Goal: Task Accomplishment & Management: Use online tool/utility

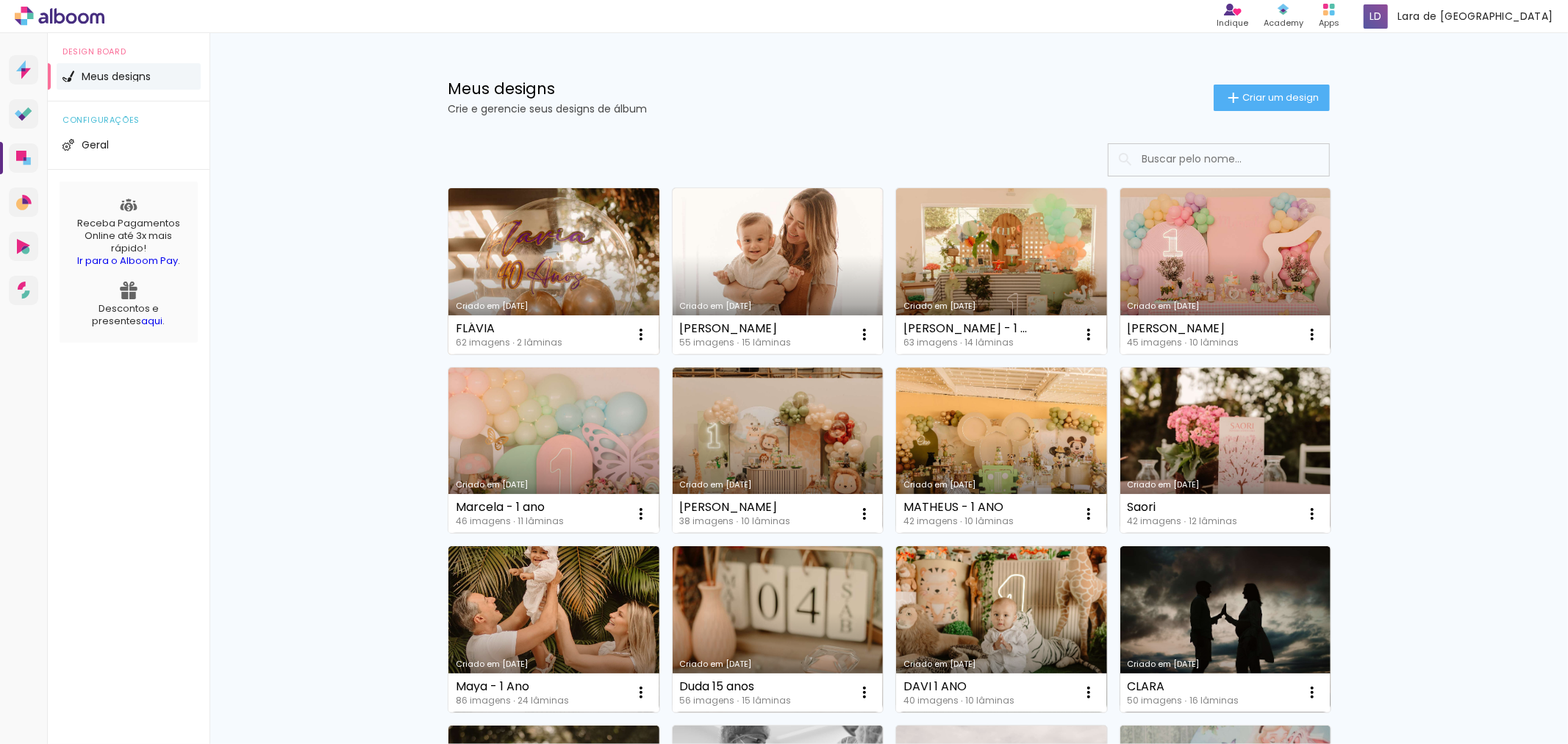
click at [543, 230] on link "Criado em [DATE]" at bounding box center [553, 271] width 211 height 166
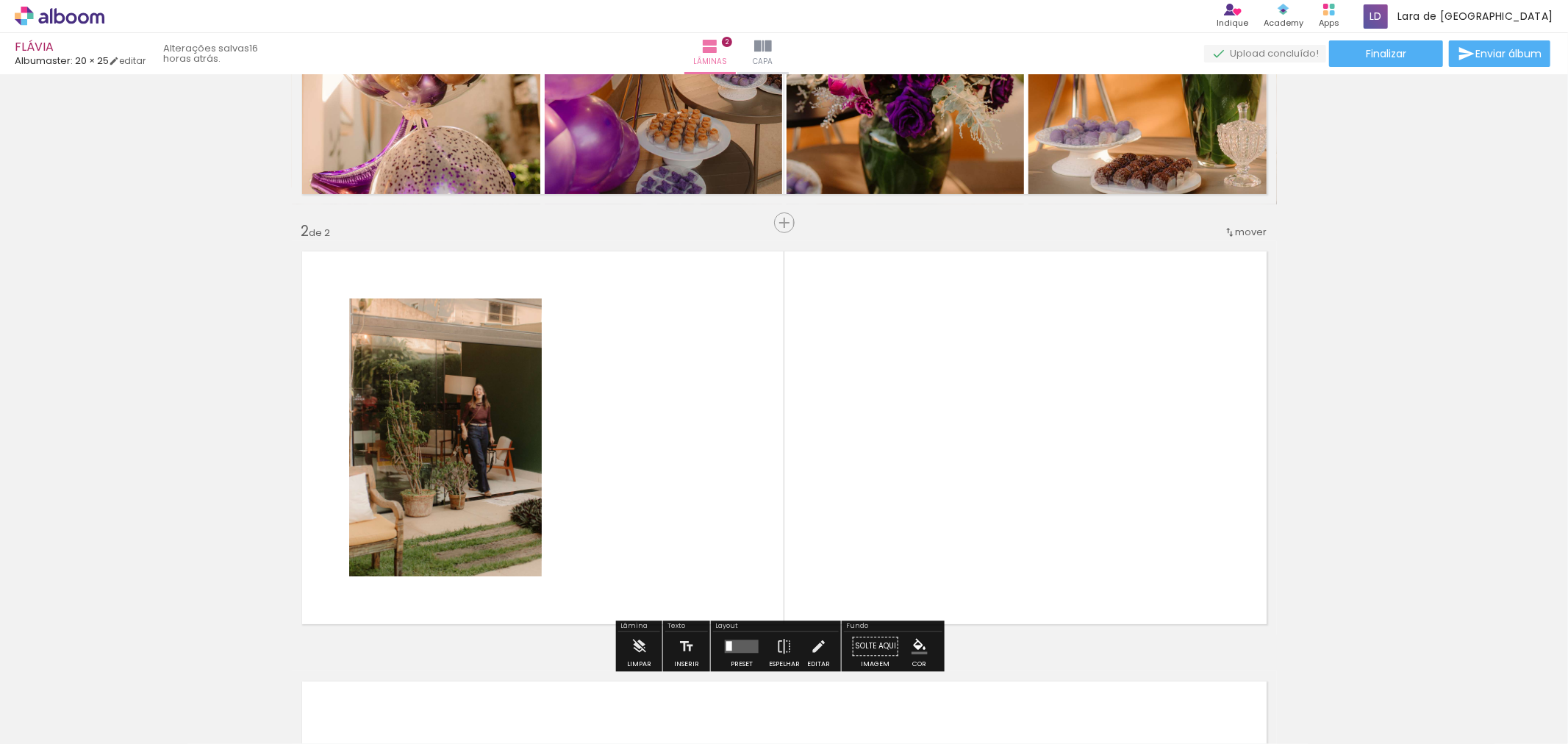
scroll to position [311, 0]
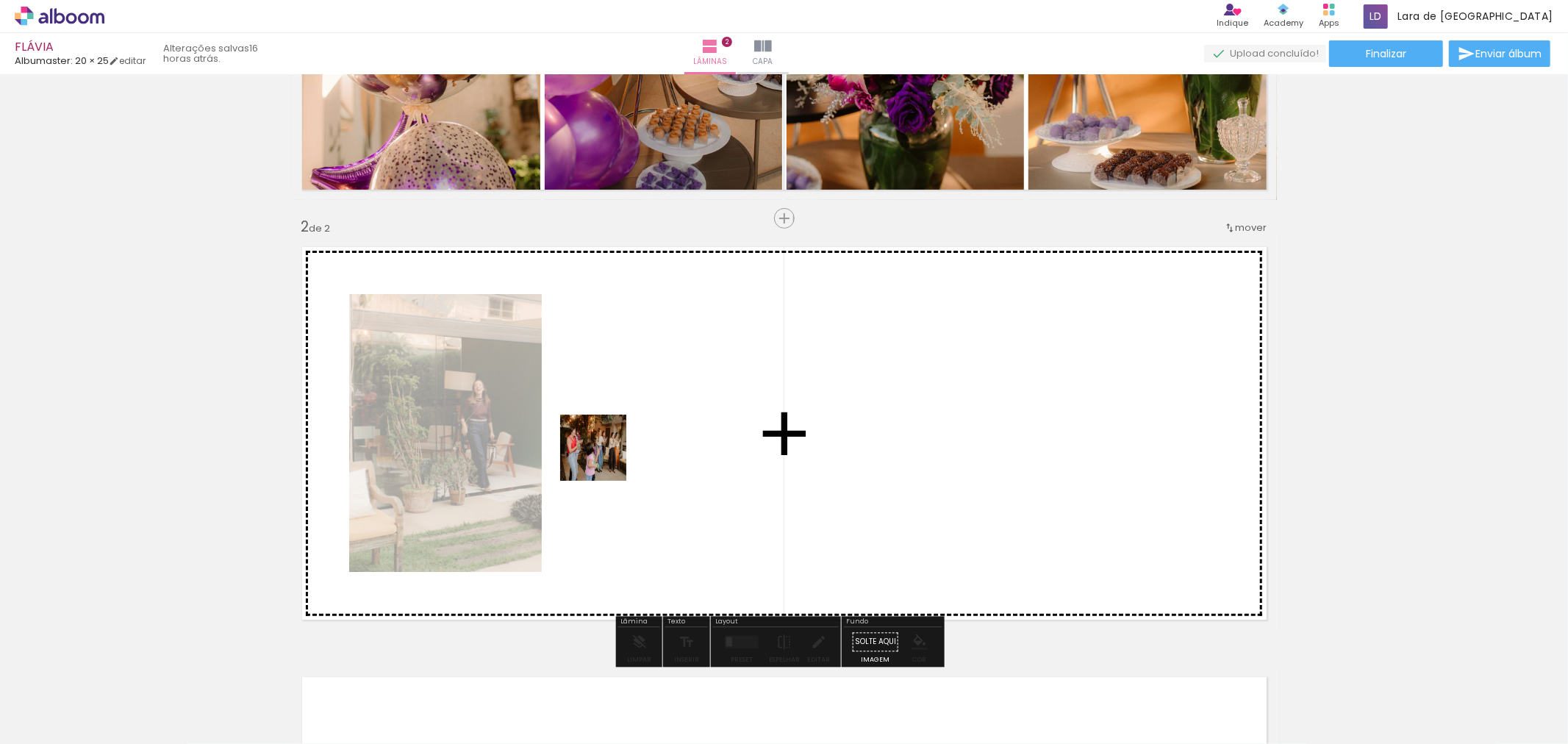
drag, startPoint x: 574, startPoint y: 707, endPoint x: 605, endPoint y: 459, distance: 249.9
click at [605, 459] on quentale-workspace at bounding box center [784, 372] width 1568 height 744
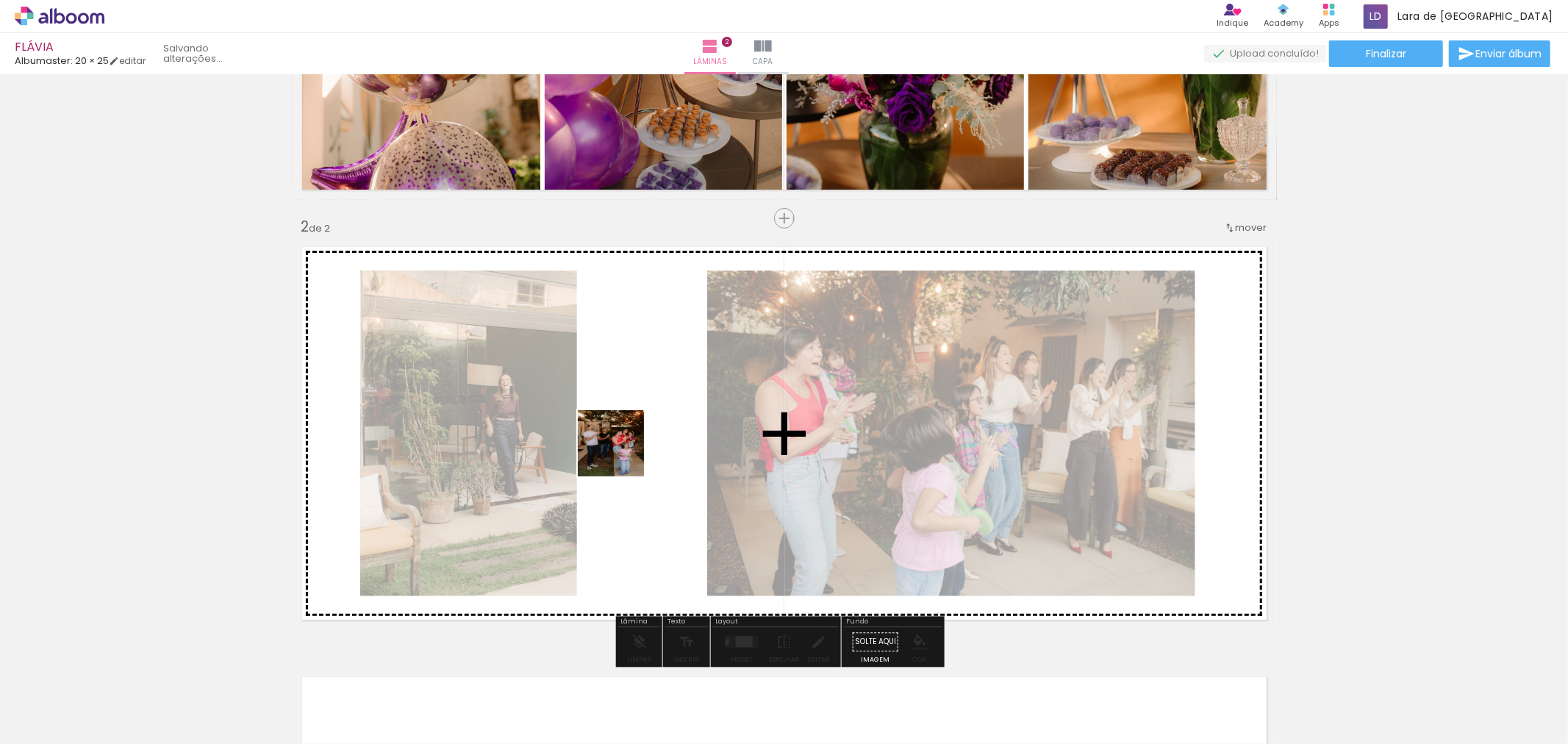
drag, startPoint x: 625, startPoint y: 473, endPoint x: 720, endPoint y: 736, distance: 279.6
click at [622, 456] on quentale-workspace at bounding box center [784, 372] width 1568 height 744
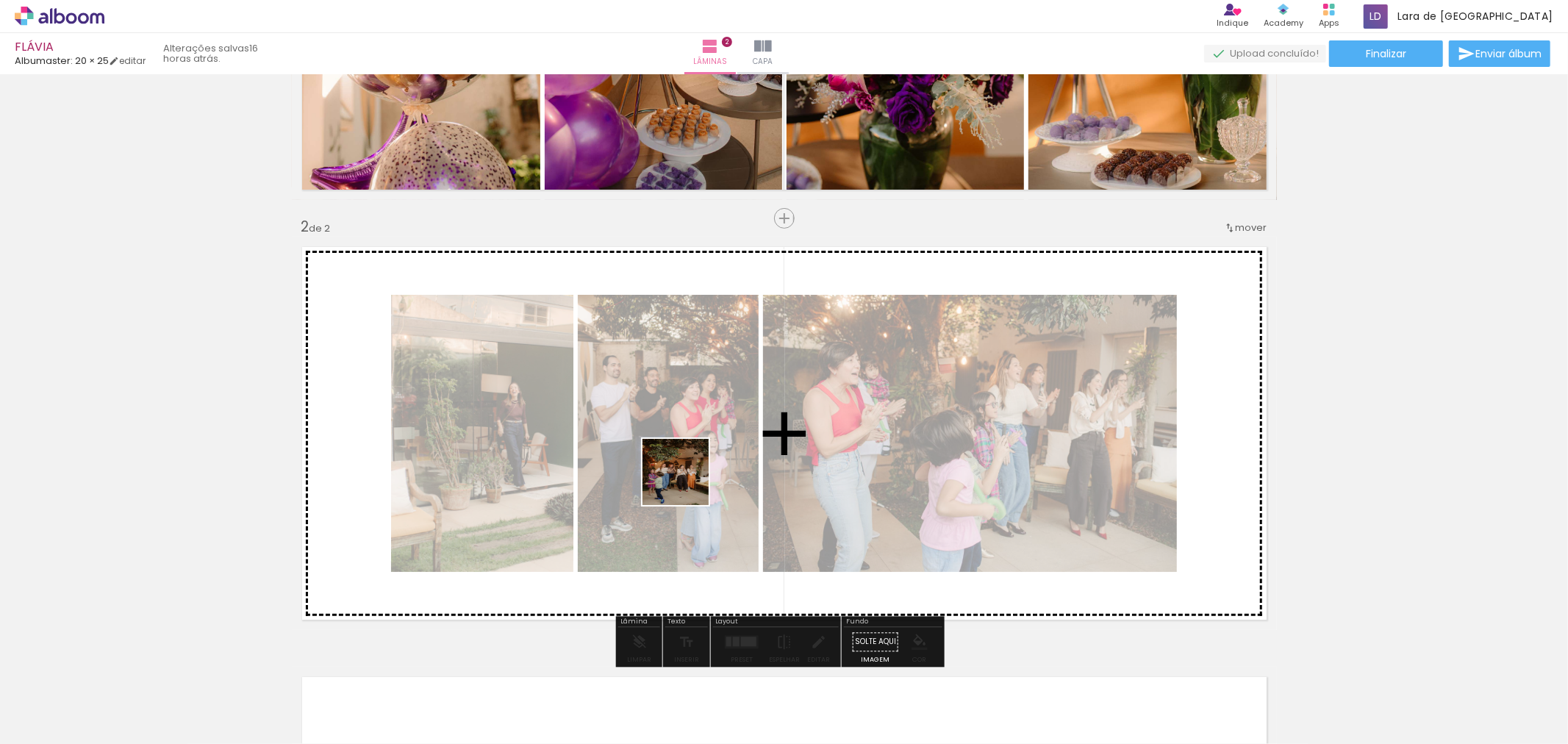
drag, startPoint x: 704, startPoint y: 569, endPoint x: 687, endPoint y: 483, distance: 87.7
click at [687, 483] on quentale-workspace at bounding box center [784, 372] width 1568 height 744
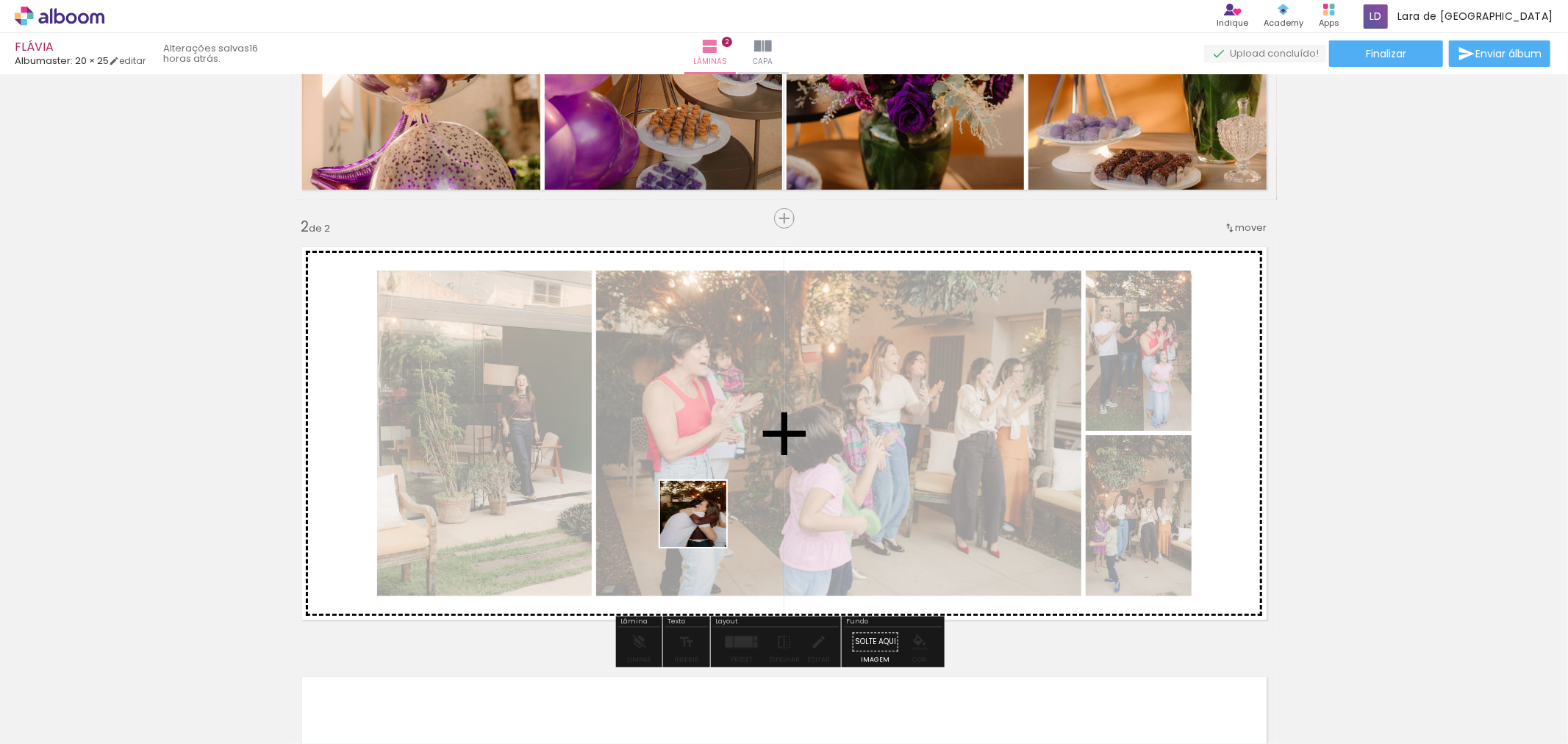
drag, startPoint x: 822, startPoint y: 717, endPoint x: 801, endPoint y: 644, distance: 76.0
click at [700, 520] on quentale-workspace at bounding box center [784, 372] width 1568 height 744
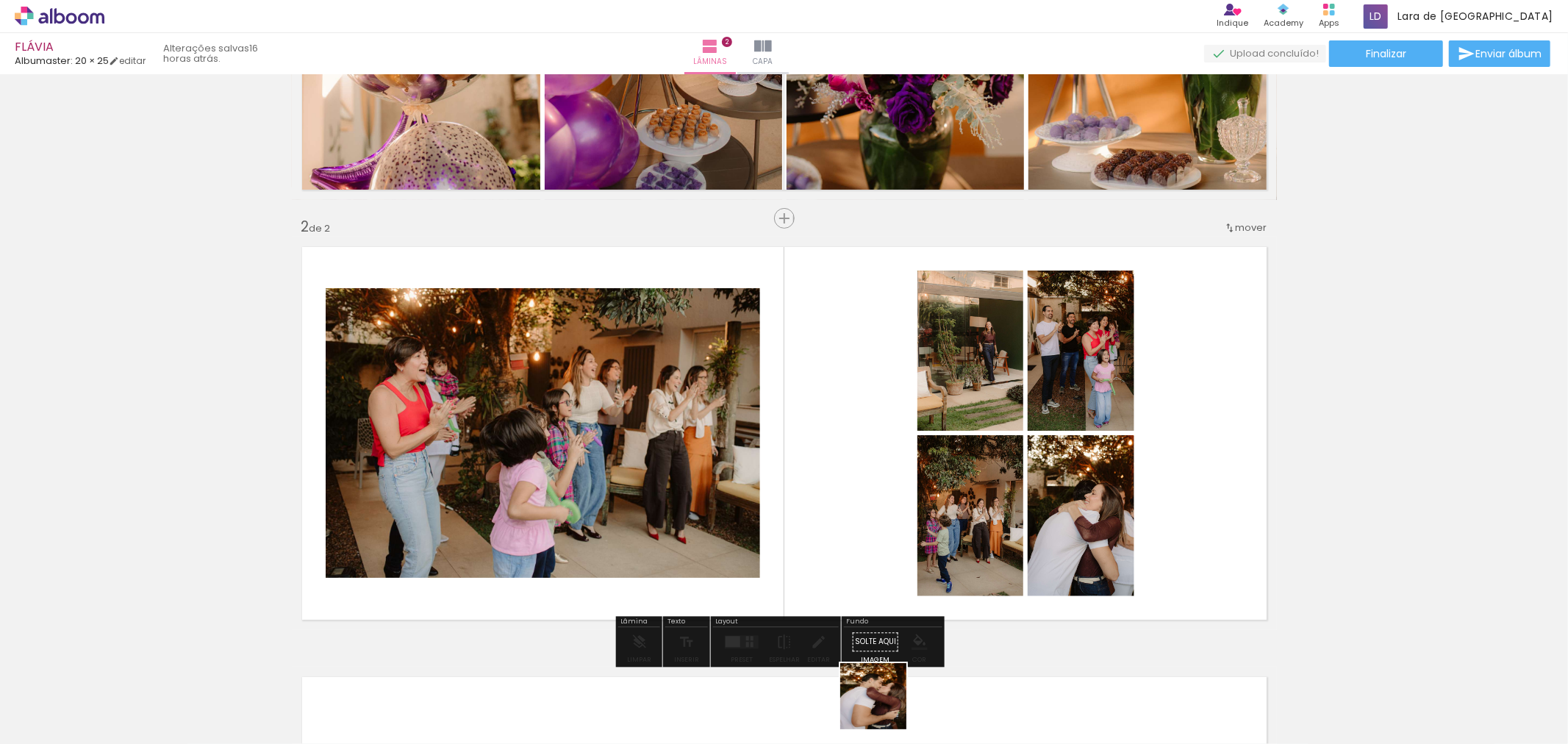
drag, startPoint x: 884, startPoint y: 708, endPoint x: 835, endPoint y: 471, distance: 242.0
click at [831, 473] on quentale-workspace at bounding box center [784, 372] width 1568 height 744
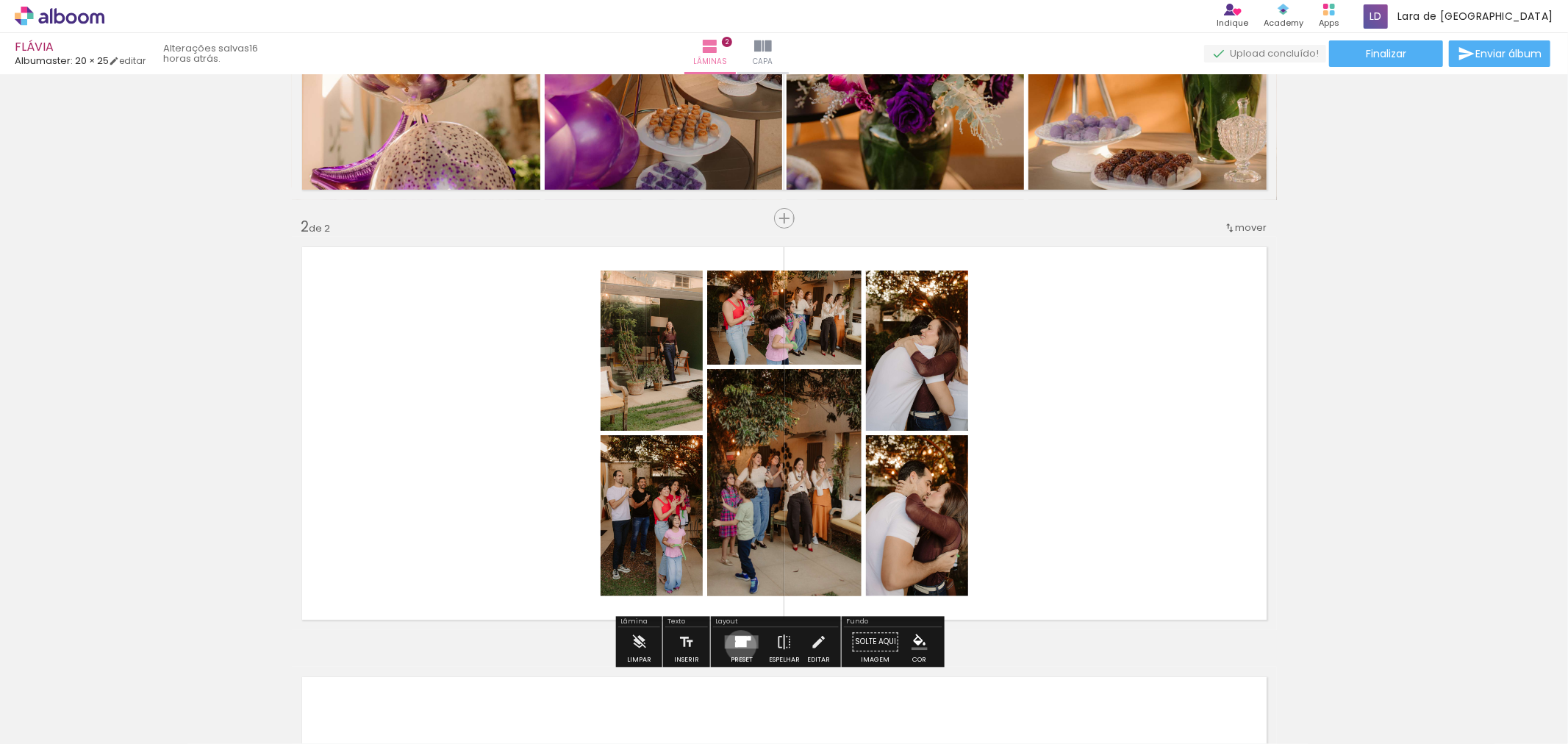
click at [737, 645] on div at bounding box center [741, 642] width 11 height 11
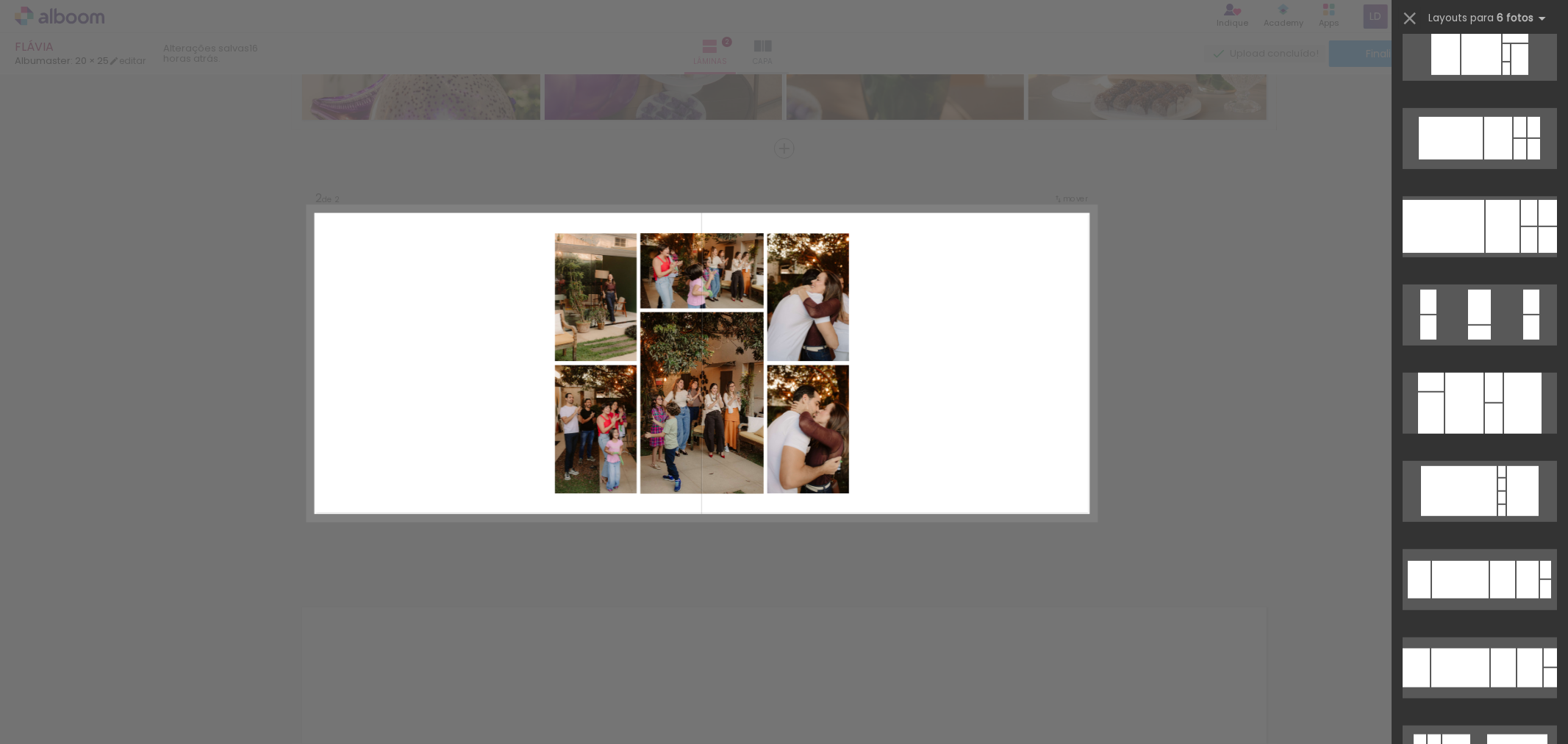
scroll to position [622, 0]
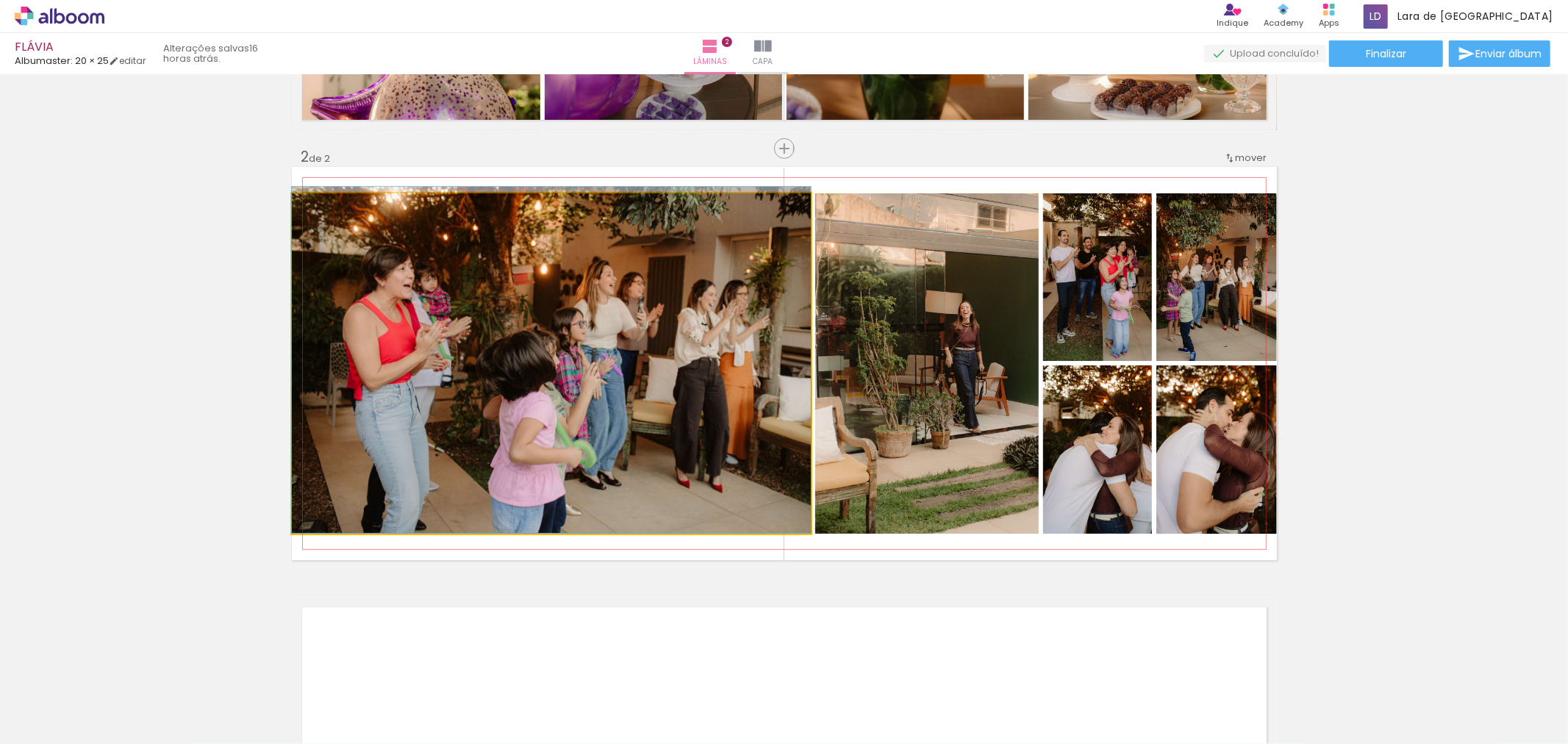
drag, startPoint x: 659, startPoint y: 380, endPoint x: 614, endPoint y: 341, distance: 59.5
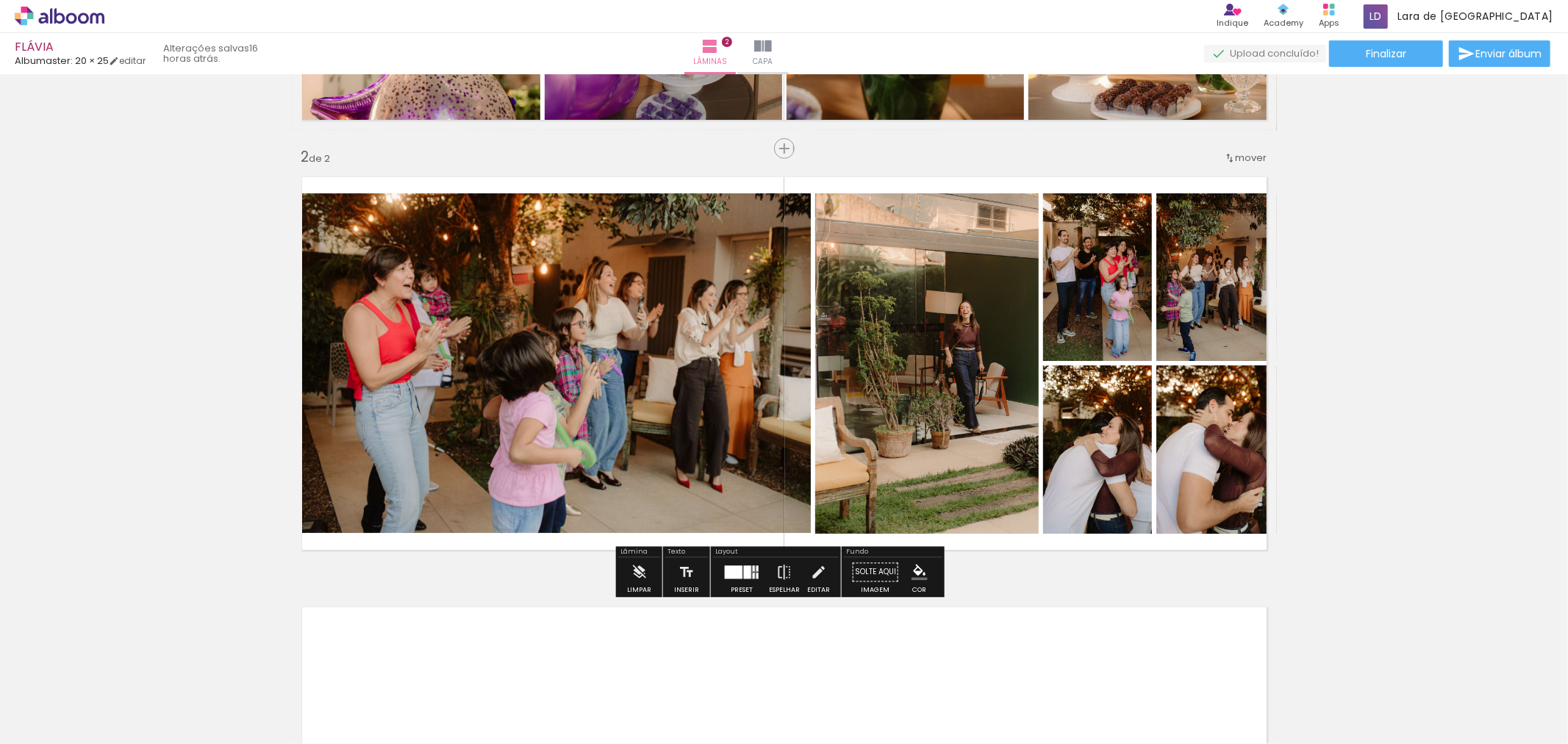
click at [1357, 358] on div "Inserir lâmina 1 de 2 Inserir lâmina 2 de 2" at bounding box center [784, 345] width 1568 height 1291
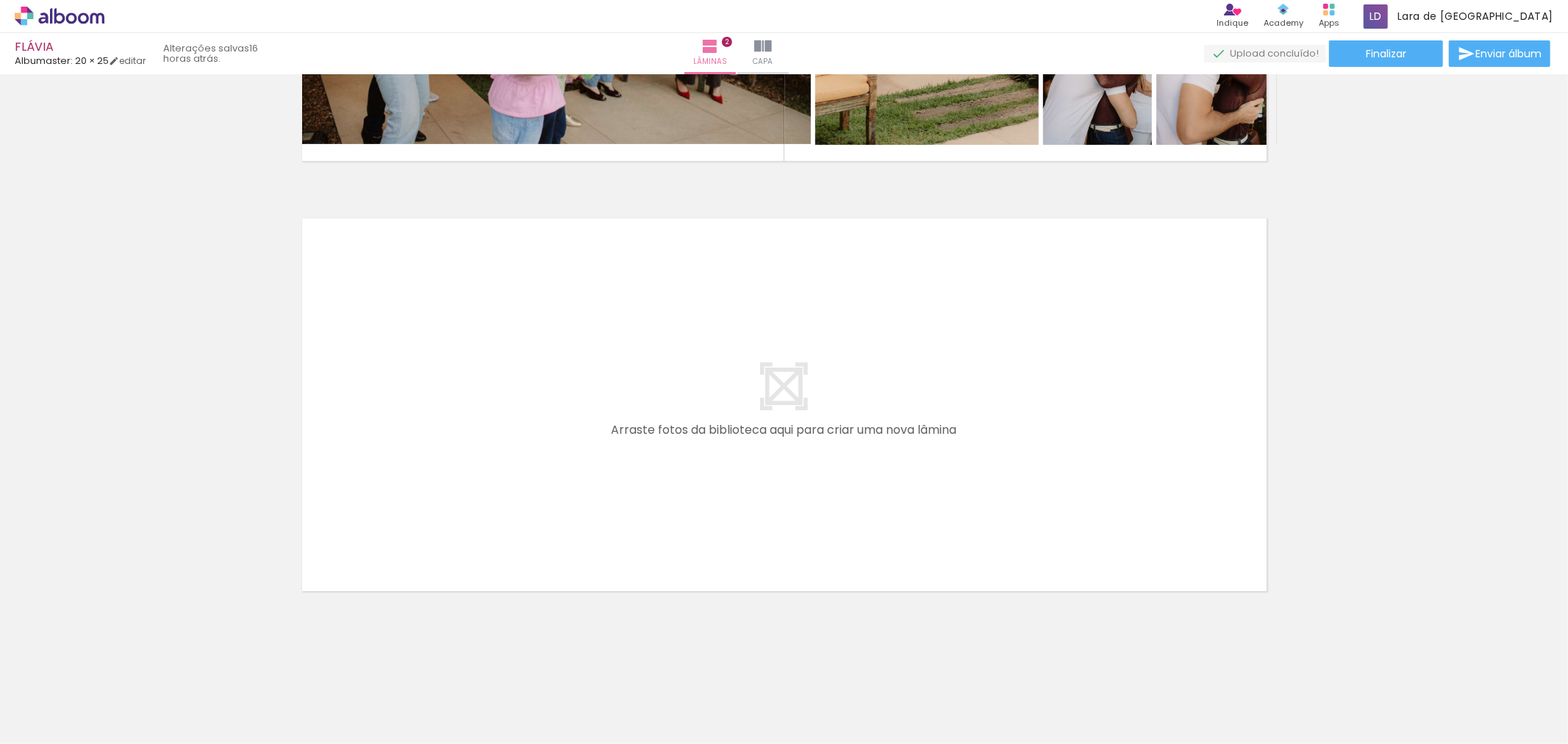
scroll to position [0, 563]
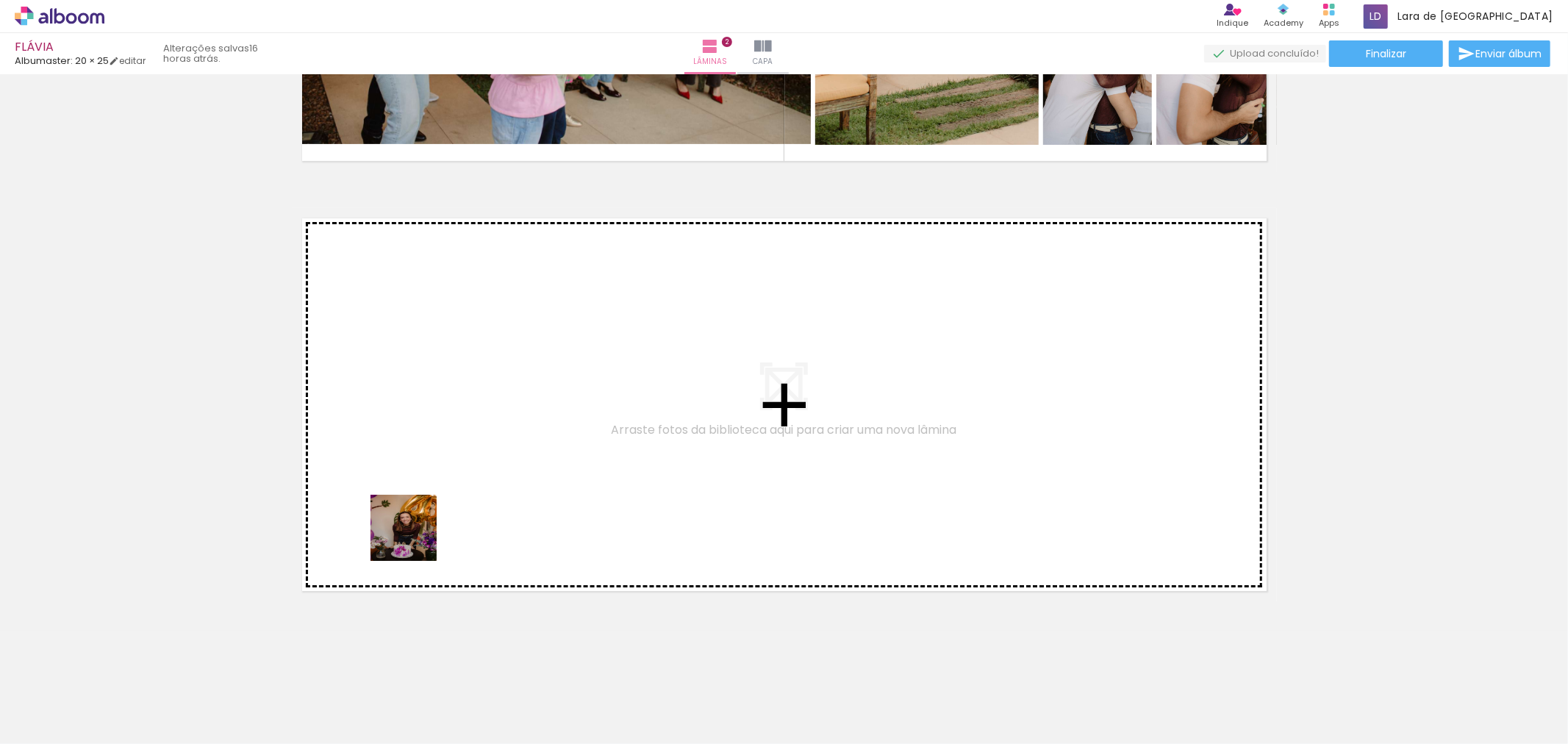
drag, startPoint x: 423, startPoint y: 708, endPoint x: 472, endPoint y: 686, distance: 53.7
click at [416, 541] on quentale-workspace at bounding box center [784, 372] width 1568 height 744
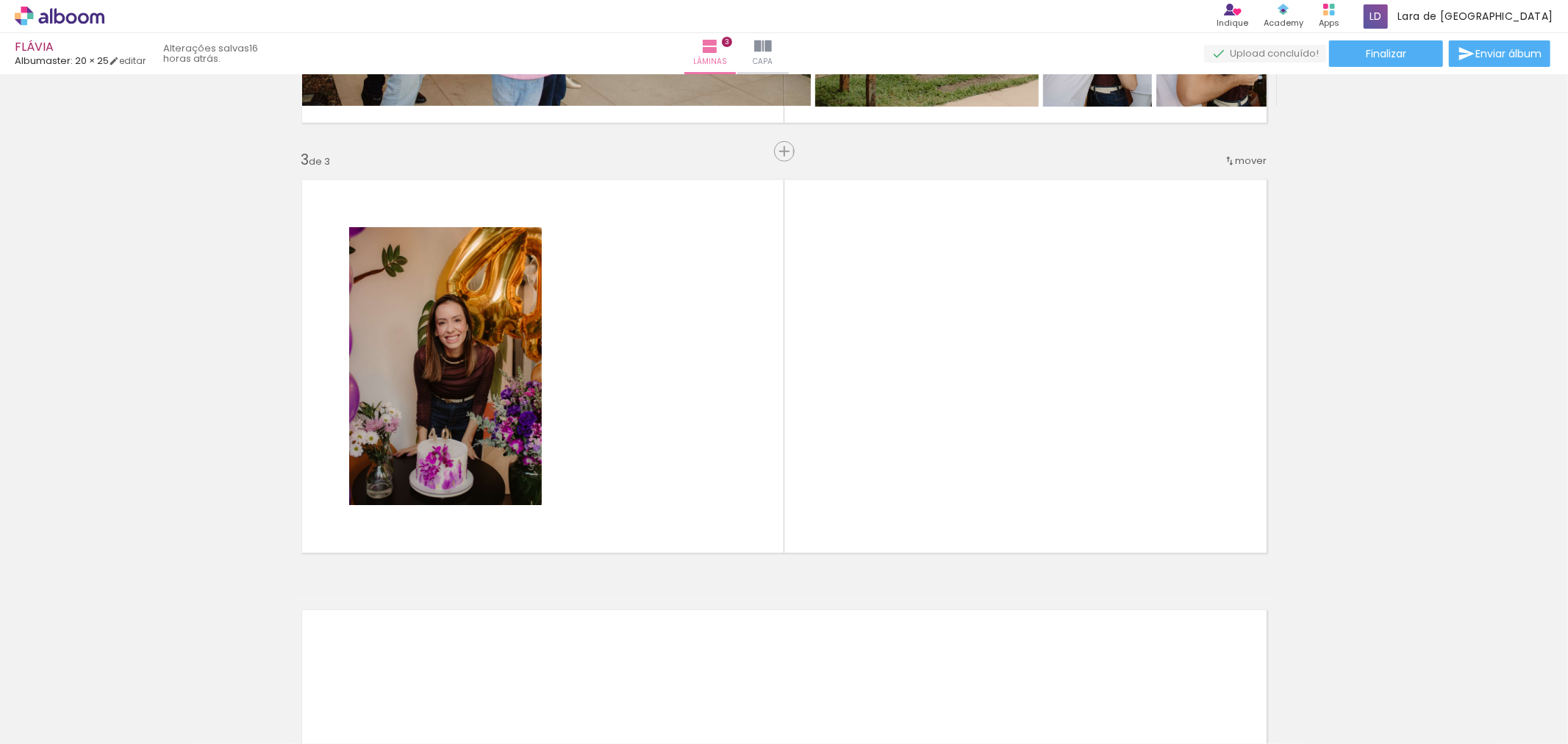
scroll to position [811, 0]
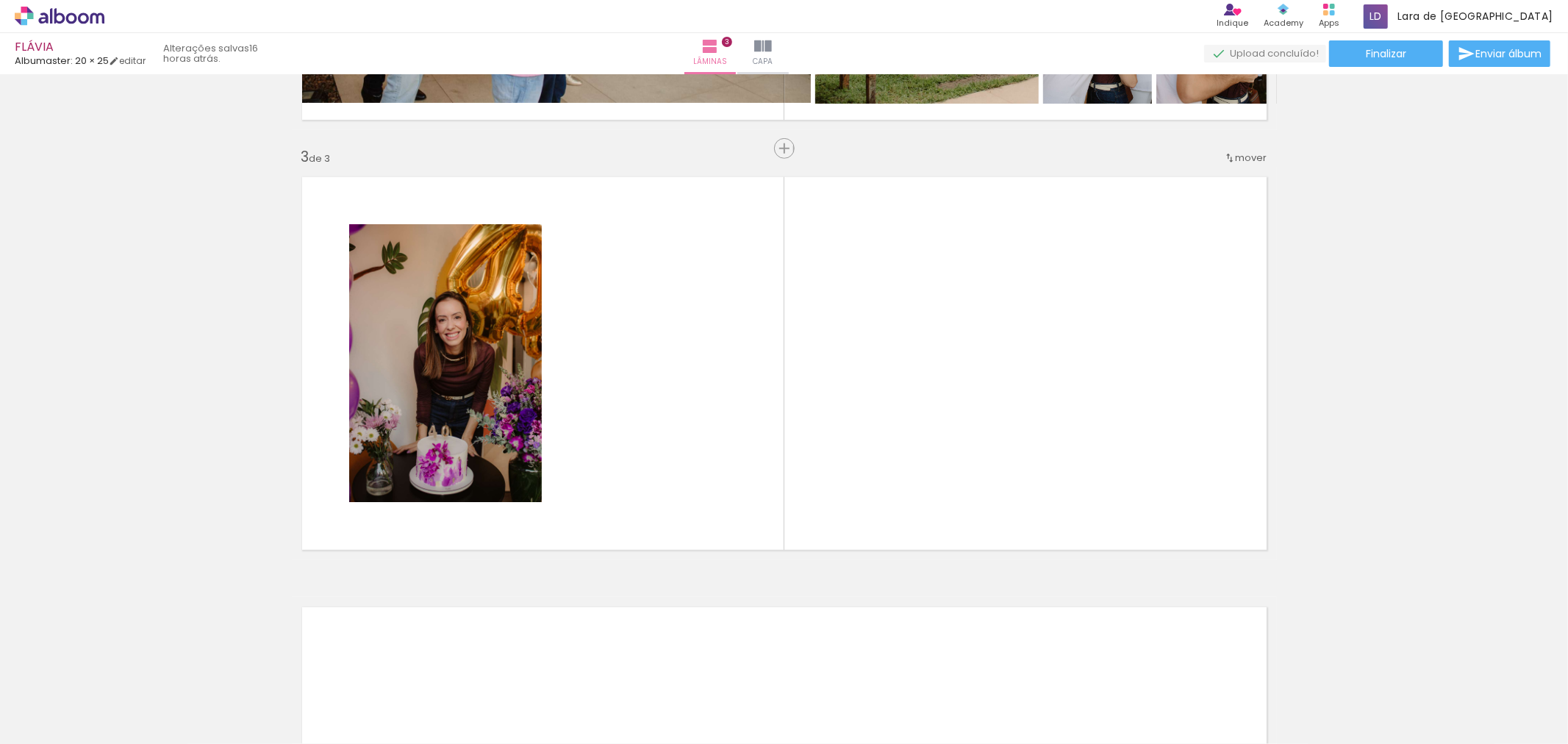
drag, startPoint x: 498, startPoint y: 702, endPoint x: 604, endPoint y: 599, distance: 147.8
click at [546, 476] on quentale-workspace at bounding box center [784, 372] width 1568 height 744
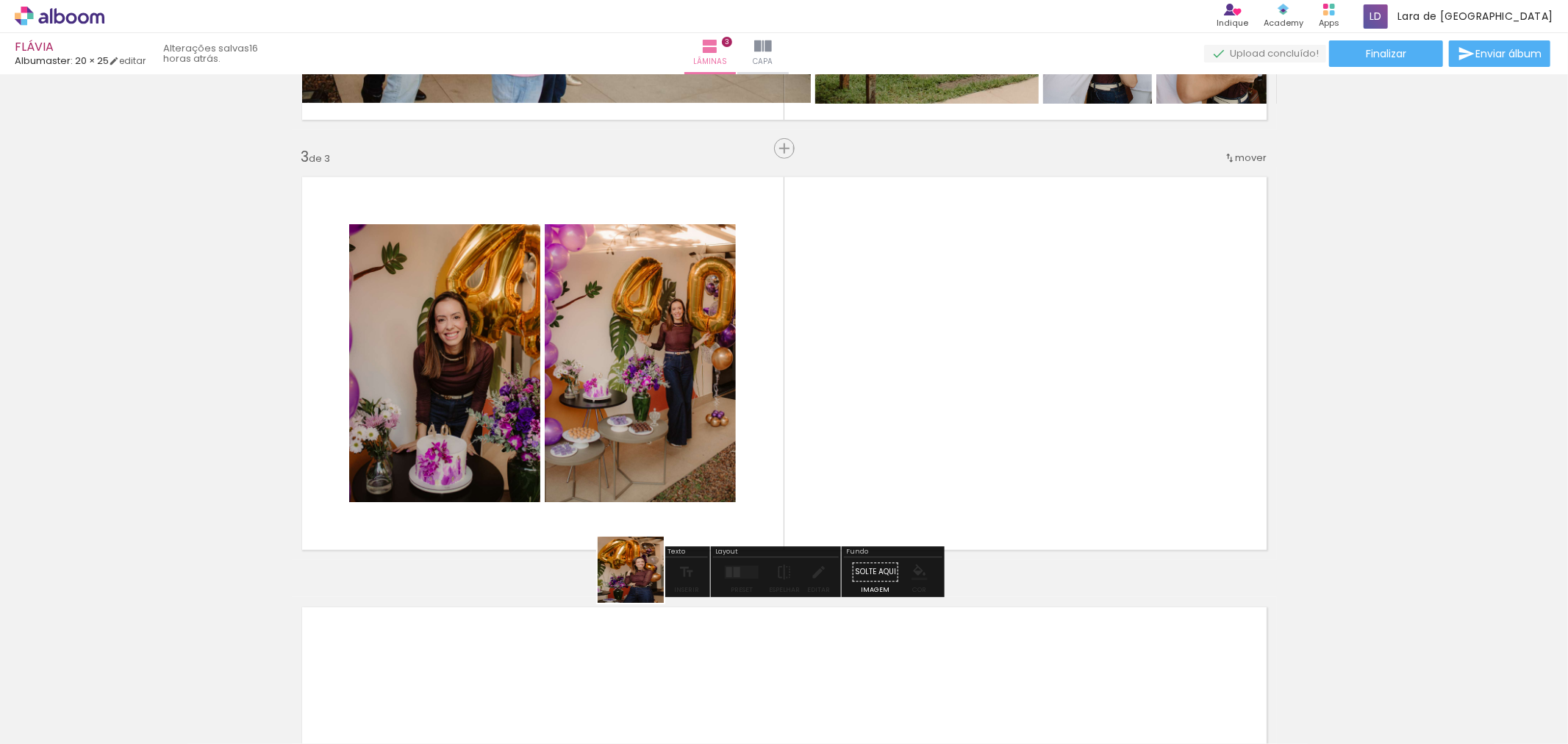
drag, startPoint x: 616, startPoint y: 638, endPoint x: 693, endPoint y: 633, distance: 77.2
click at [715, 445] on quentale-workspace at bounding box center [784, 372] width 1568 height 744
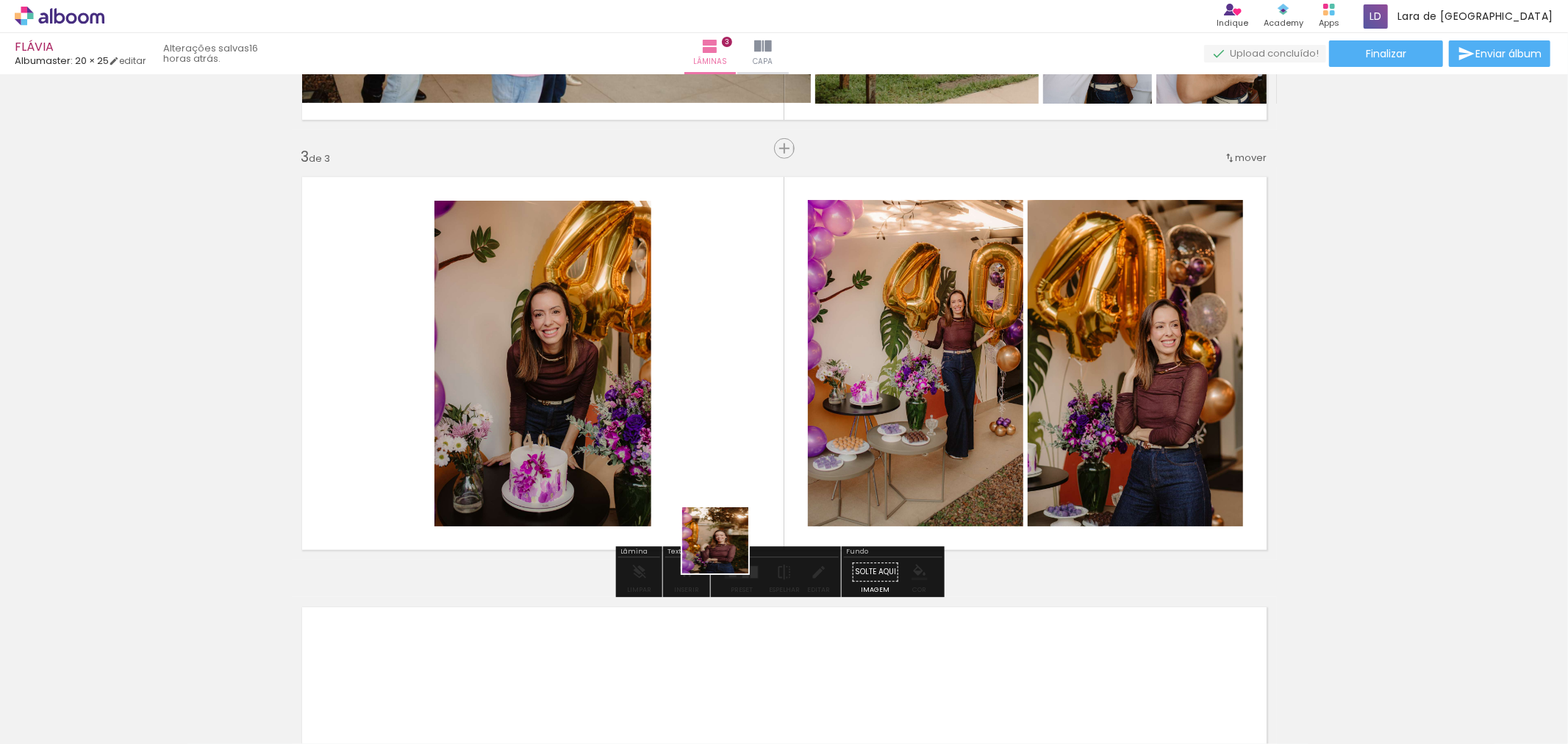
drag, startPoint x: 658, startPoint y: 711, endPoint x: 770, endPoint y: 730, distance: 113.6
click at [728, 468] on quentale-workspace at bounding box center [784, 372] width 1568 height 744
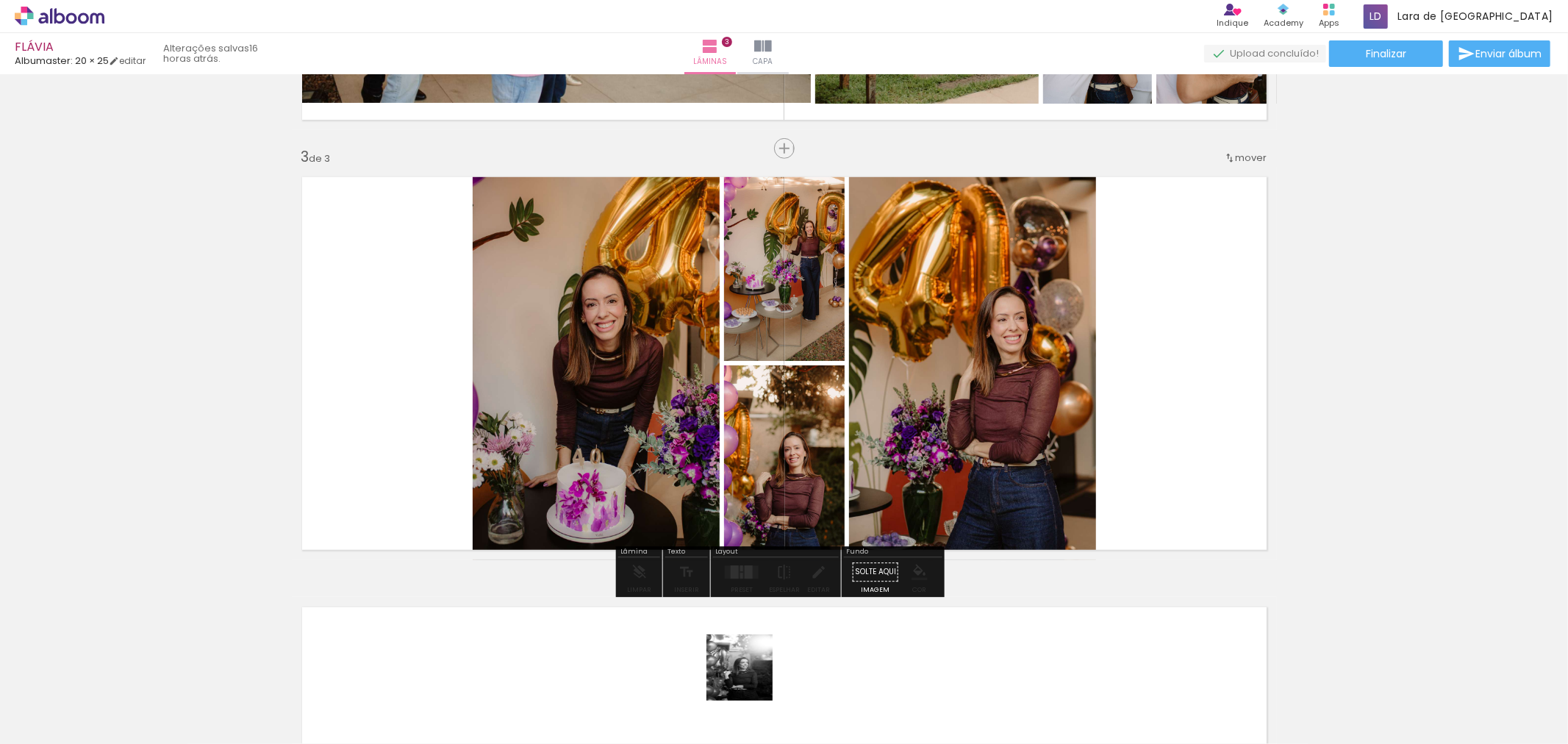
drag, startPoint x: 747, startPoint y: 689, endPoint x: 864, endPoint y: 674, distance: 118.0
click at [737, 476] on quentale-workspace at bounding box center [784, 372] width 1568 height 744
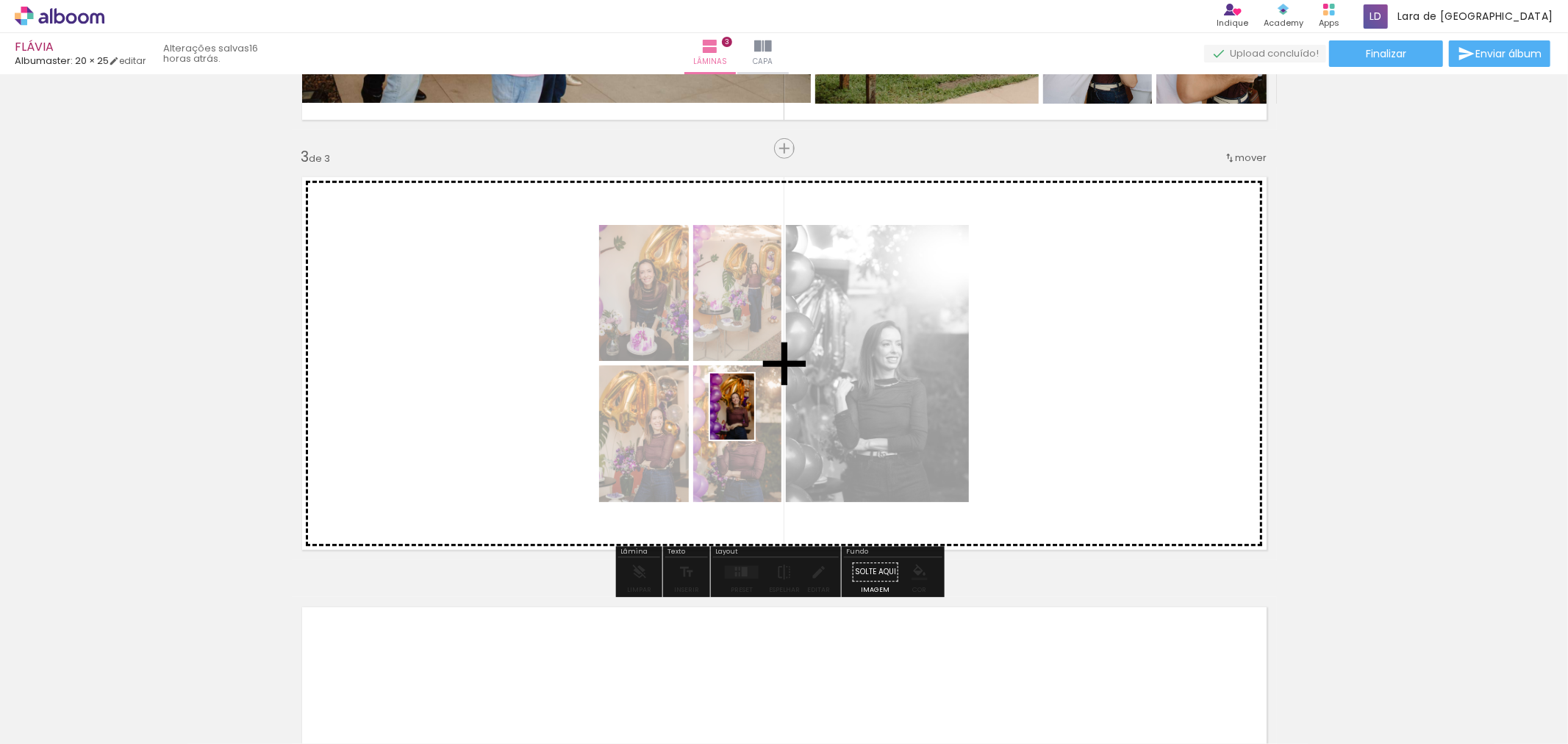
drag, startPoint x: 839, startPoint y: 703, endPoint x: 735, endPoint y: 398, distance: 322.2
click at [744, 408] on quentale-workspace at bounding box center [784, 372] width 1568 height 744
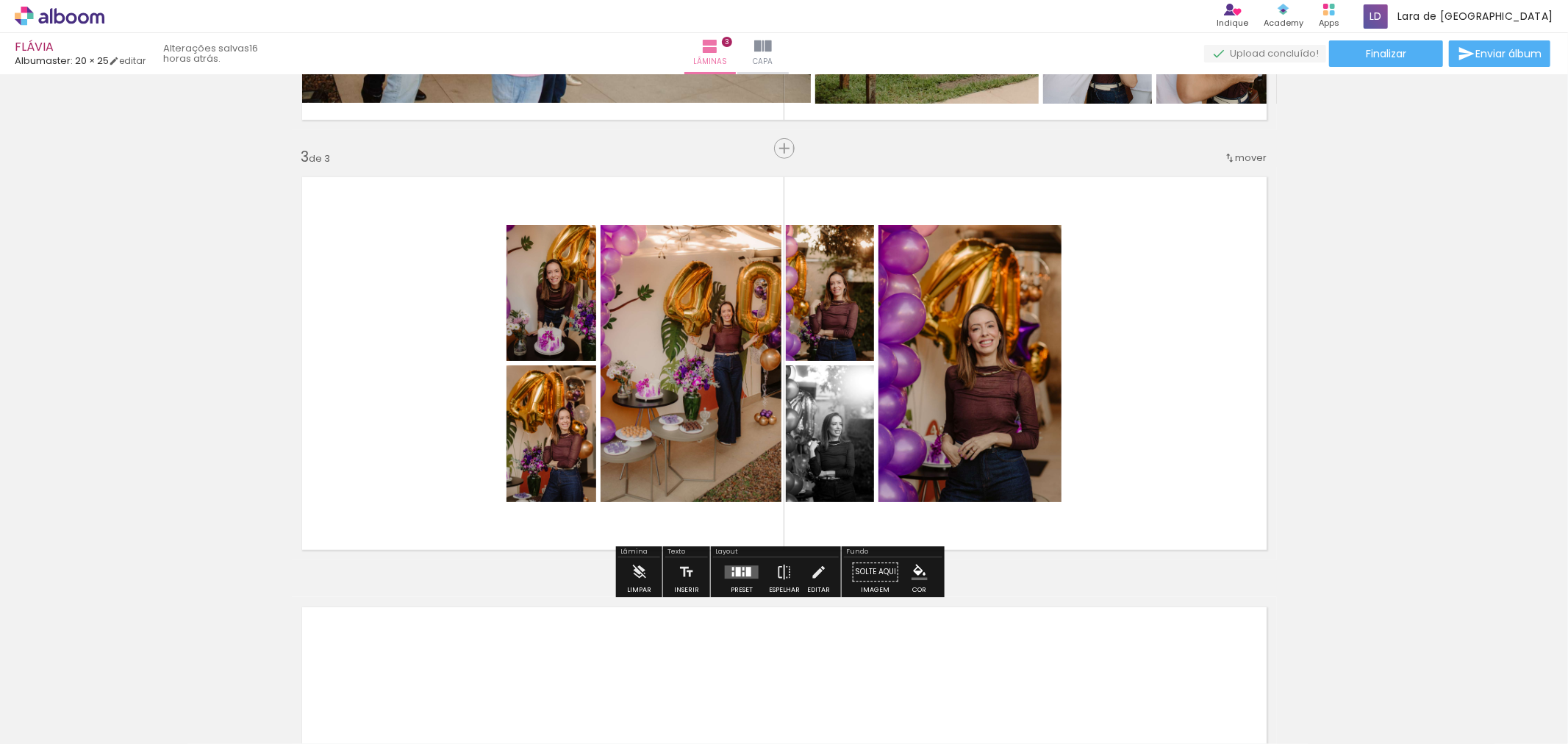
click at [739, 579] on div at bounding box center [741, 572] width 40 height 29
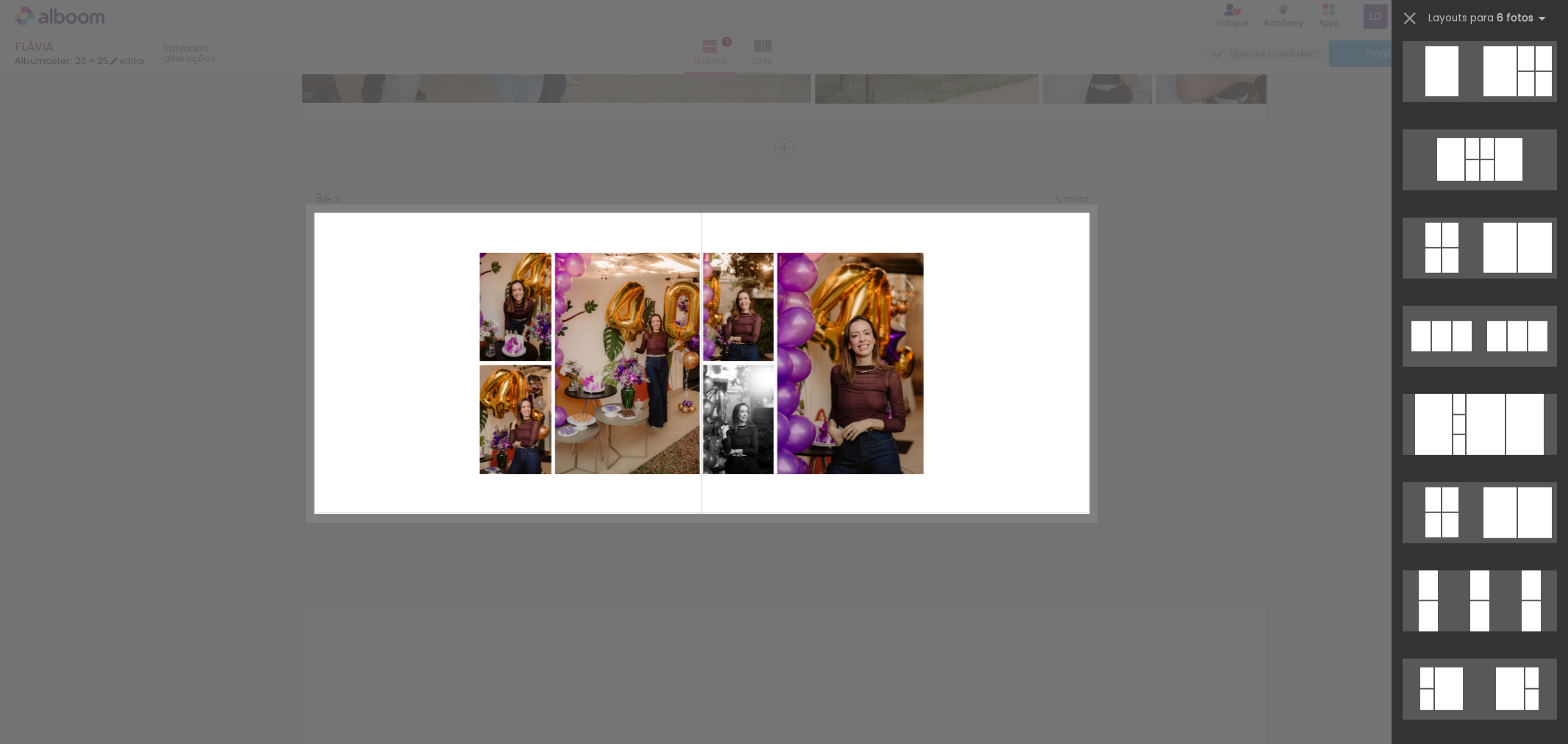
scroll to position [0, 0]
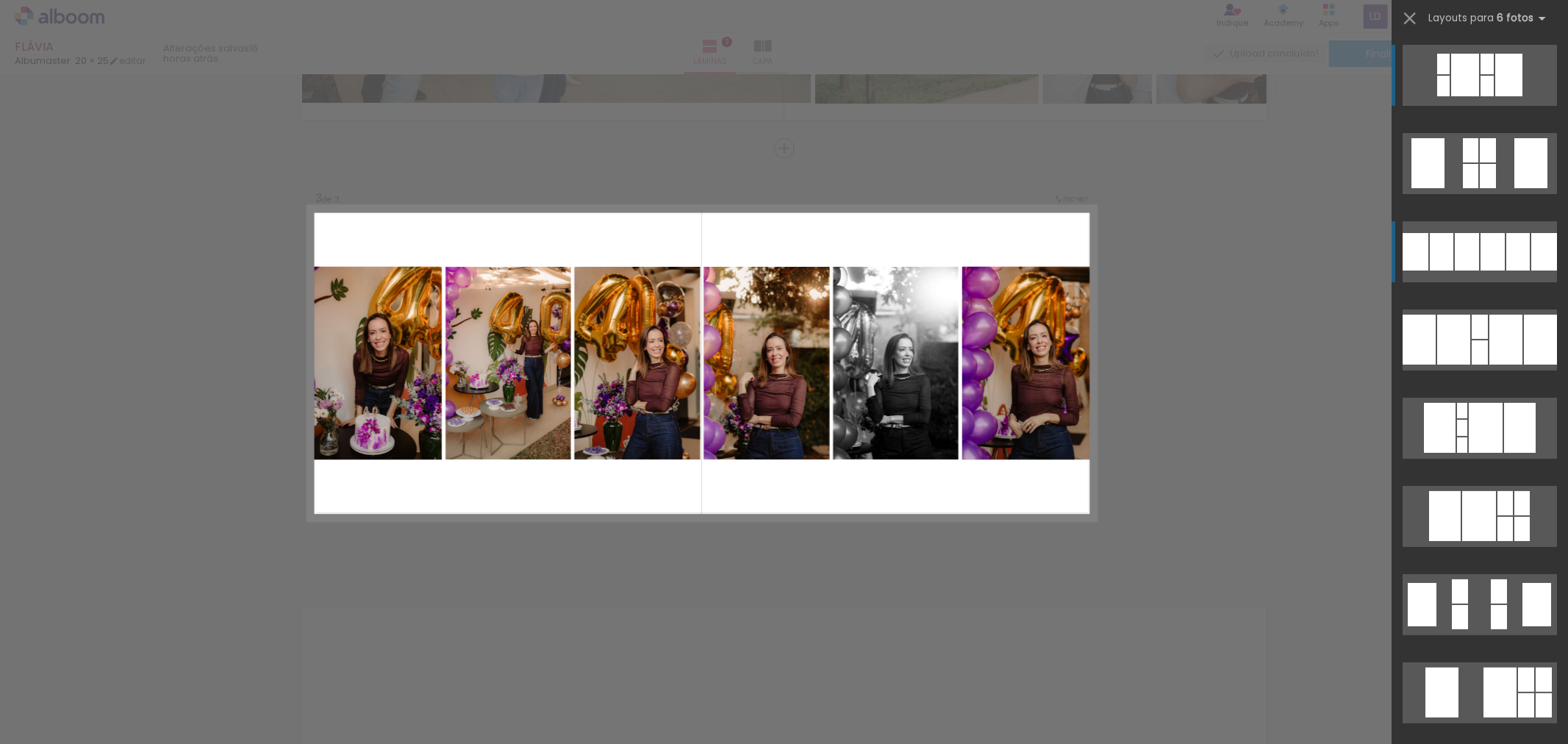
click at [1531, 246] on div at bounding box center [1544, 252] width 26 height 38
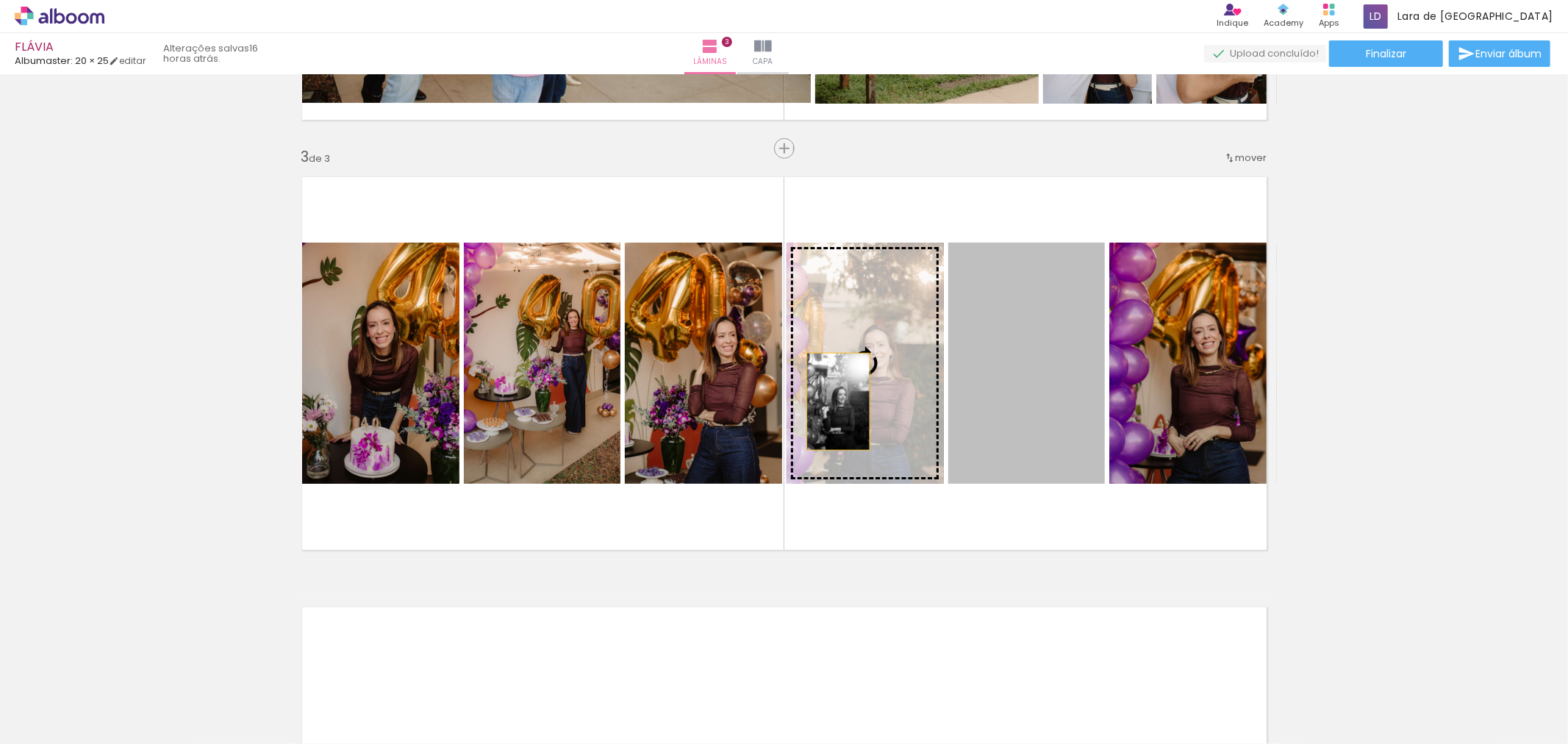
drag, startPoint x: 902, startPoint y: 403, endPoint x: 832, endPoint y: 401, distance: 70.0
click at [0, 0] on slot at bounding box center [0, 0] width 0 height 0
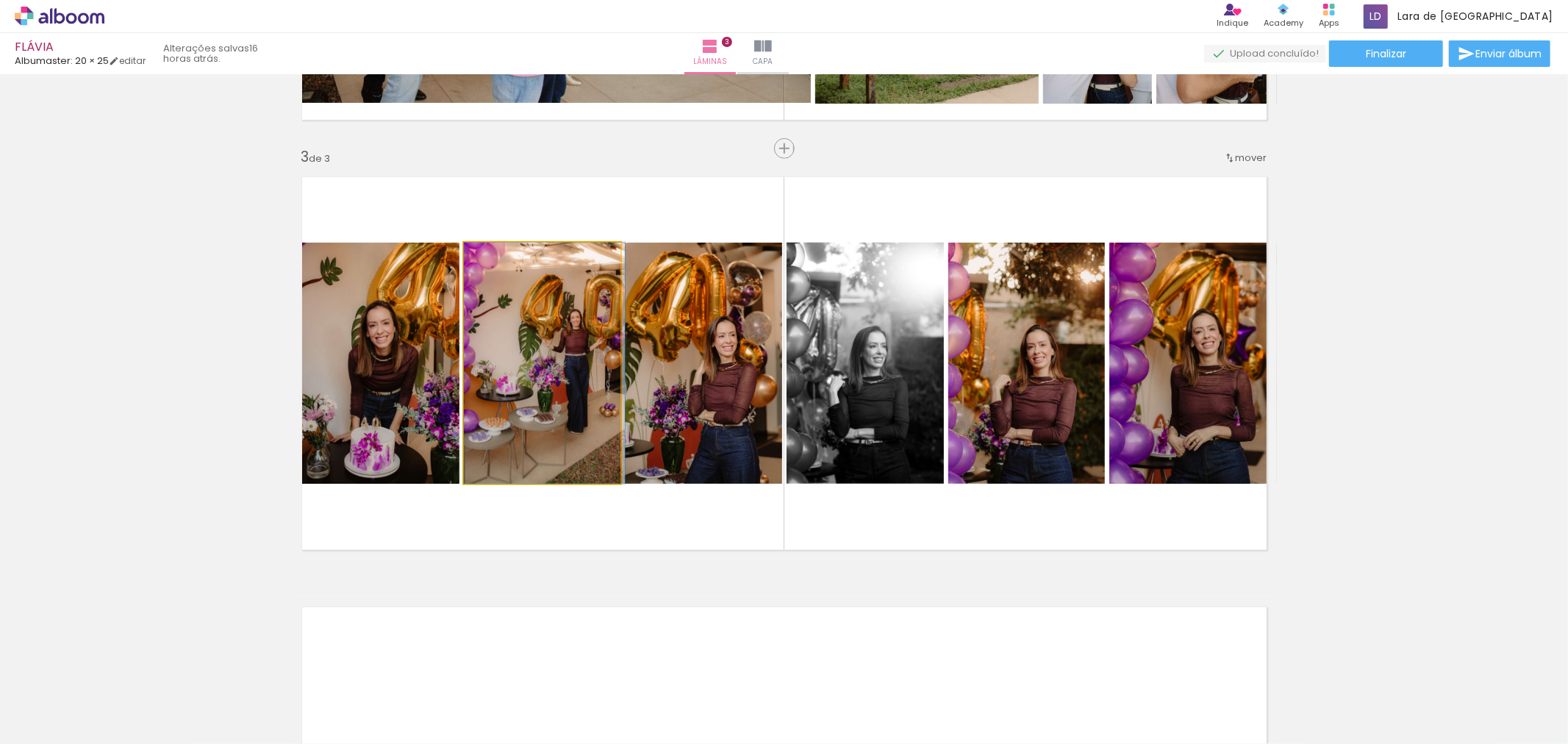
drag, startPoint x: 555, startPoint y: 355, endPoint x: 819, endPoint y: 386, distance: 265.8
click at [0, 0] on slot at bounding box center [0, 0] width 0 height 0
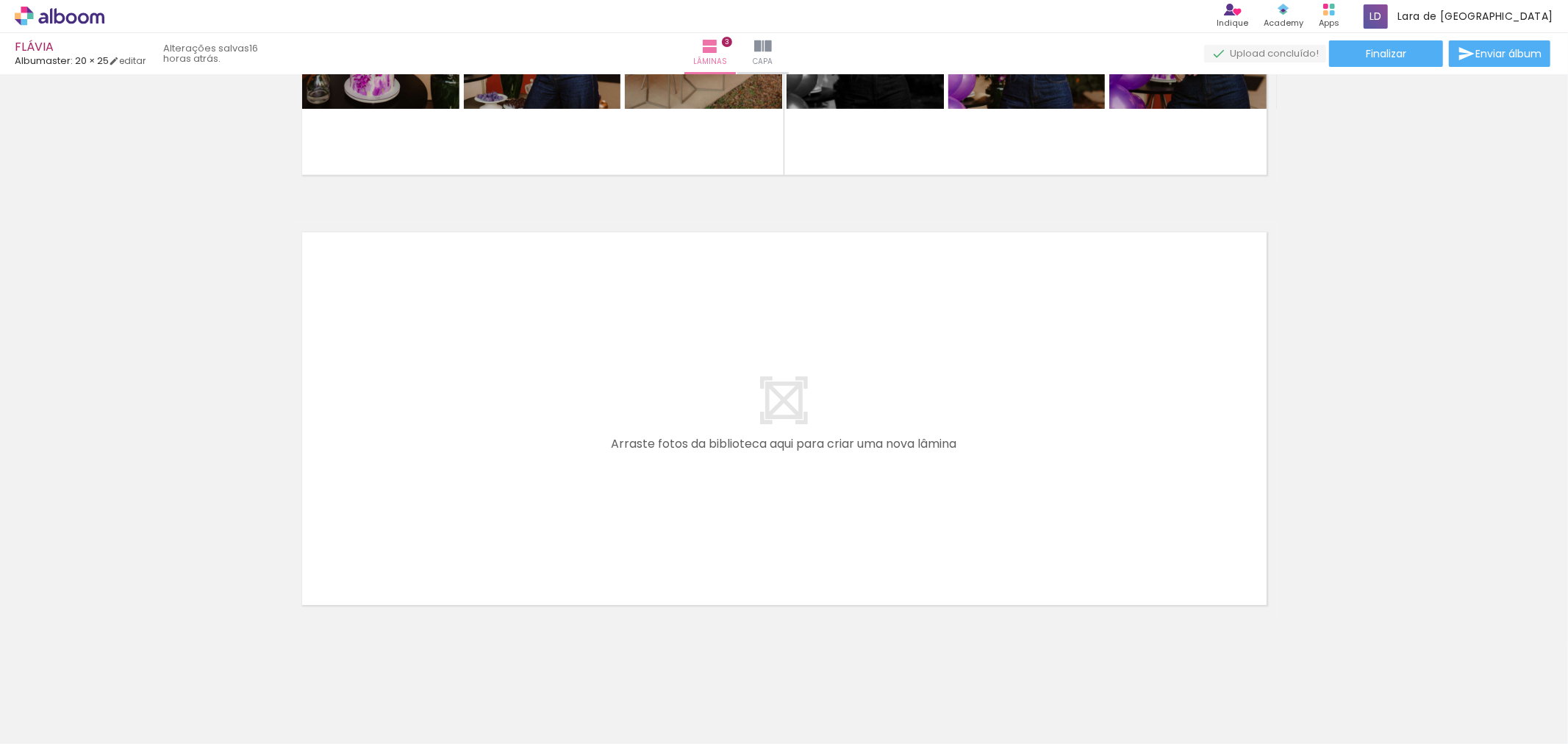
scroll to position [1201, 0]
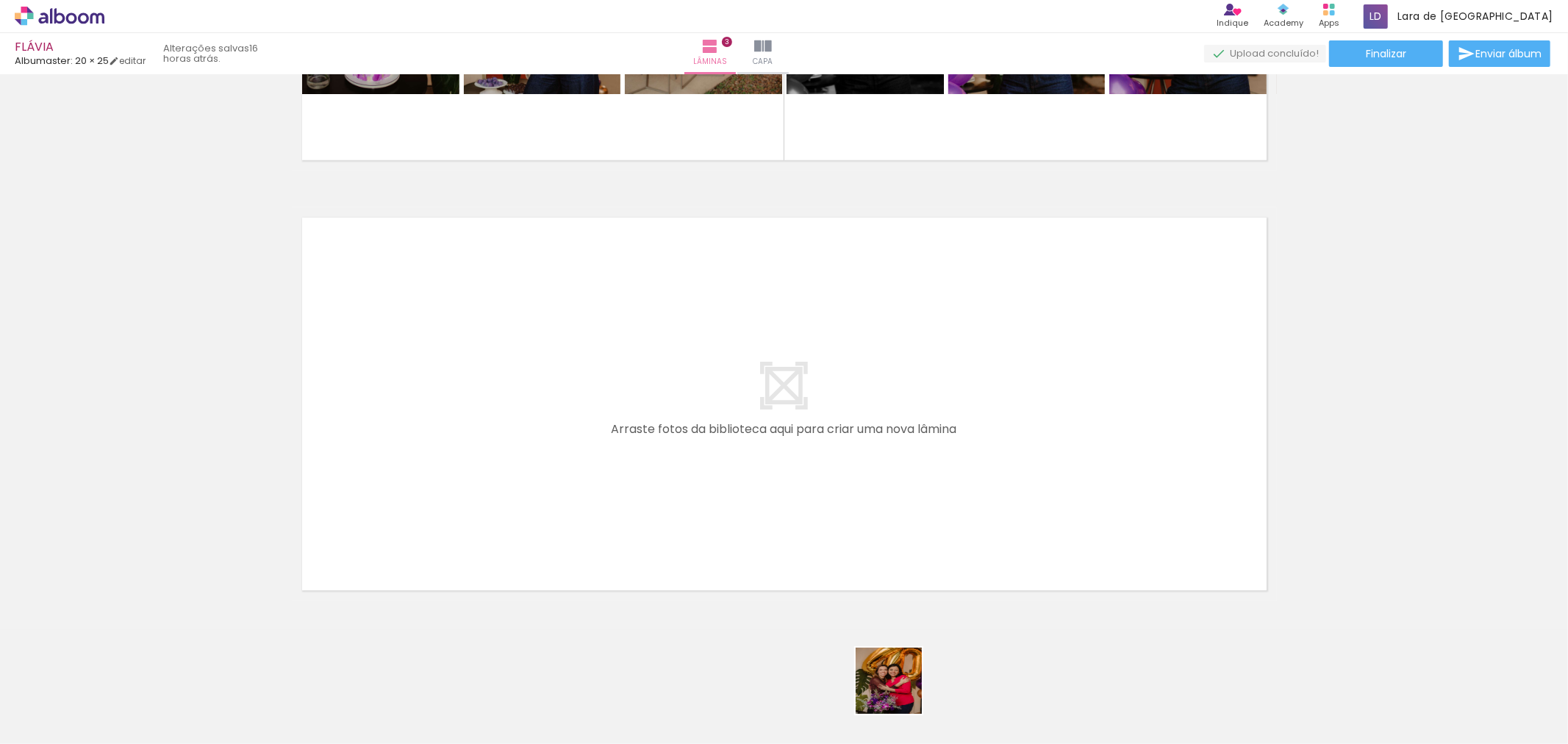
drag, startPoint x: 906, startPoint y: 710, endPoint x: 945, endPoint y: 653, distance: 69.1
click at [802, 503] on quentale-workspace at bounding box center [784, 372] width 1568 height 744
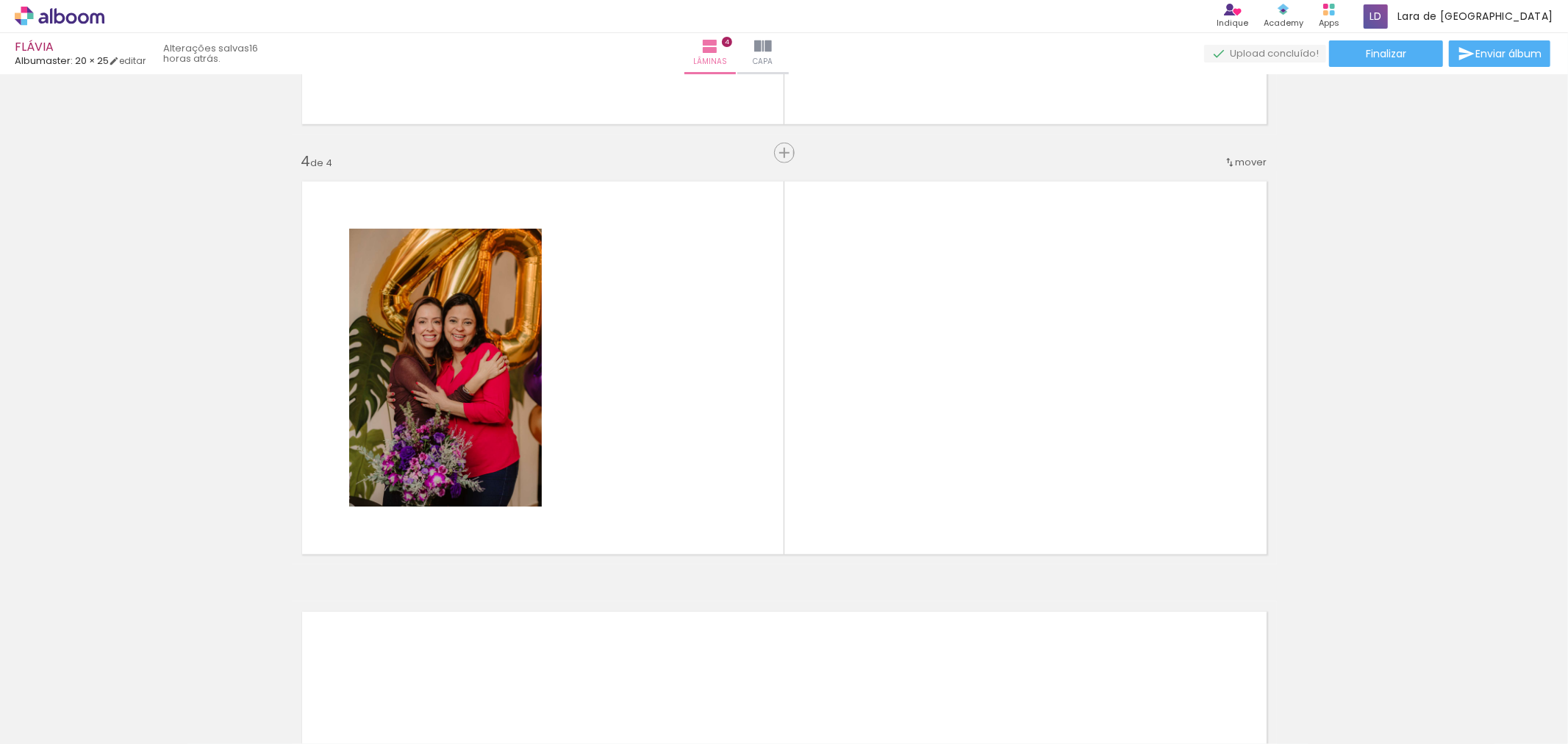
scroll to position [1241, 0]
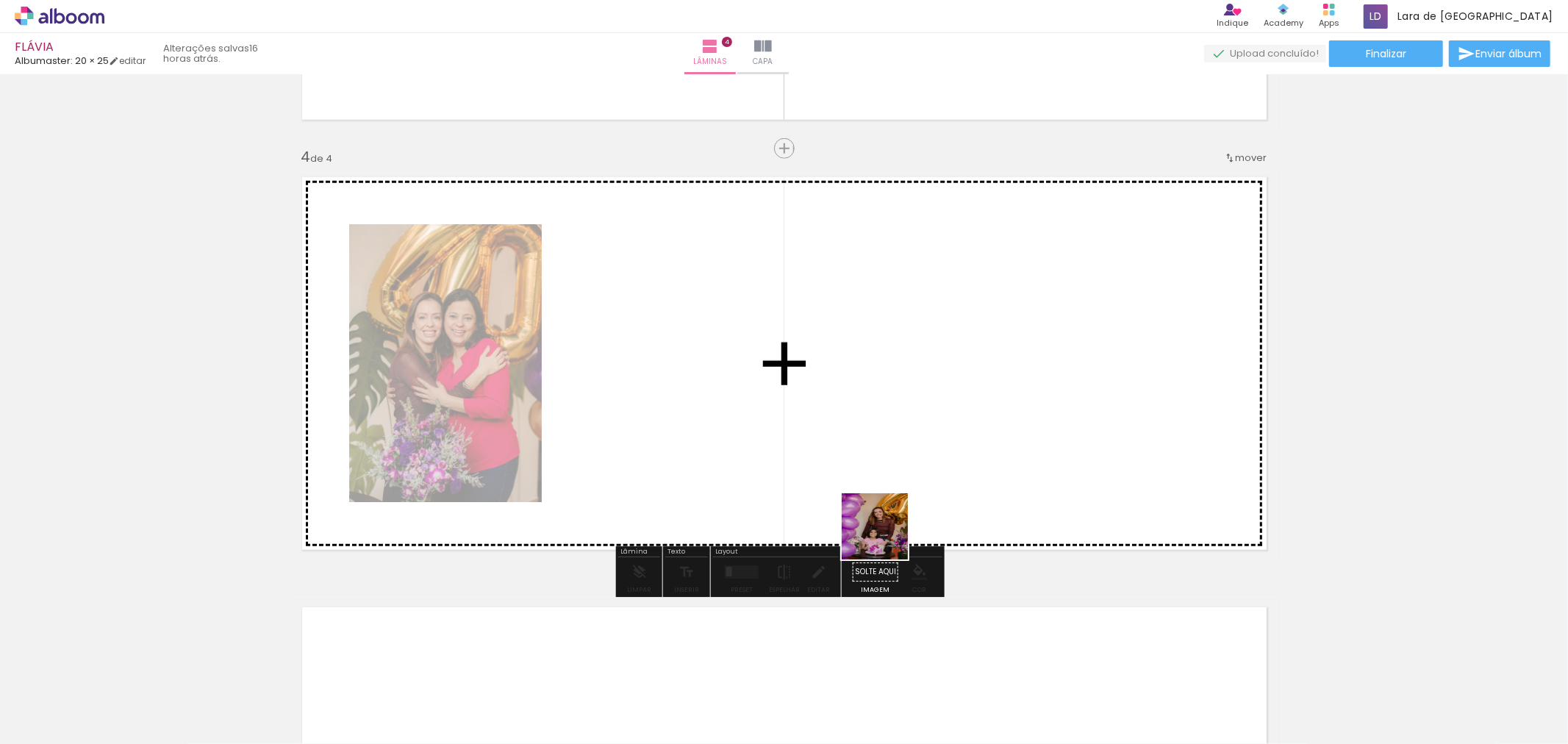
drag, startPoint x: 1002, startPoint y: 708, endPoint x: 1045, endPoint y: 657, distance: 66.7
click at [858, 507] on quentale-workspace at bounding box center [784, 372] width 1568 height 744
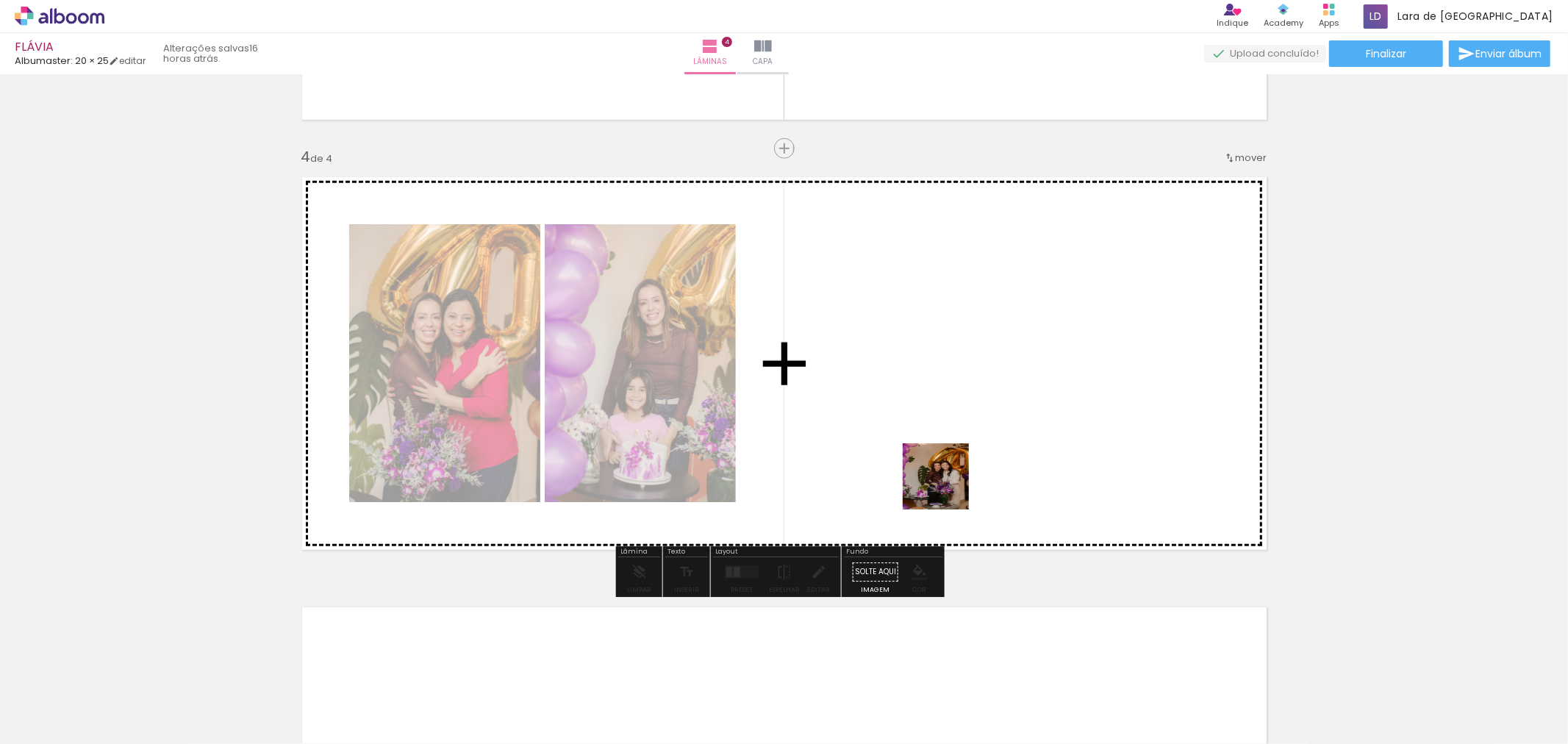
drag, startPoint x: 1084, startPoint y: 708, endPoint x: 1142, endPoint y: 655, distance: 78.6
click at [951, 489] on quentale-workspace at bounding box center [784, 372] width 1568 height 744
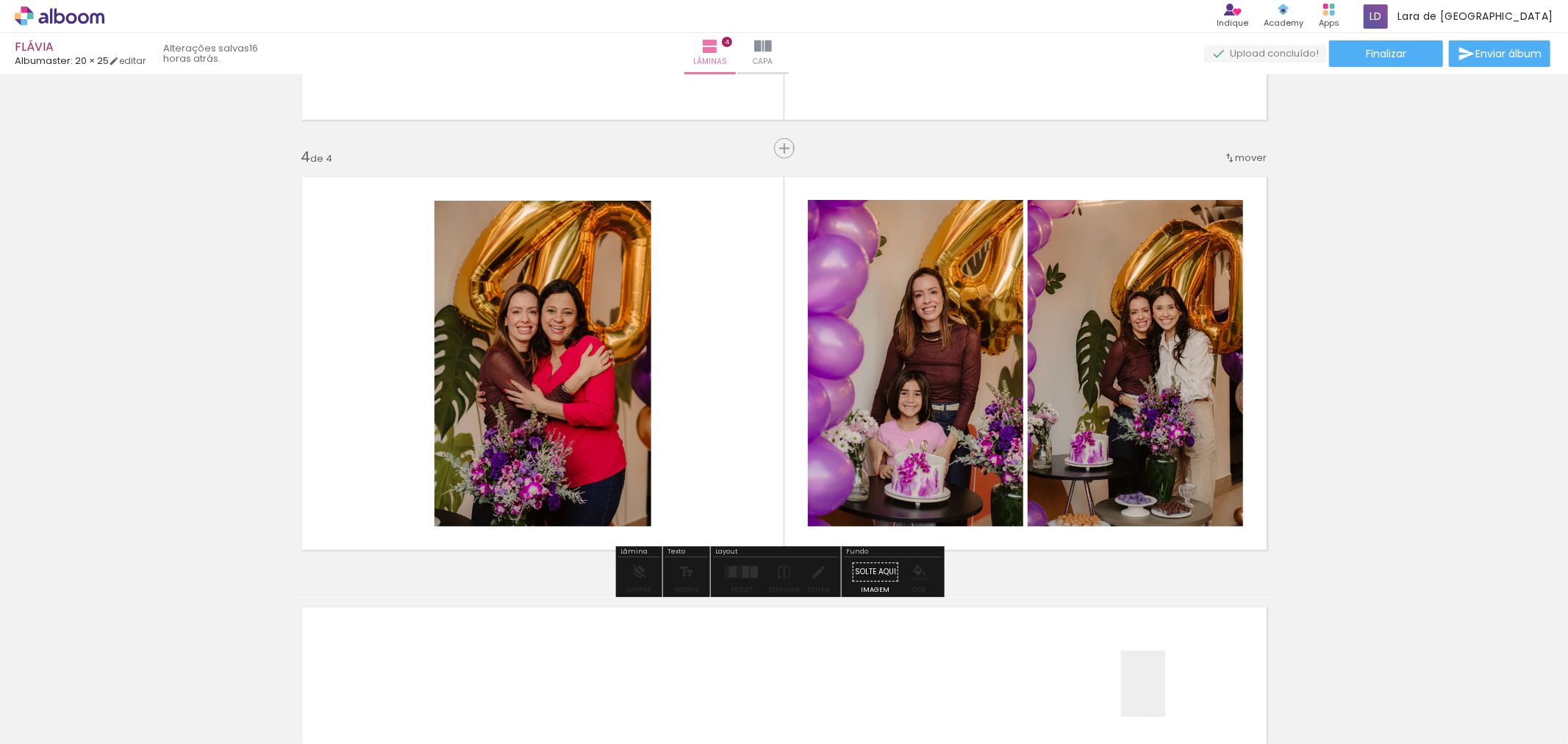
drag, startPoint x: 1164, startPoint y: 702, endPoint x: 1268, endPoint y: 701, distance: 104.0
click at [1055, 508] on quentale-workspace at bounding box center [784, 372] width 1568 height 744
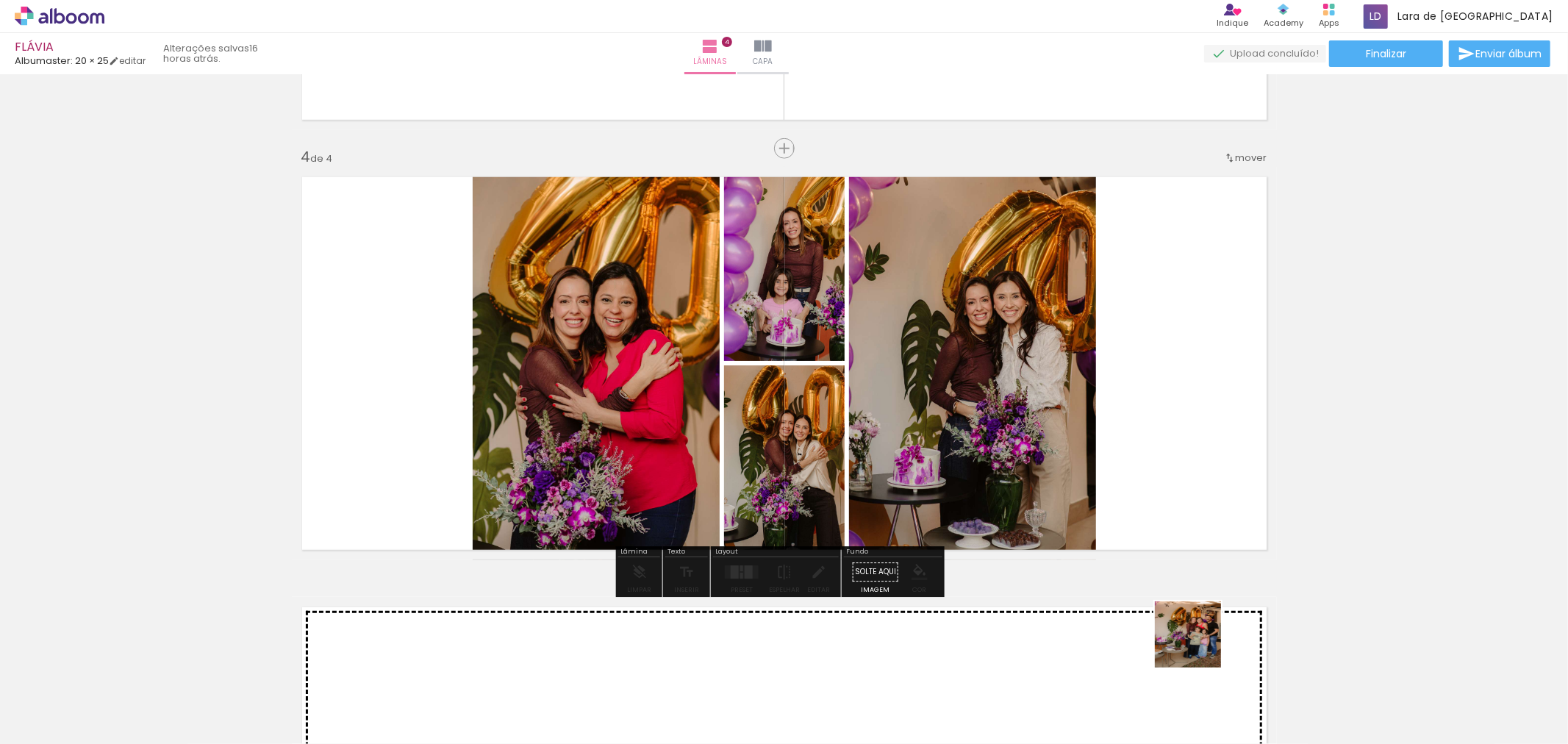
drag, startPoint x: 1243, startPoint y: 705, endPoint x: 1318, endPoint y: 686, distance: 77.4
click at [965, 444] on quentale-workspace at bounding box center [784, 372] width 1568 height 744
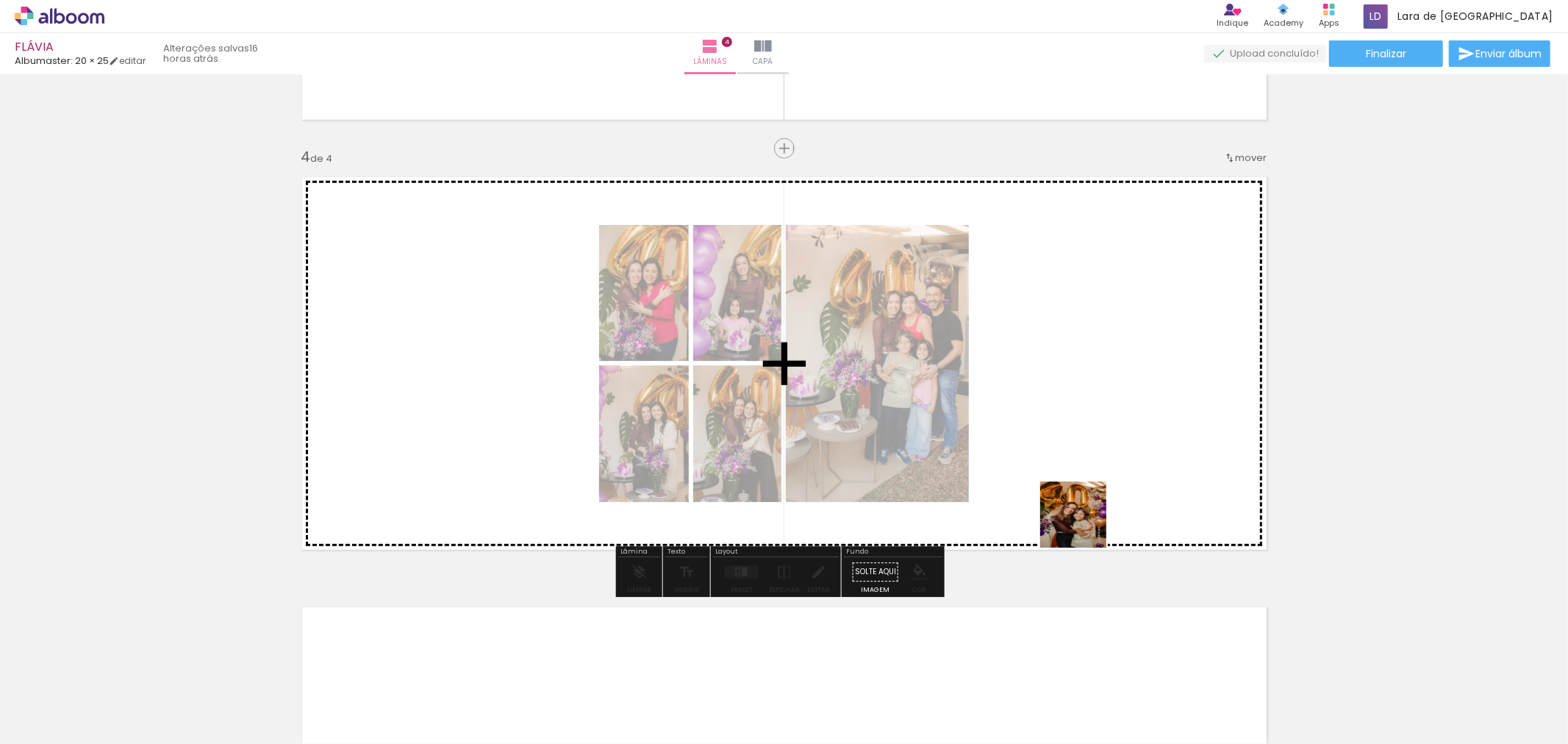
drag, startPoint x: 1289, startPoint y: 679, endPoint x: 1377, endPoint y: 671, distance: 88.4
click at [1024, 460] on quentale-workspace at bounding box center [784, 372] width 1568 height 744
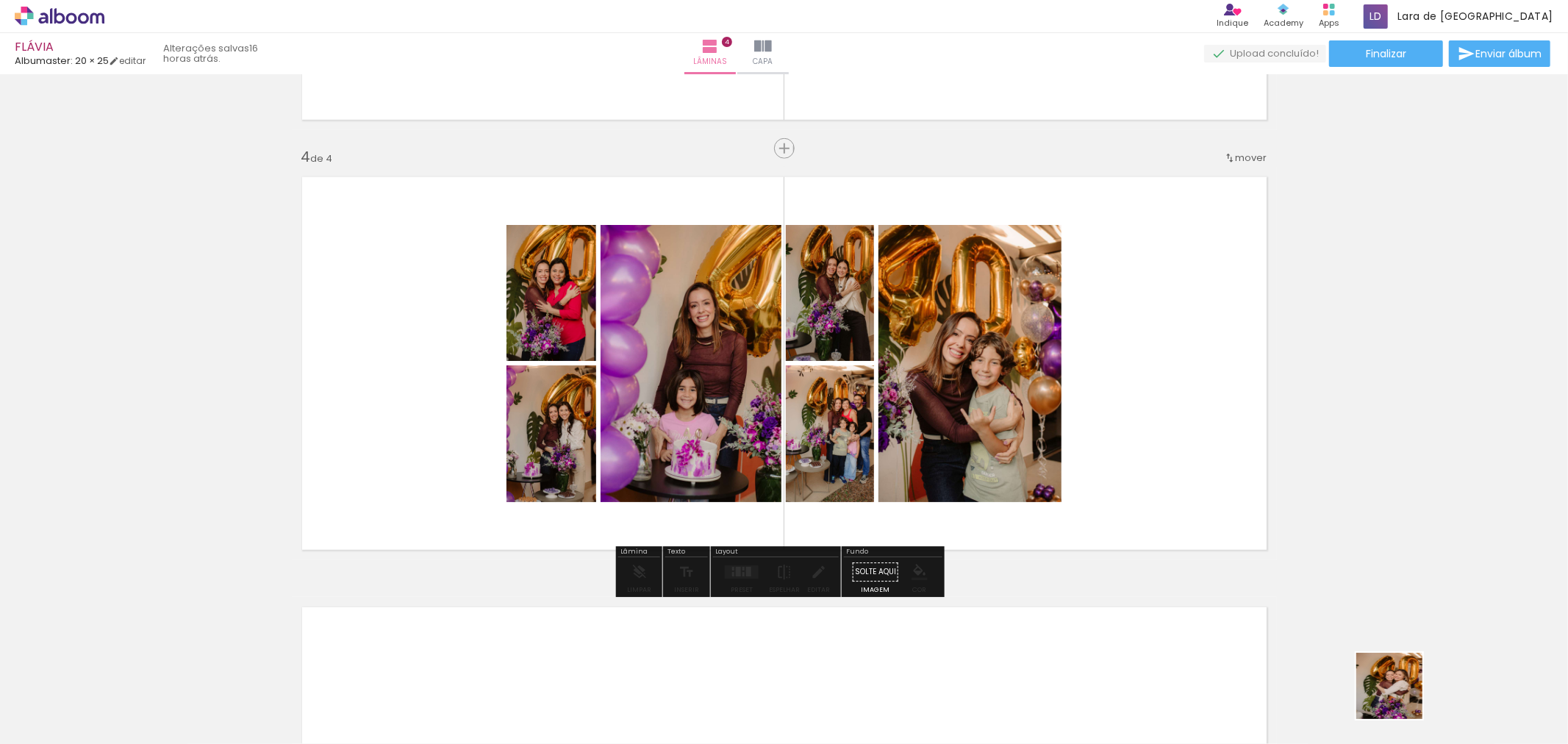
drag, startPoint x: 1414, startPoint y: 702, endPoint x: 1326, endPoint y: 631, distance: 113.1
click at [1038, 530] on quentale-workspace at bounding box center [784, 372] width 1568 height 744
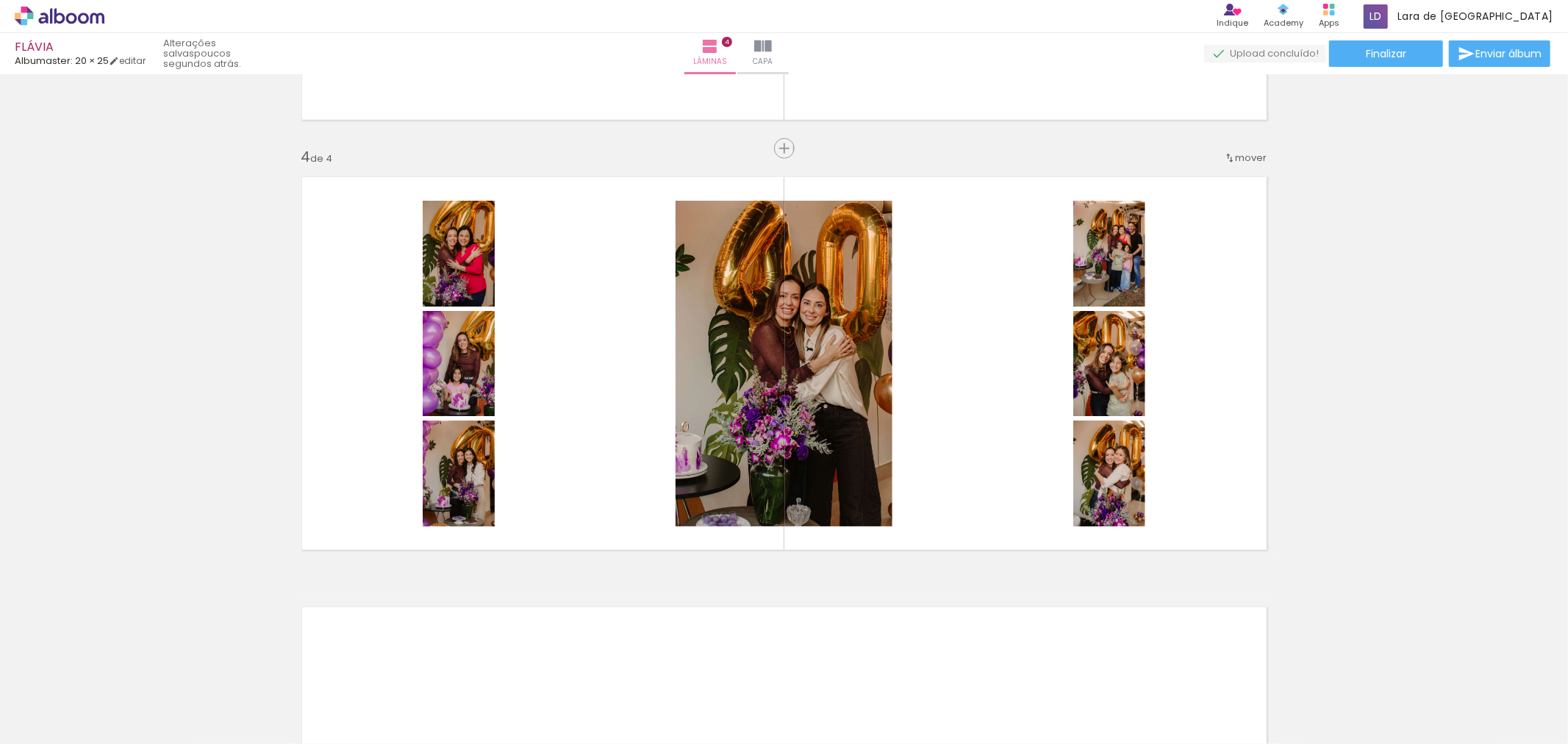
scroll to position [0, 1996]
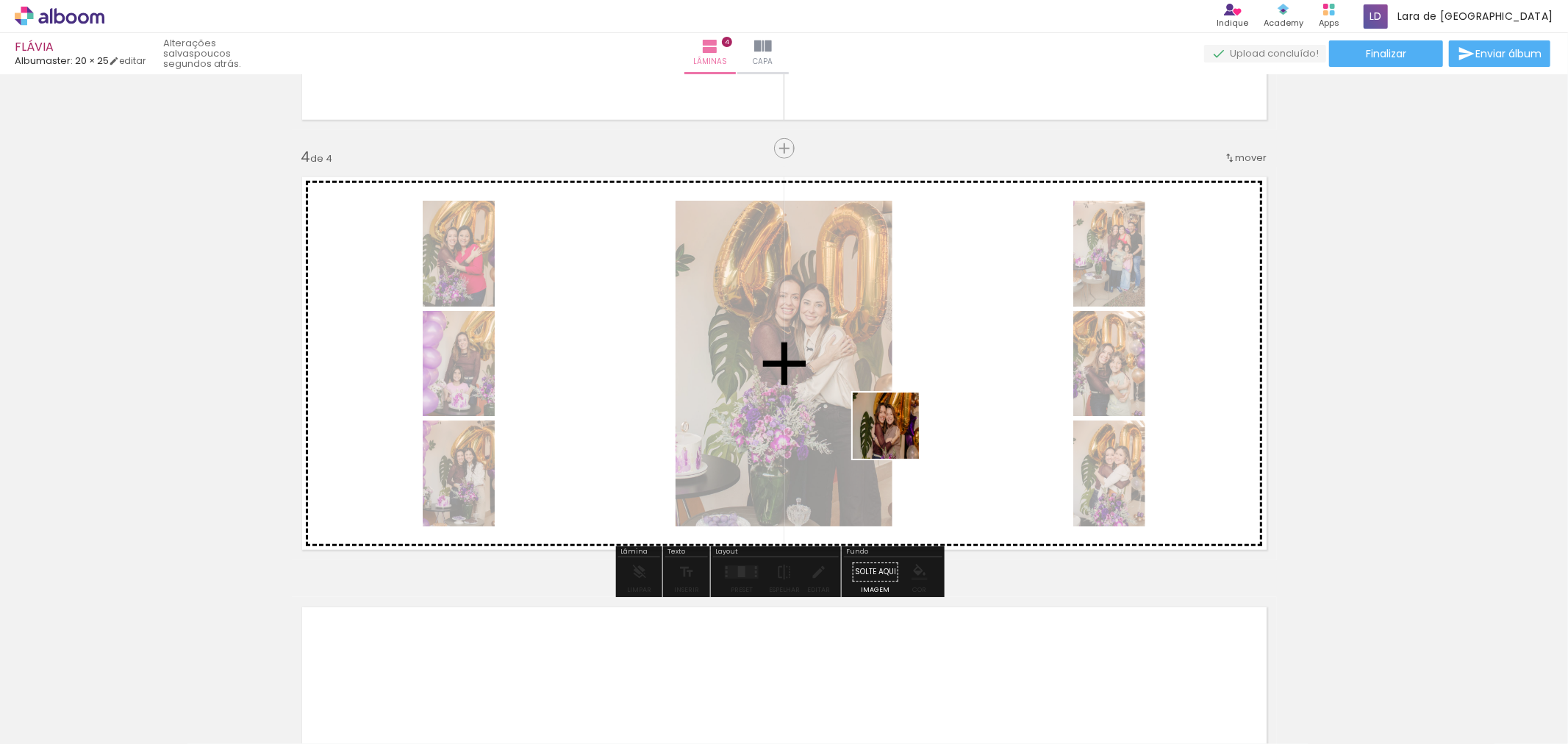
drag, startPoint x: 889, startPoint y: 699, endPoint x: 790, endPoint y: 470, distance: 249.5
click at [895, 378] on quentale-workspace at bounding box center [784, 372] width 1568 height 744
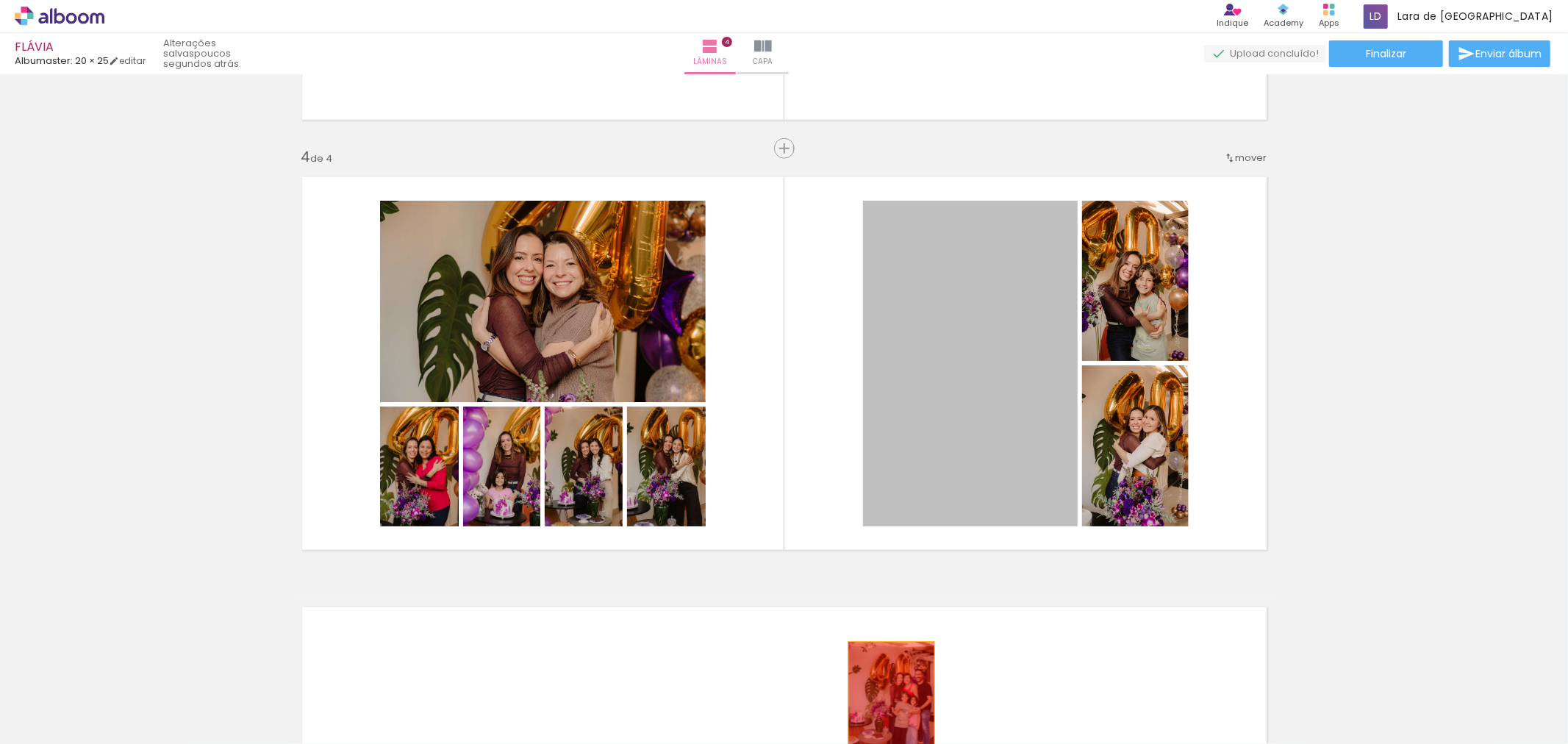
drag, startPoint x: 968, startPoint y: 318, endPoint x: 885, endPoint y: 707, distance: 397.8
click at [885, 707] on quentale-workspace at bounding box center [784, 372] width 1568 height 744
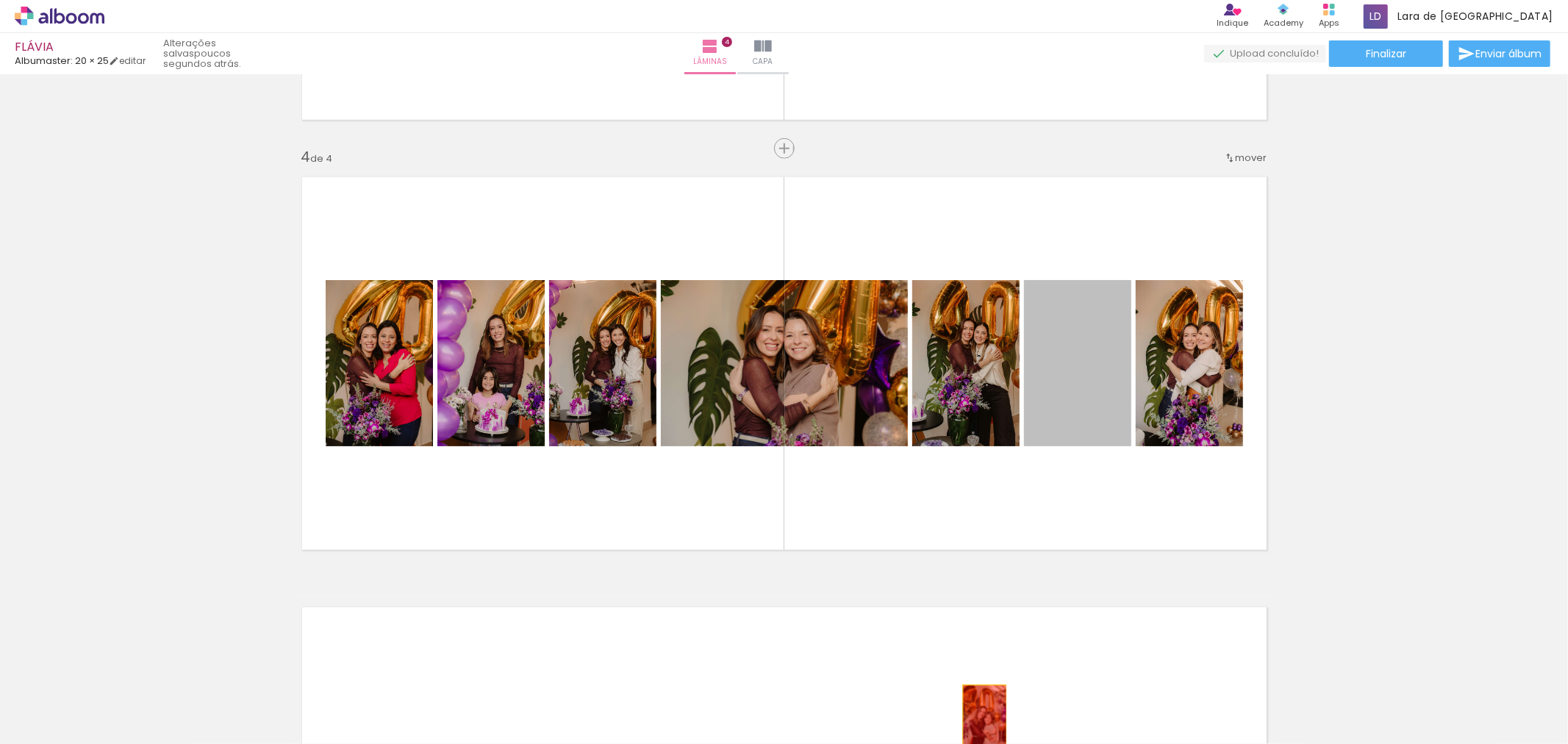
drag, startPoint x: 1093, startPoint y: 377, endPoint x: 979, endPoint y: 710, distance: 352.0
click at [978, 718] on quentale-workspace at bounding box center [784, 372] width 1568 height 744
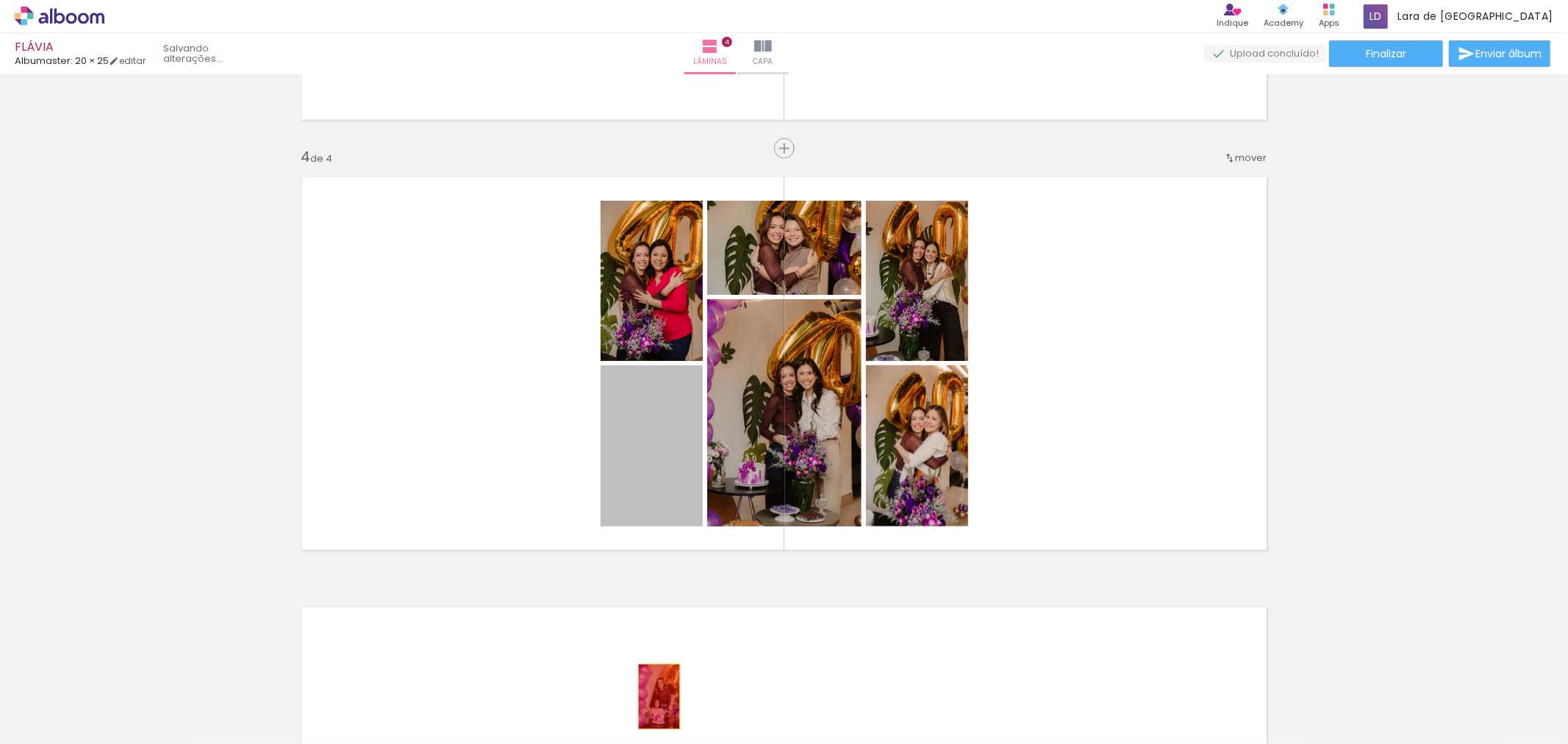
drag, startPoint x: 658, startPoint y: 444, endPoint x: 653, endPoint y: 696, distance: 252.0
click at [653, 696] on quentale-workspace at bounding box center [784, 372] width 1568 height 744
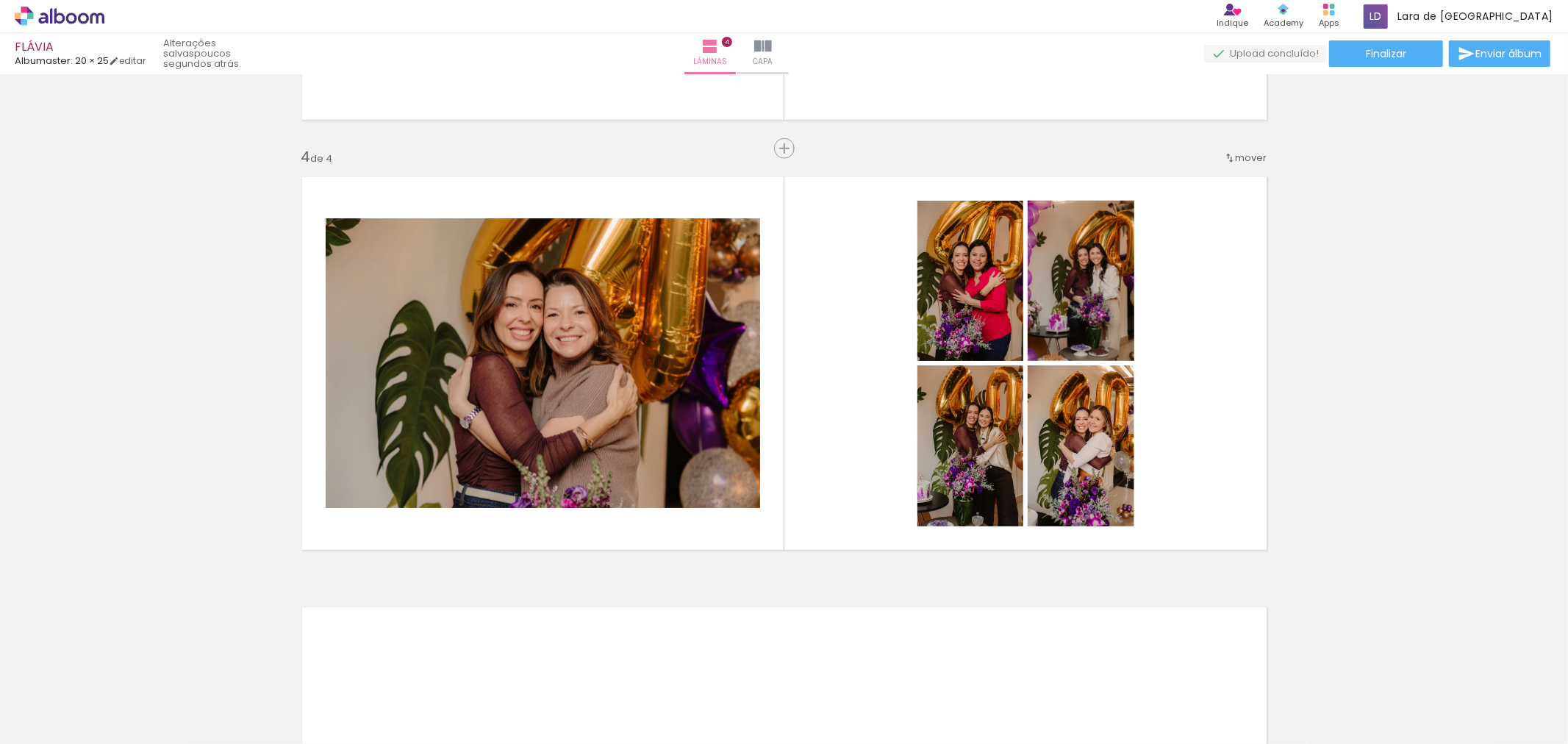
scroll to position [0, 2975]
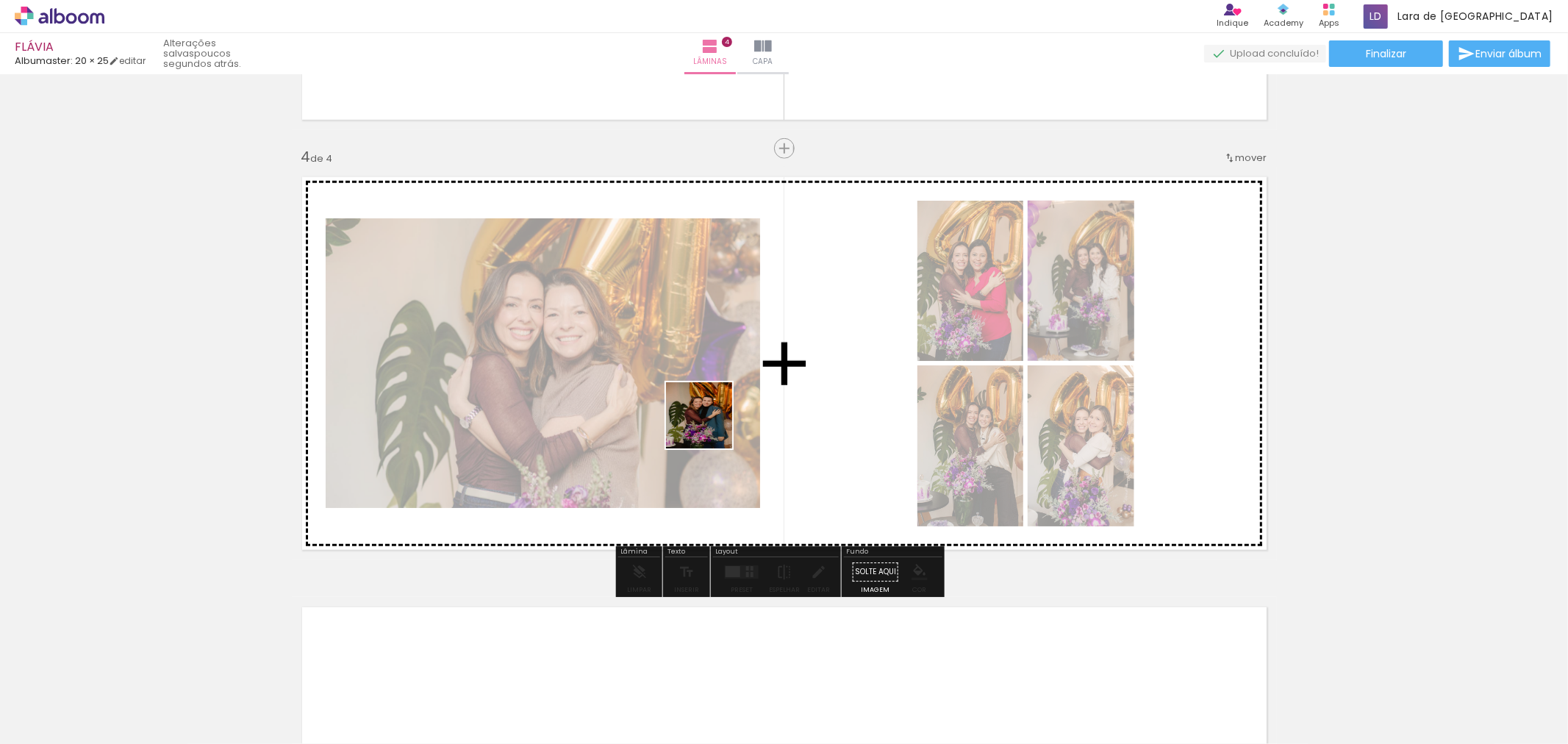
drag, startPoint x: 976, startPoint y: 699, endPoint x: 1027, endPoint y: 682, distance: 53.8
click at [688, 397] on quentale-workspace at bounding box center [784, 372] width 1568 height 744
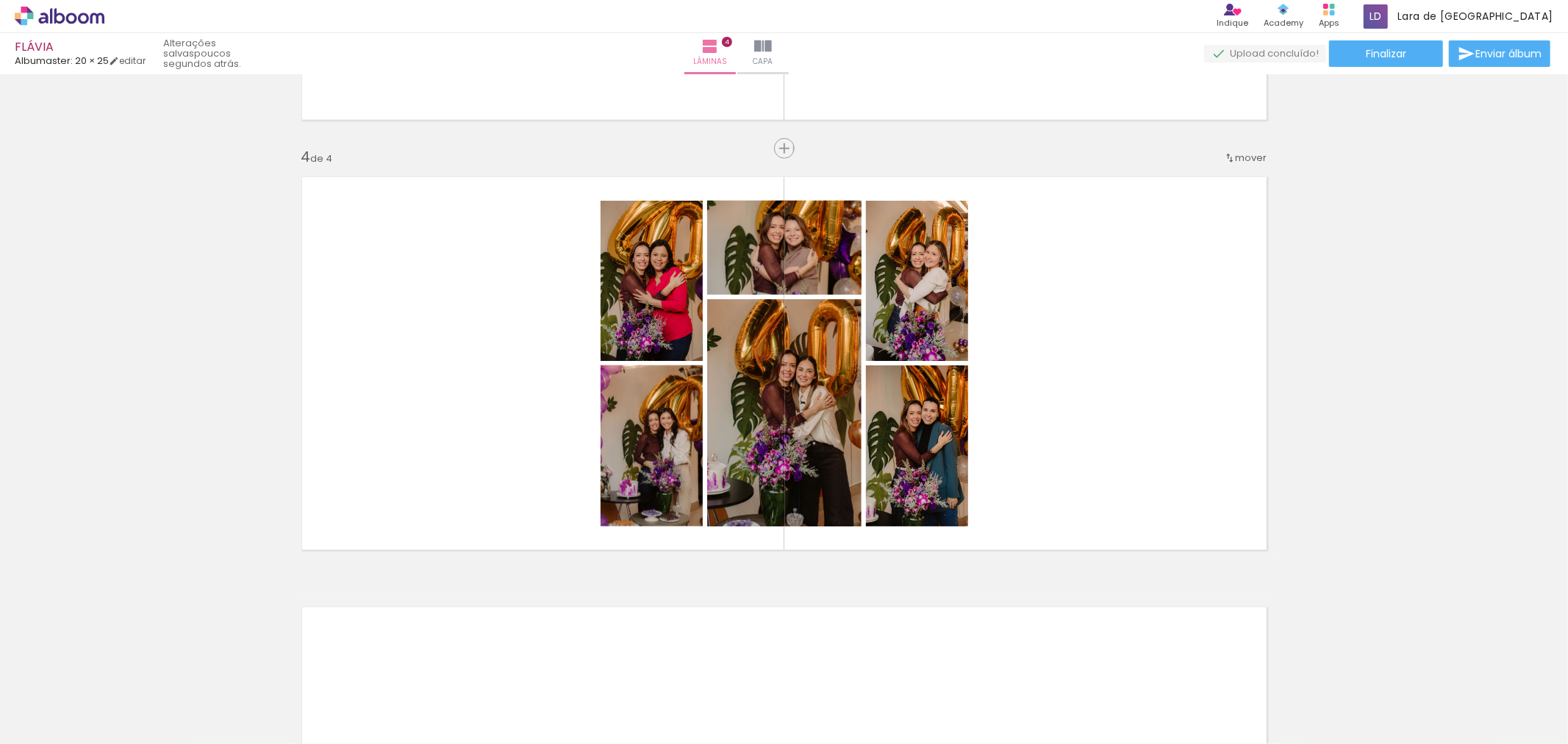
scroll to position [0, 2639]
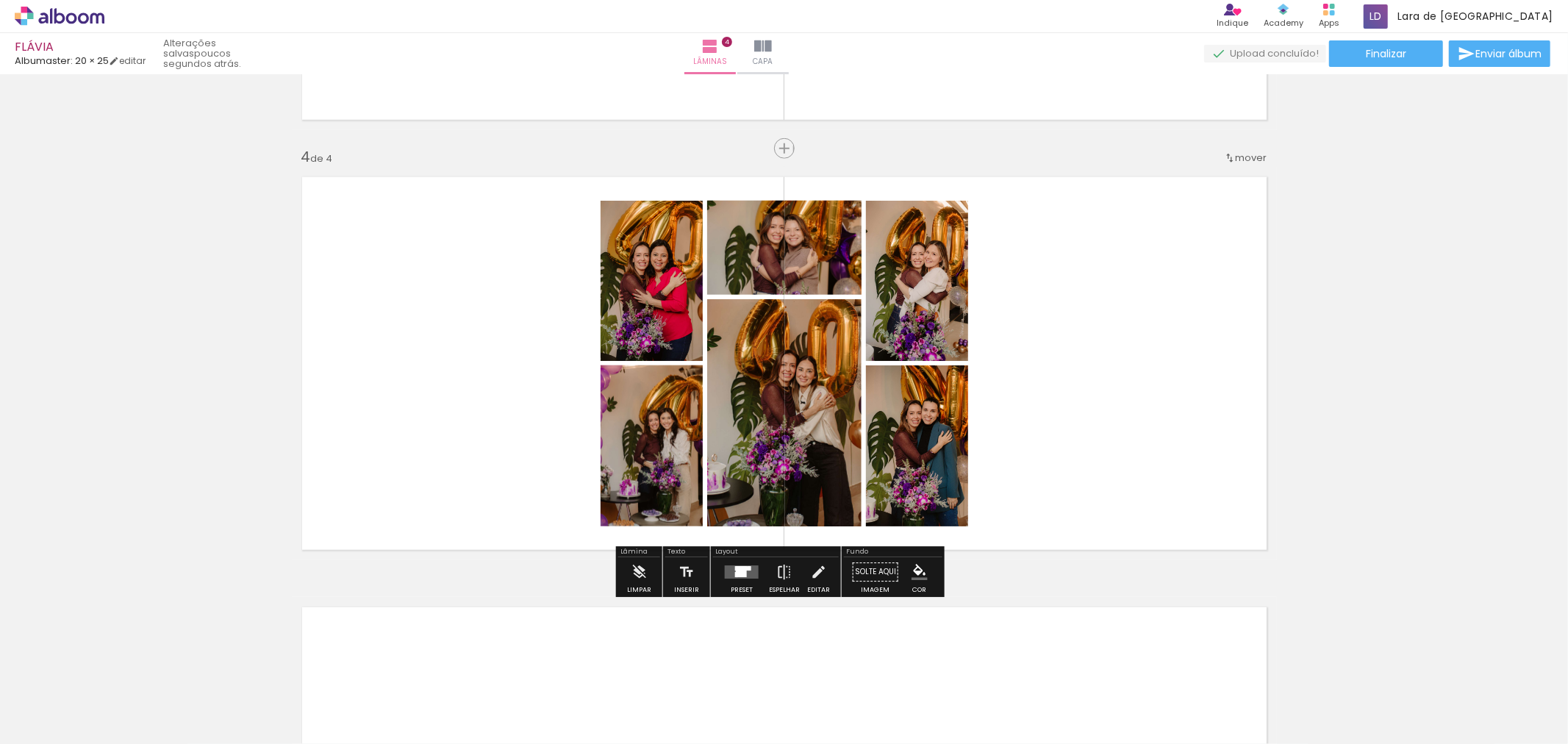
click at [735, 579] on div at bounding box center [741, 572] width 40 height 29
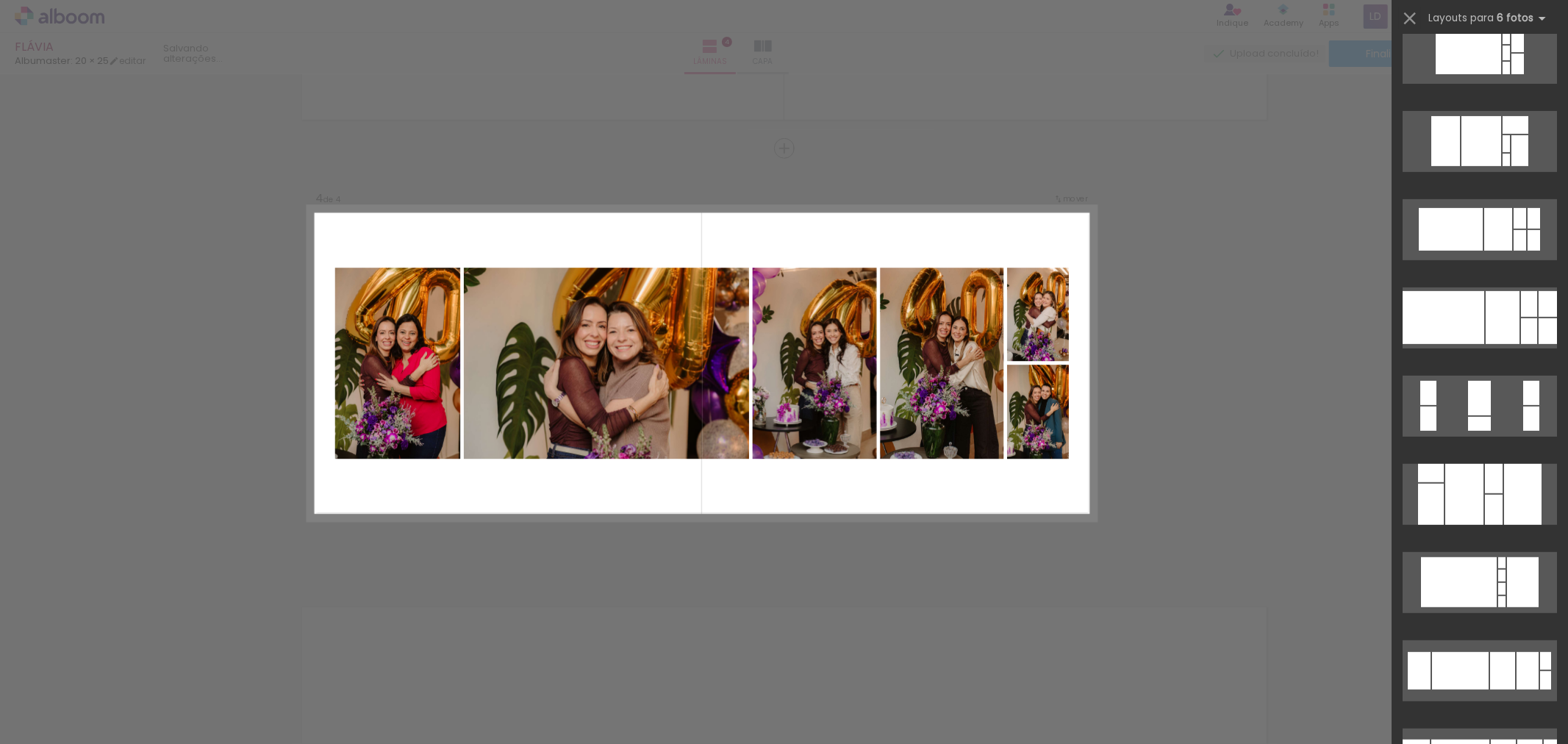
scroll to position [925, 0]
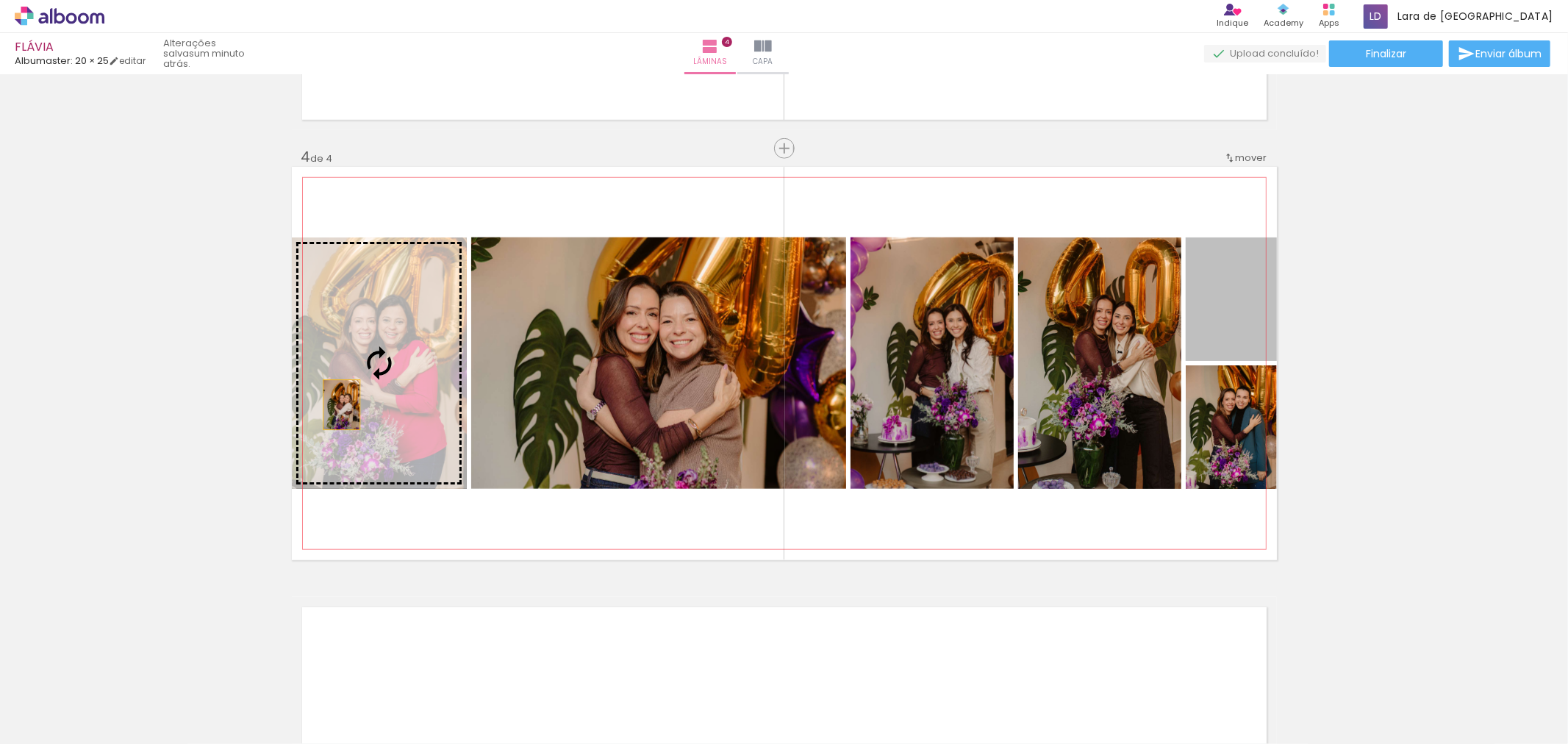
drag, startPoint x: 1230, startPoint y: 318, endPoint x: 447, endPoint y: 417, distance: 789.2
click at [0, 0] on slot at bounding box center [0, 0] width 0 height 0
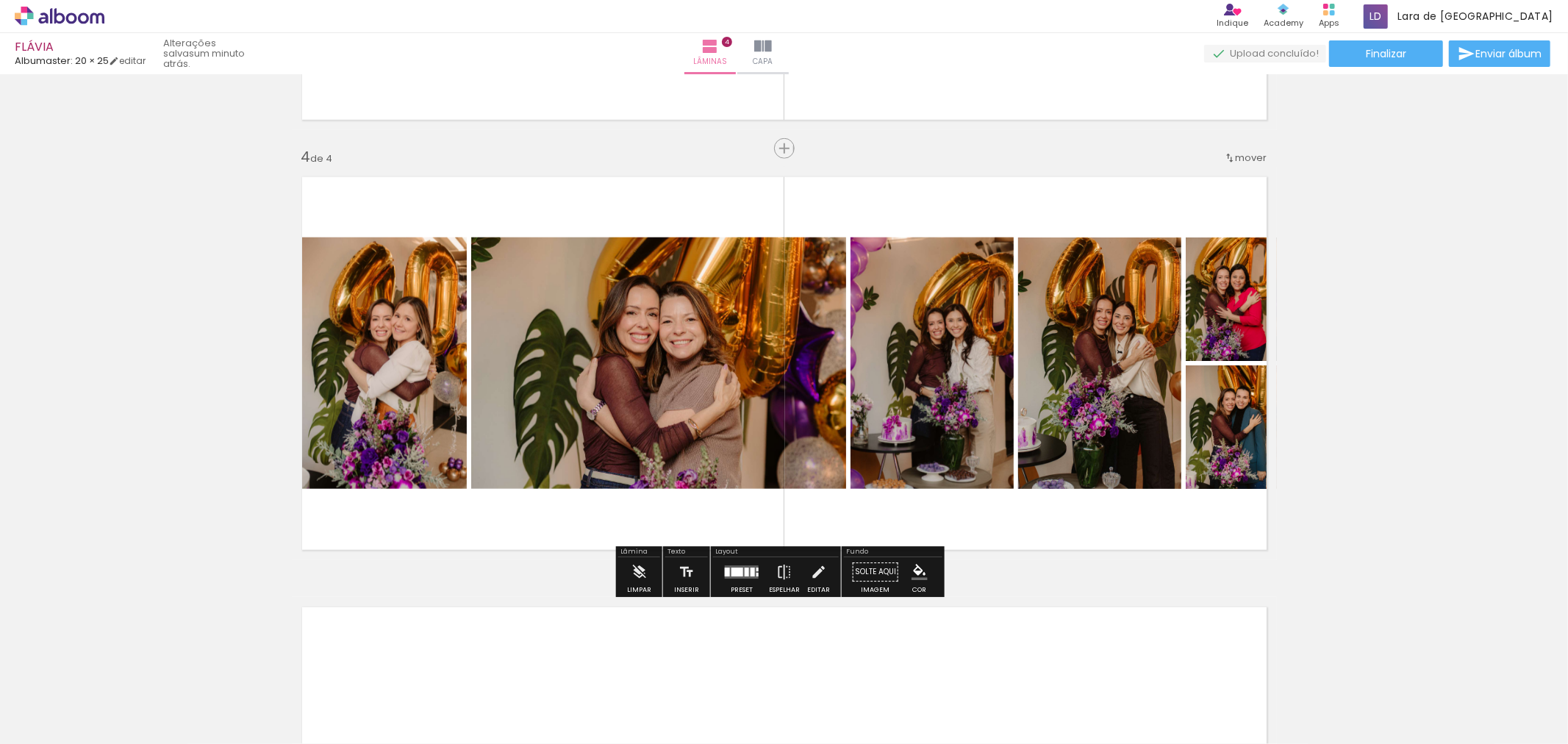
drag, startPoint x: 738, startPoint y: 572, endPoint x: 1438, endPoint y: 429, distance: 714.5
click at [737, 572] on div at bounding box center [738, 572] width 12 height 9
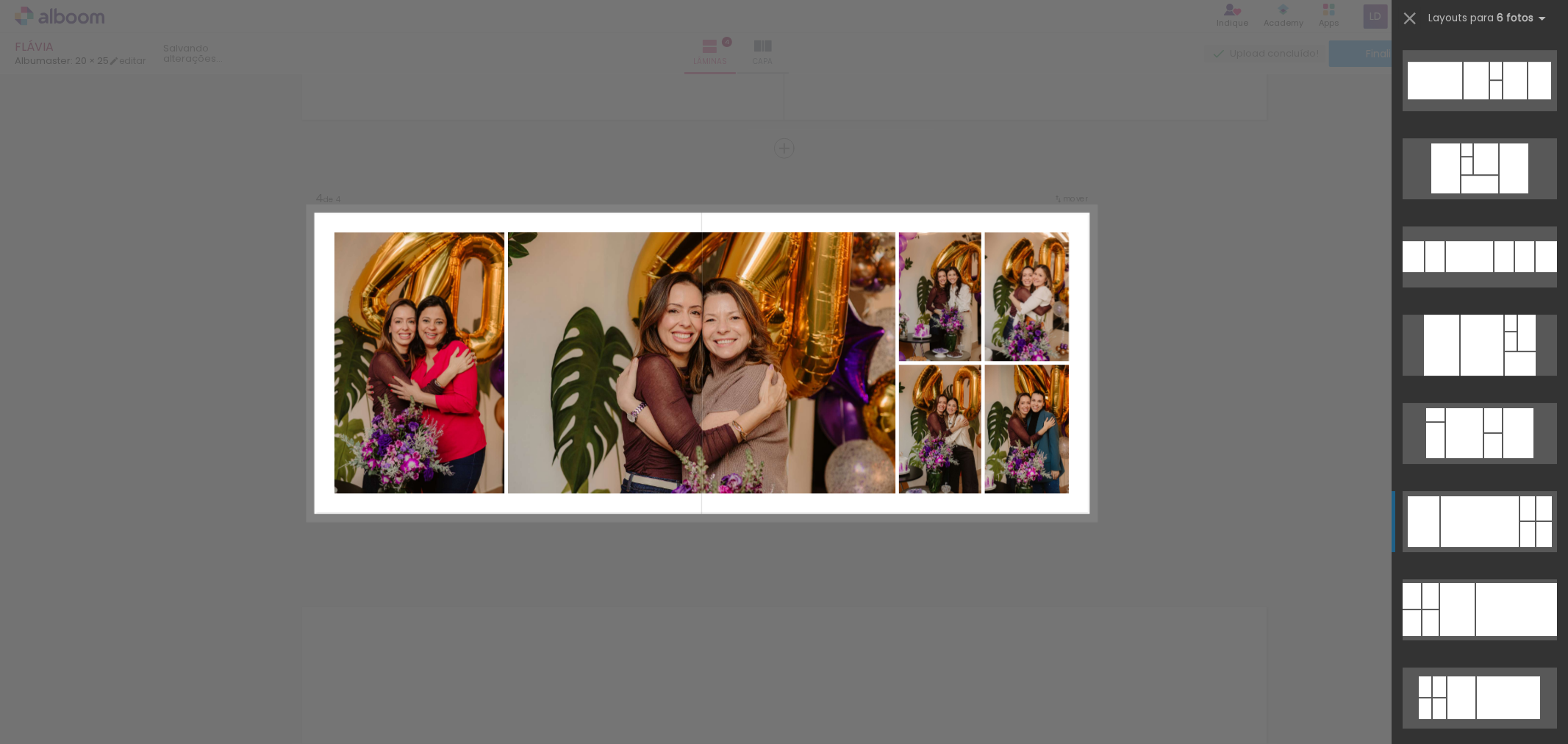
scroll to position [4430, 0]
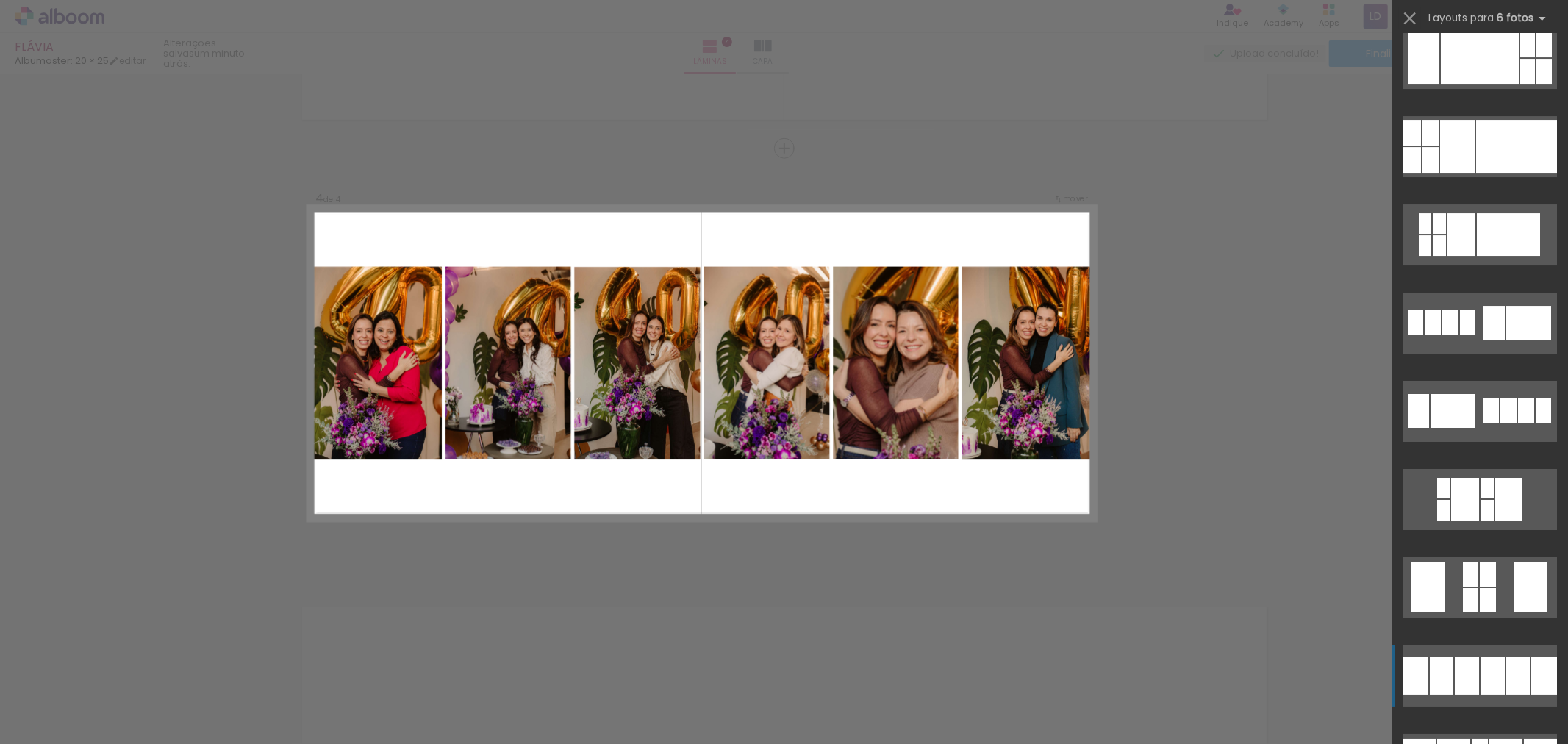
click at [1494, 521] on div at bounding box center [1487, 510] width 14 height 20
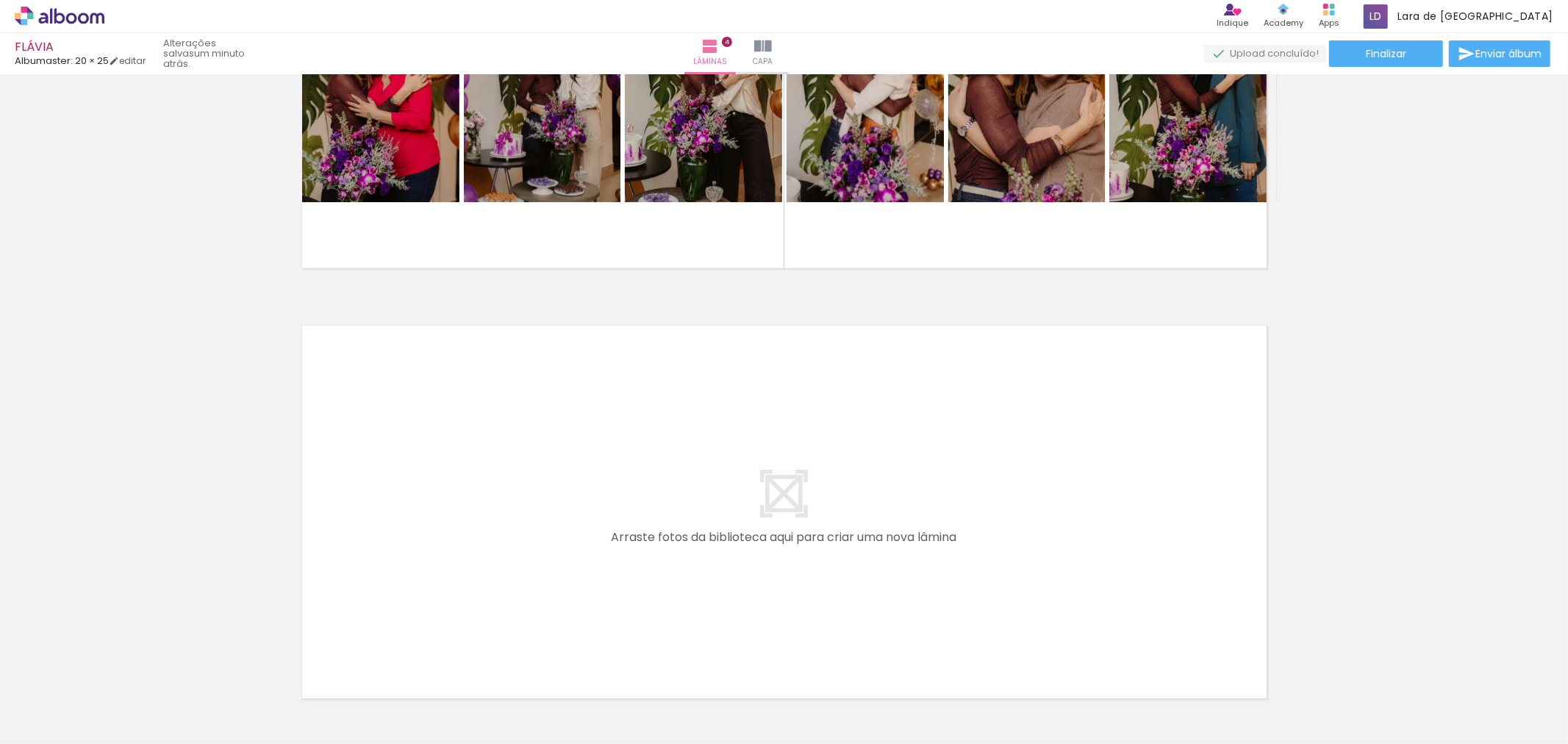
scroll to position [0, 825]
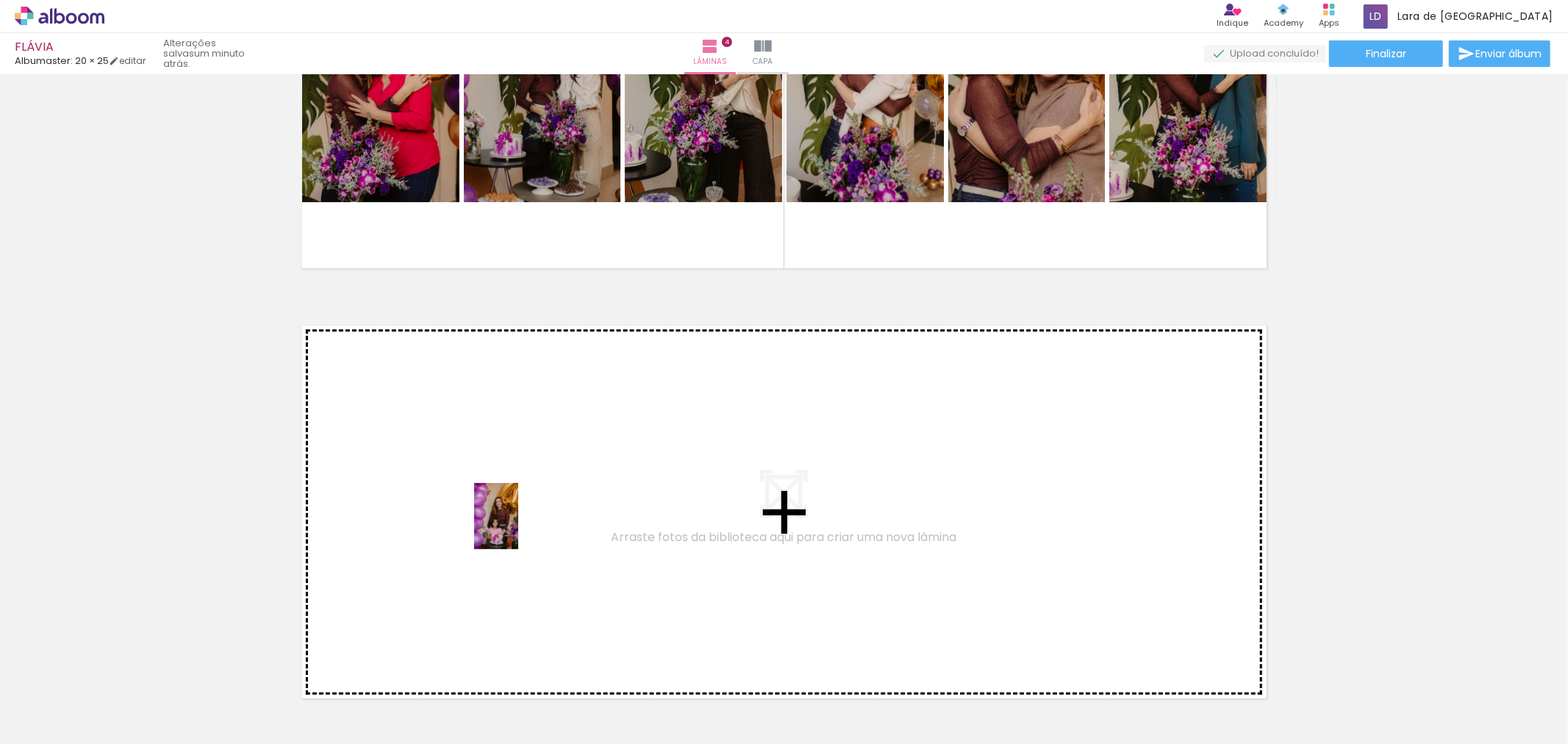
drag, startPoint x: 728, startPoint y: 714, endPoint x: 857, endPoint y: 674, distance: 135.1
click at [553, 537] on quentale-workspace at bounding box center [784, 372] width 1568 height 744
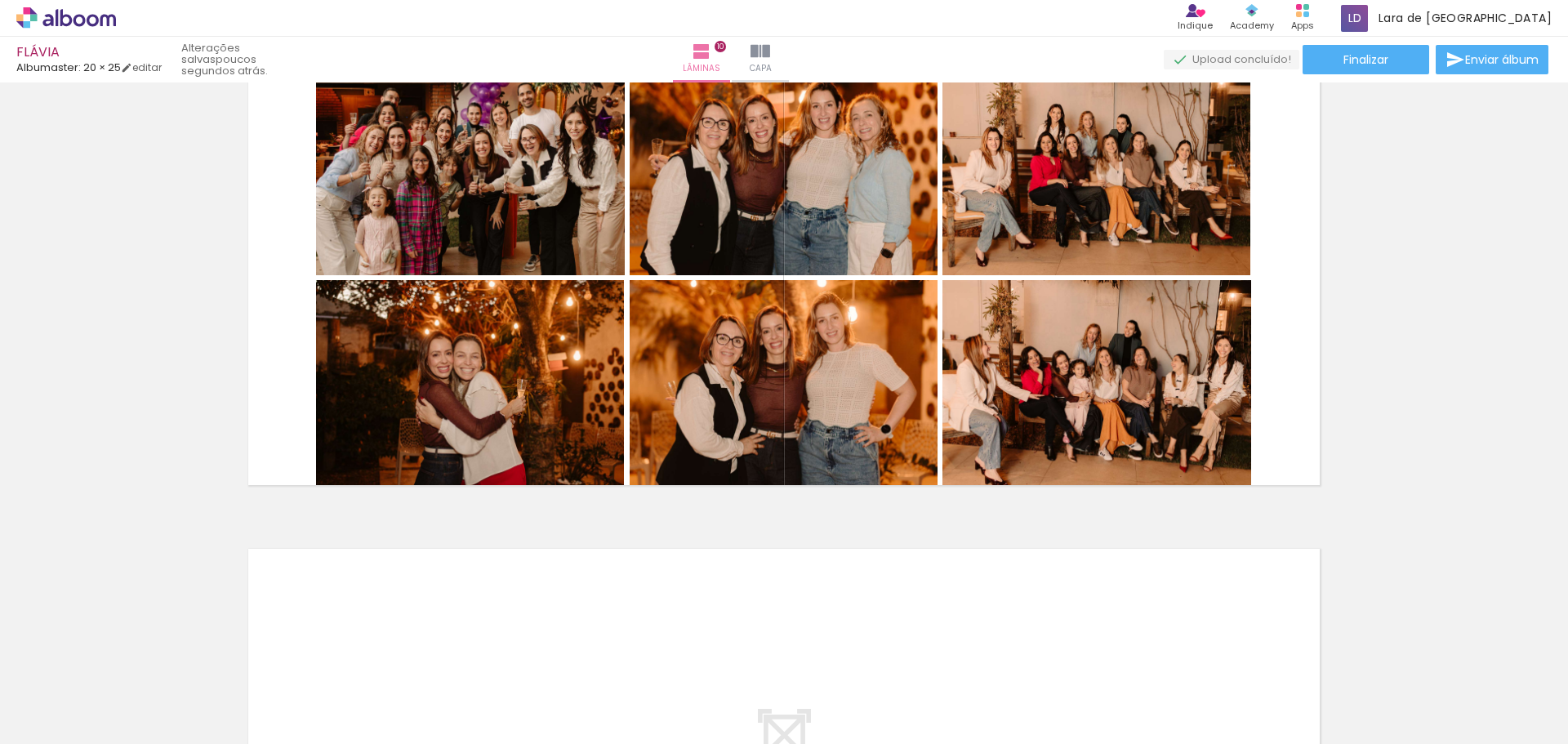
scroll to position [4420, 0]
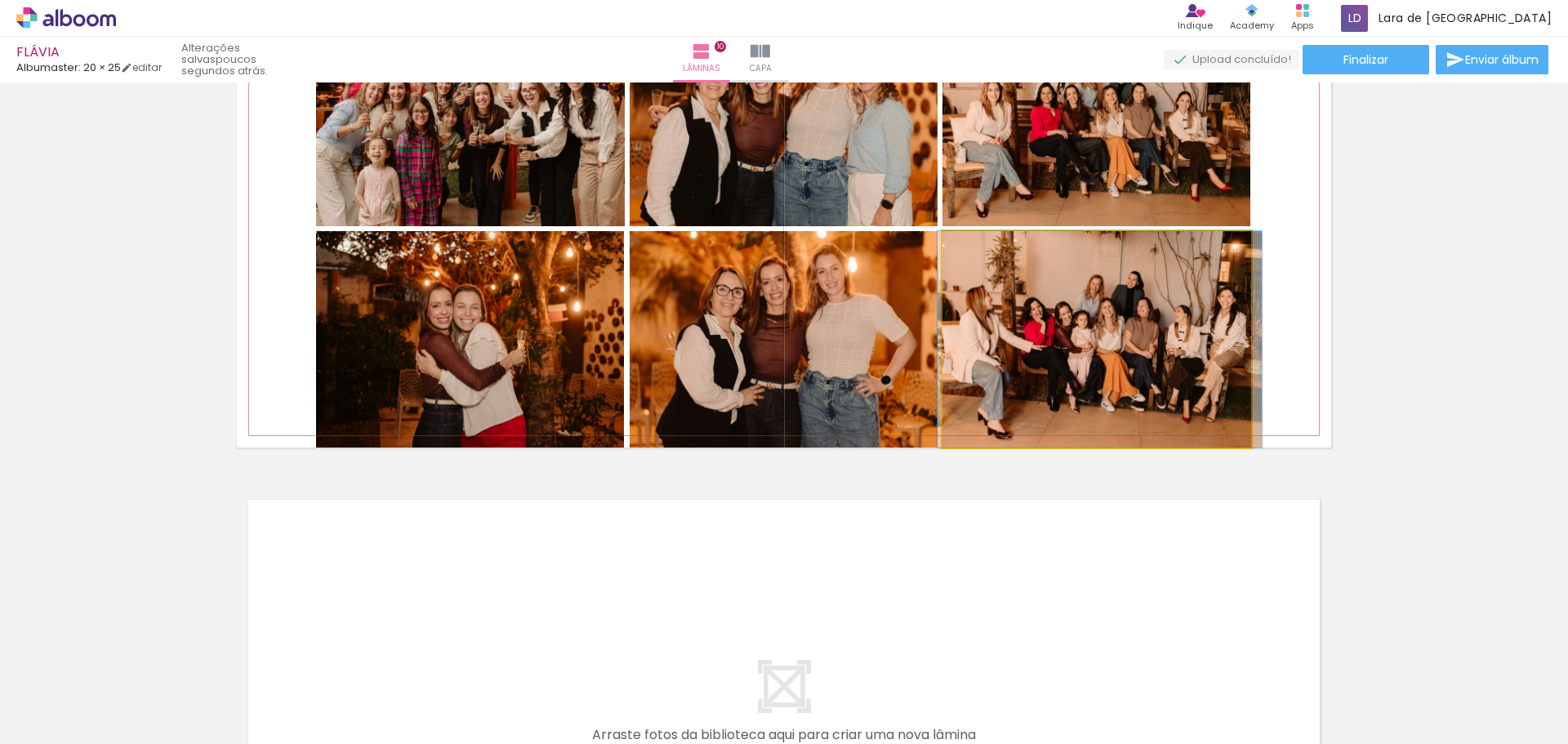
drag, startPoint x: 1157, startPoint y: 363, endPoint x: 1158, endPoint y: 335, distance: 28.0
drag, startPoint x: 975, startPoint y: 248, endPoint x: 976, endPoint y: 276, distance: 28.0
type paper-slider "100"
click at [950, 252] on div at bounding box center [1003, 248] width 113 height 24
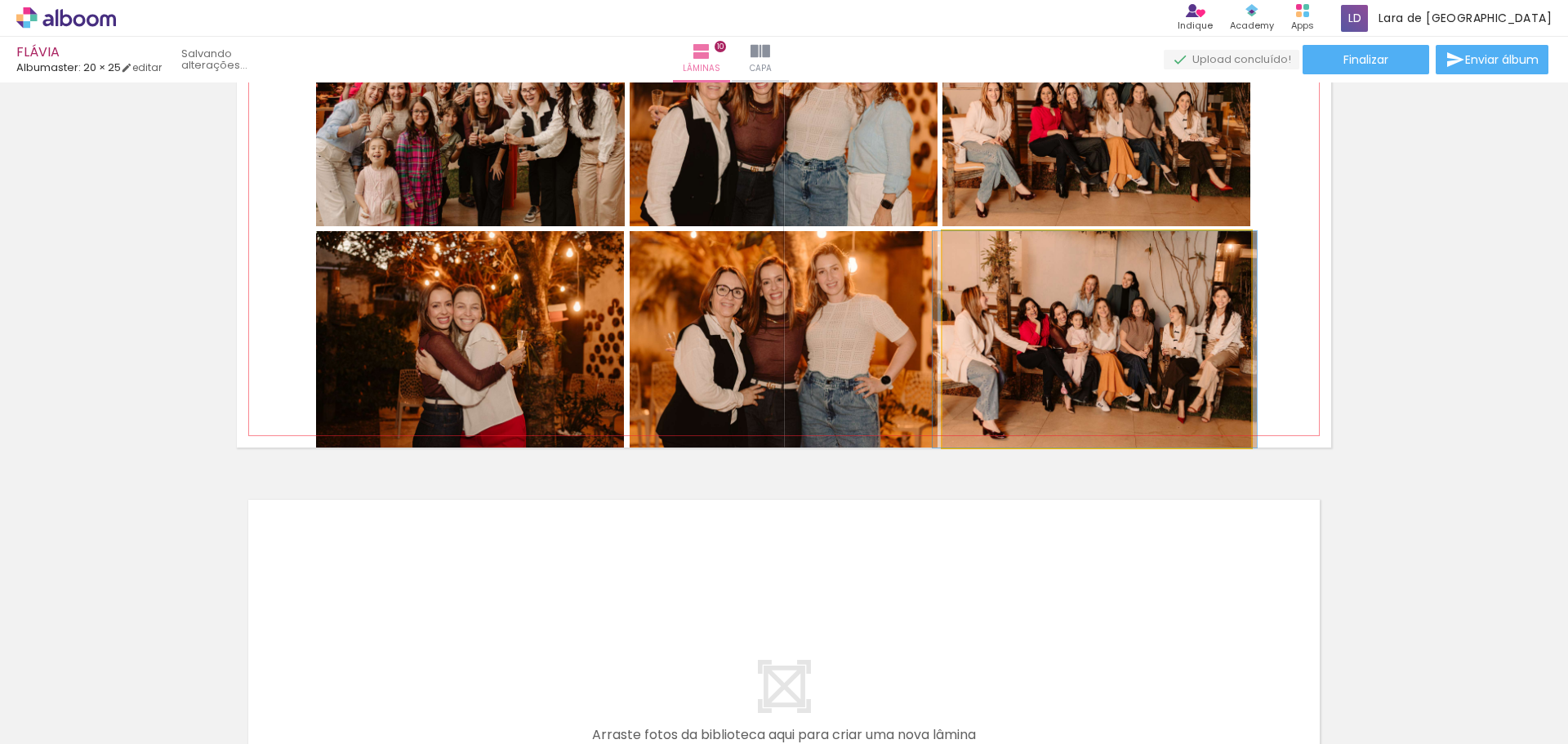
drag, startPoint x: 1054, startPoint y: 332, endPoint x: 1055, endPoint y: 307, distance: 25.0
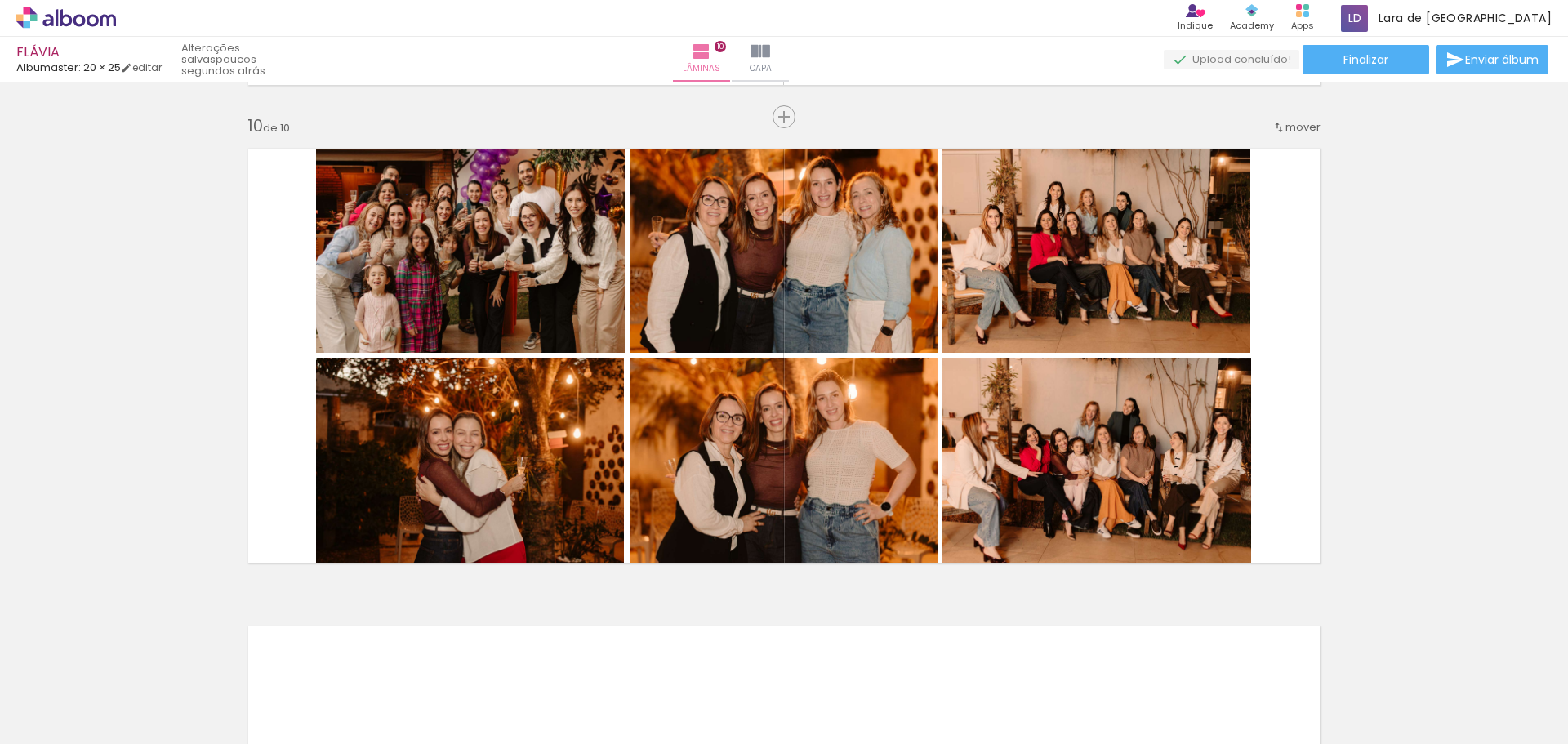
scroll to position [4280, 0]
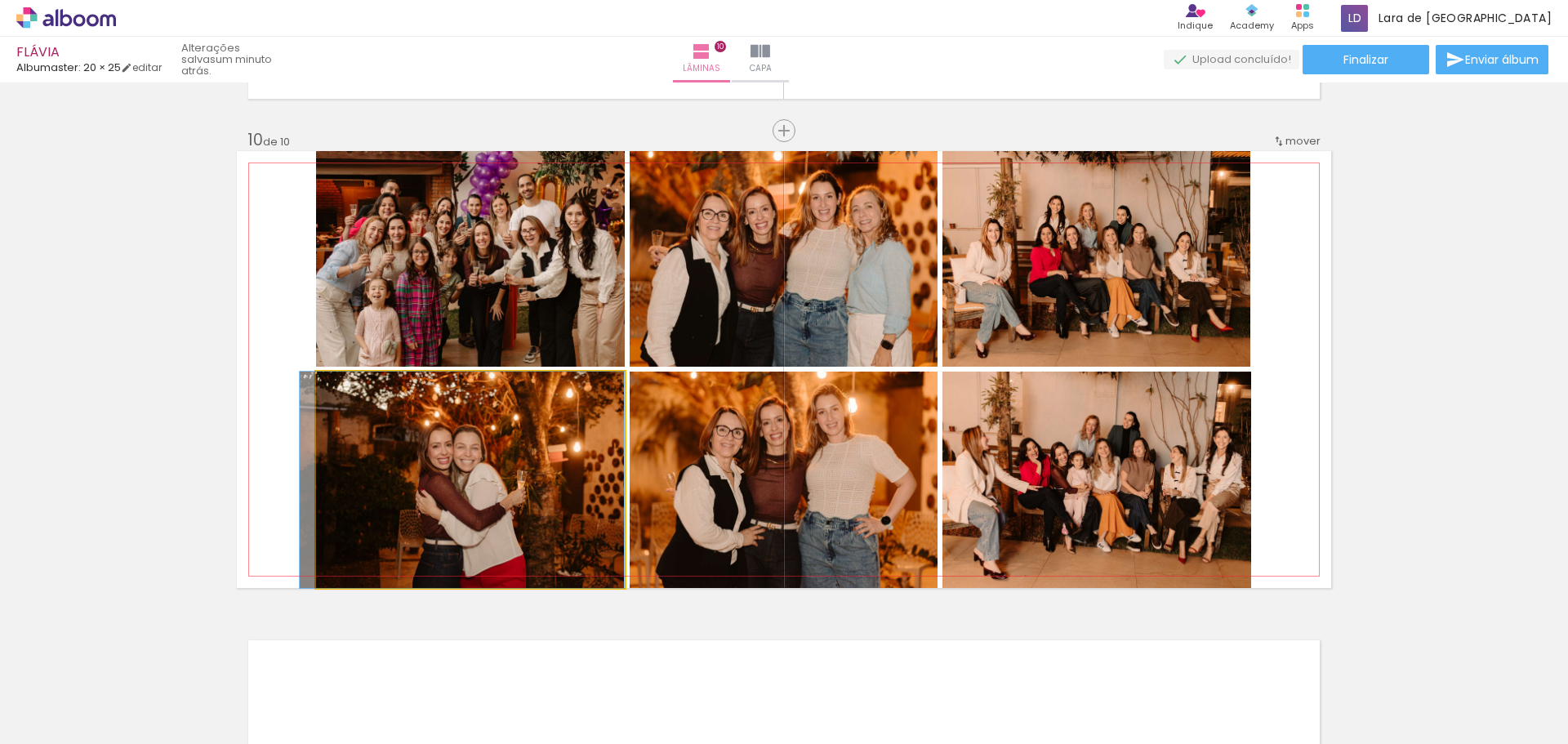
click at [542, 485] on quentale-photo at bounding box center [470, 480] width 309 height 217
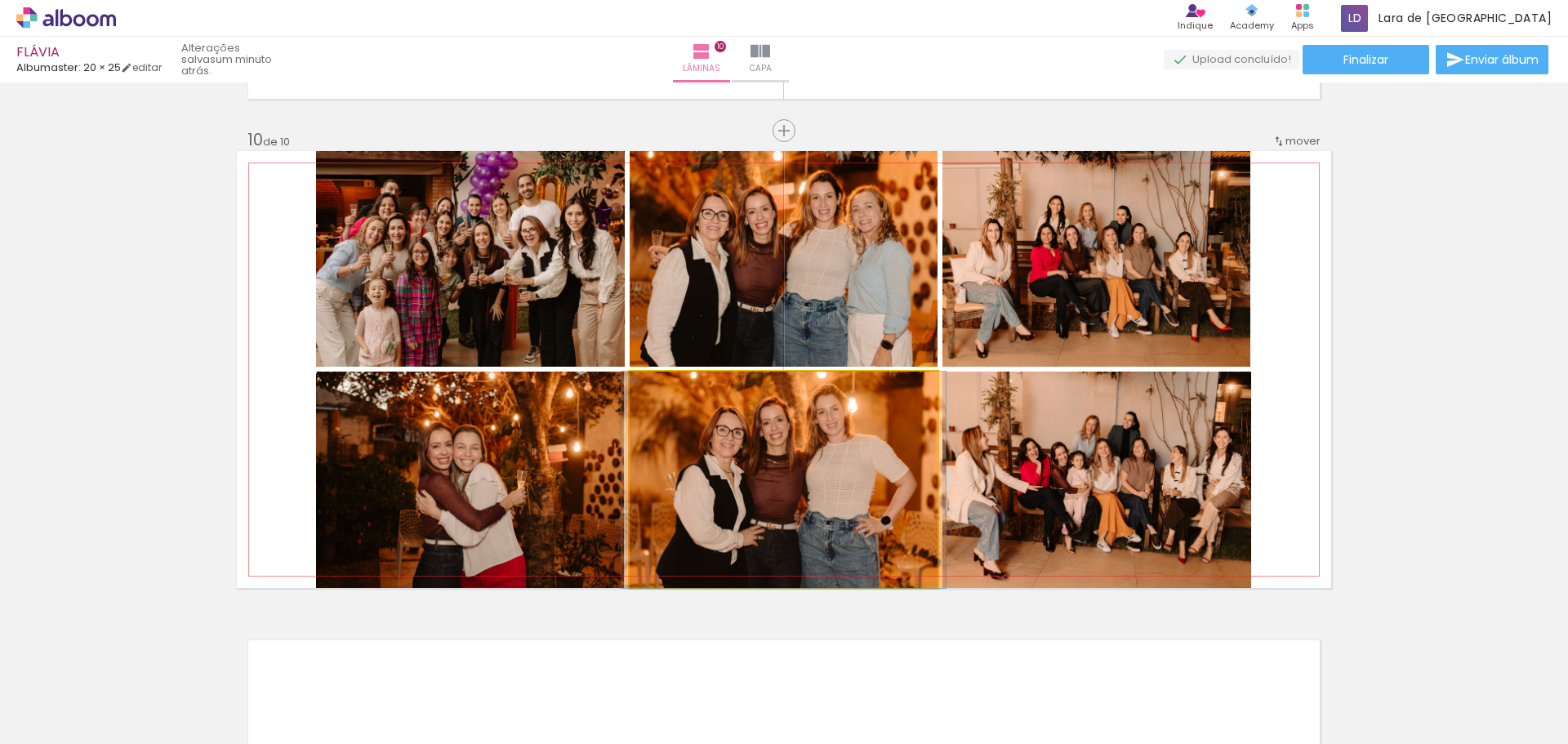
click at [891, 485] on quentale-photo at bounding box center [783, 480] width 308 height 217
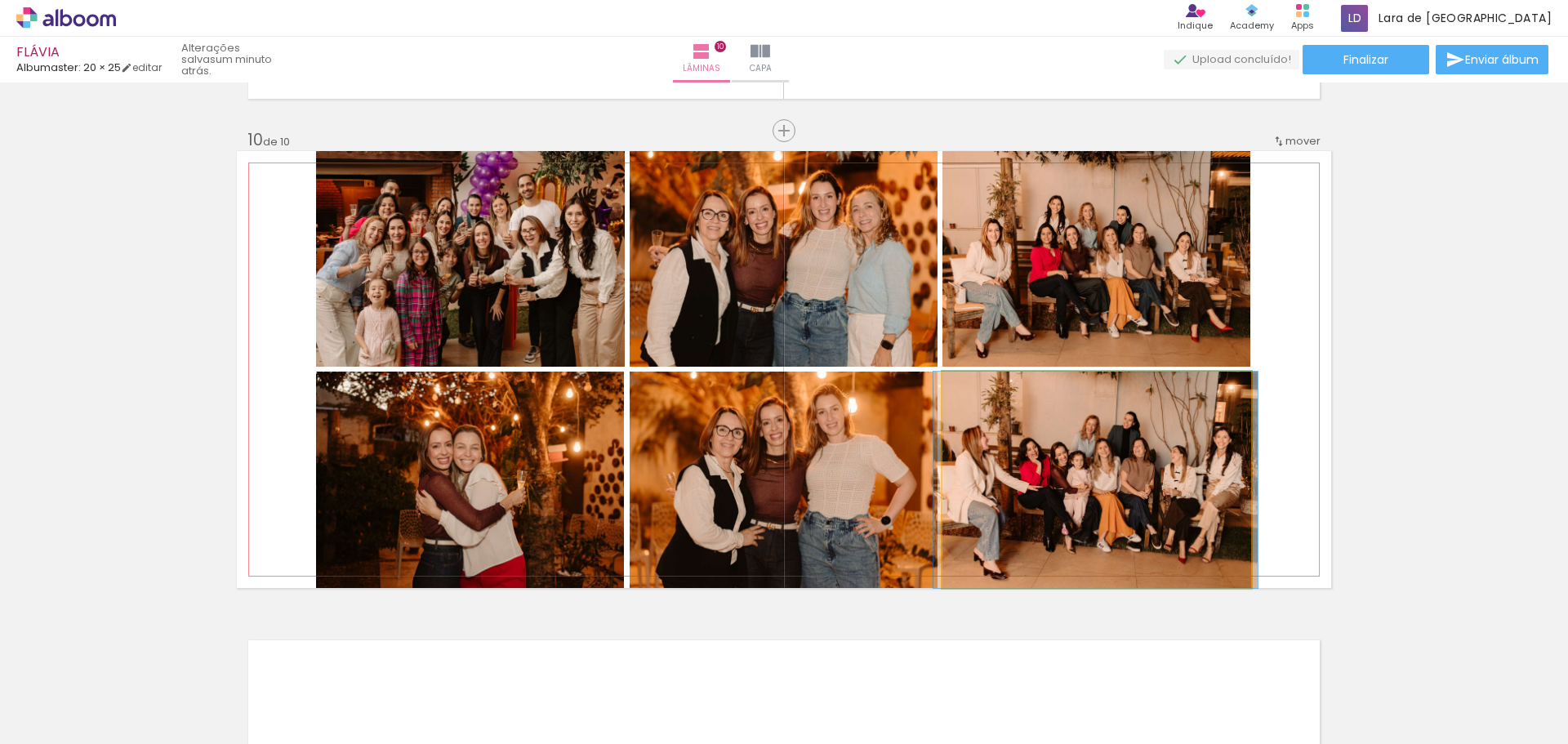
click at [1011, 485] on quentale-photo at bounding box center [1097, 480] width 309 height 217
drag, startPoint x: 992, startPoint y: 392, endPoint x: 933, endPoint y: 437, distance: 74.2
click at [0, 0] on slot at bounding box center [0, 0] width 0 height 0
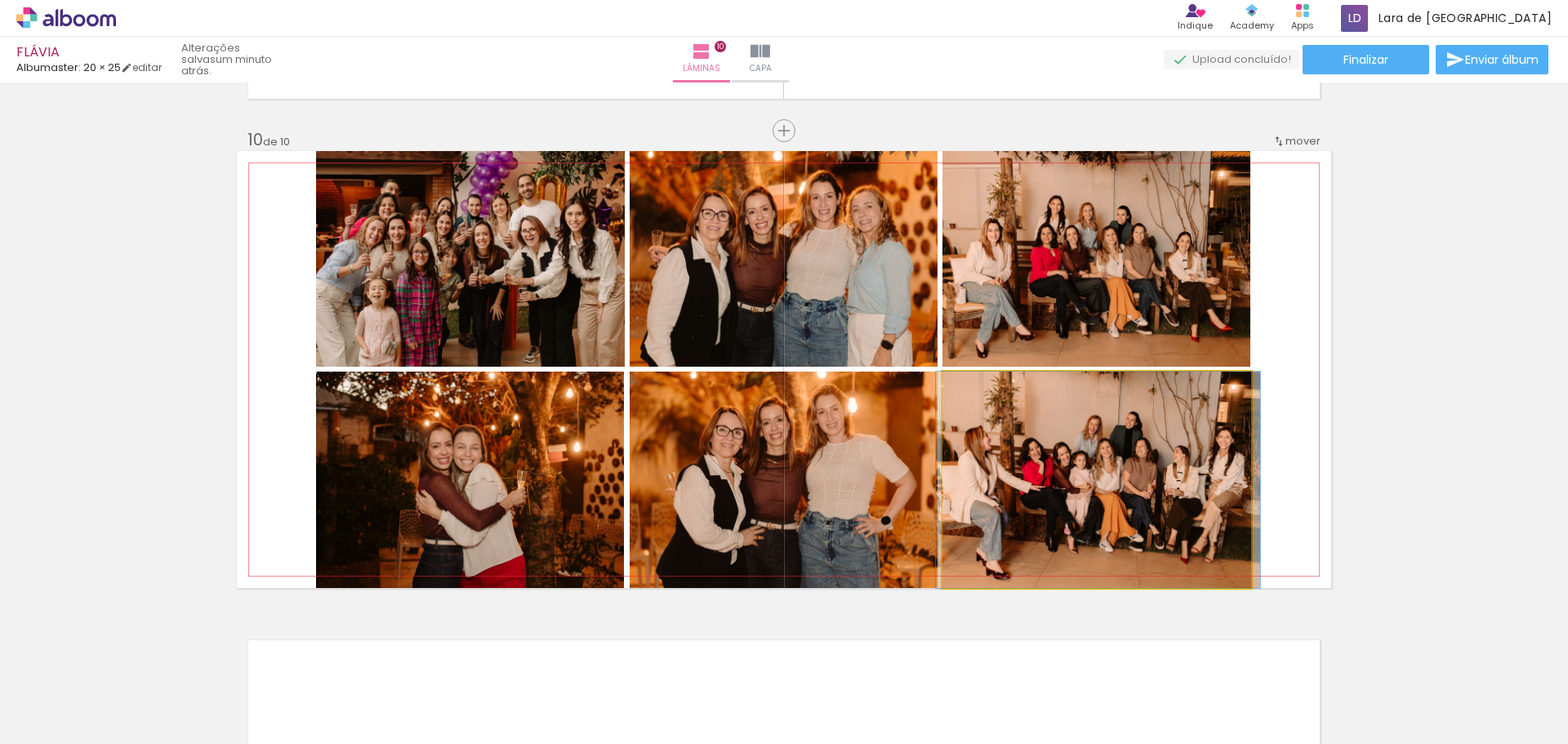
drag, startPoint x: 1021, startPoint y: 473, endPoint x: 1023, endPoint y: 451, distance: 22.1
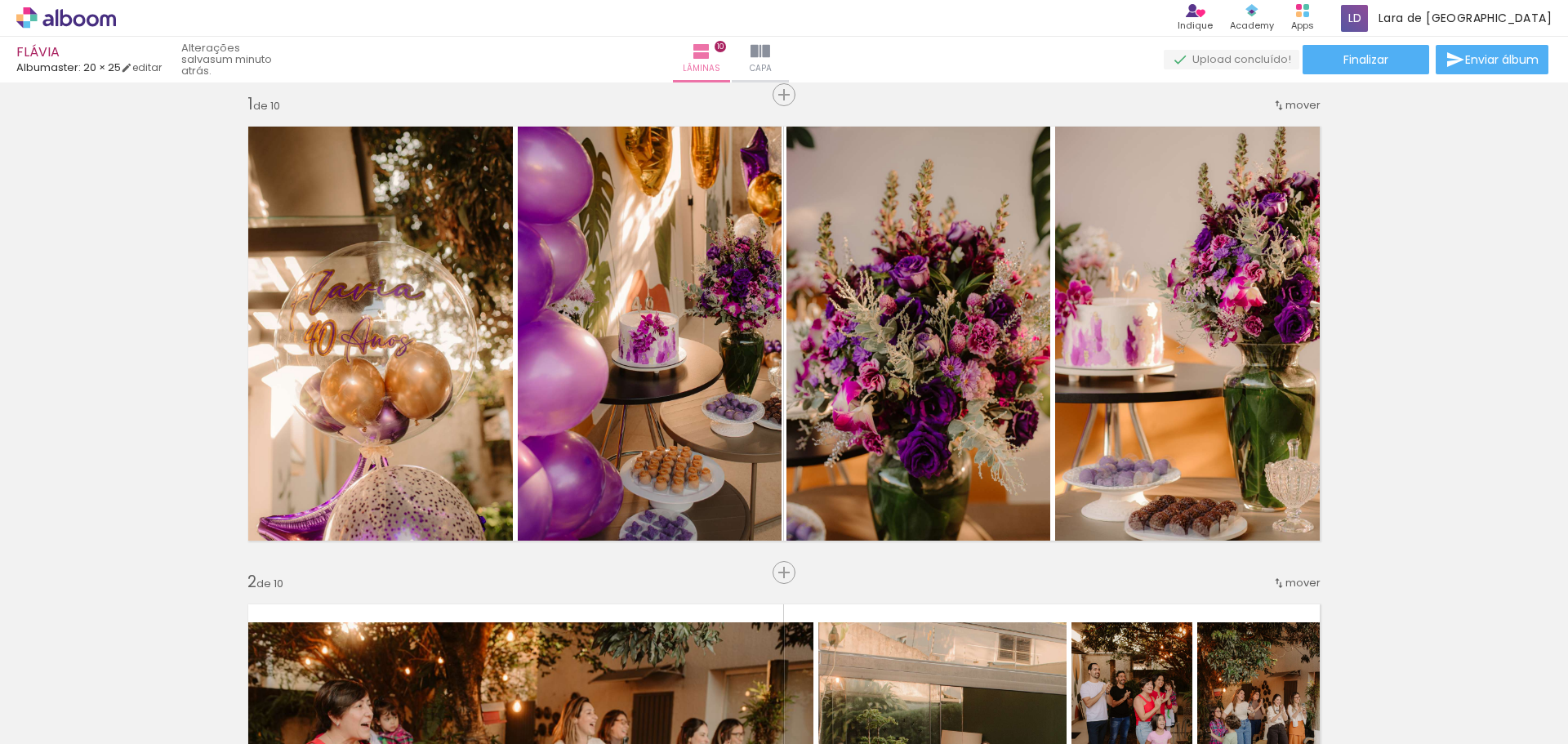
scroll to position [0, 0]
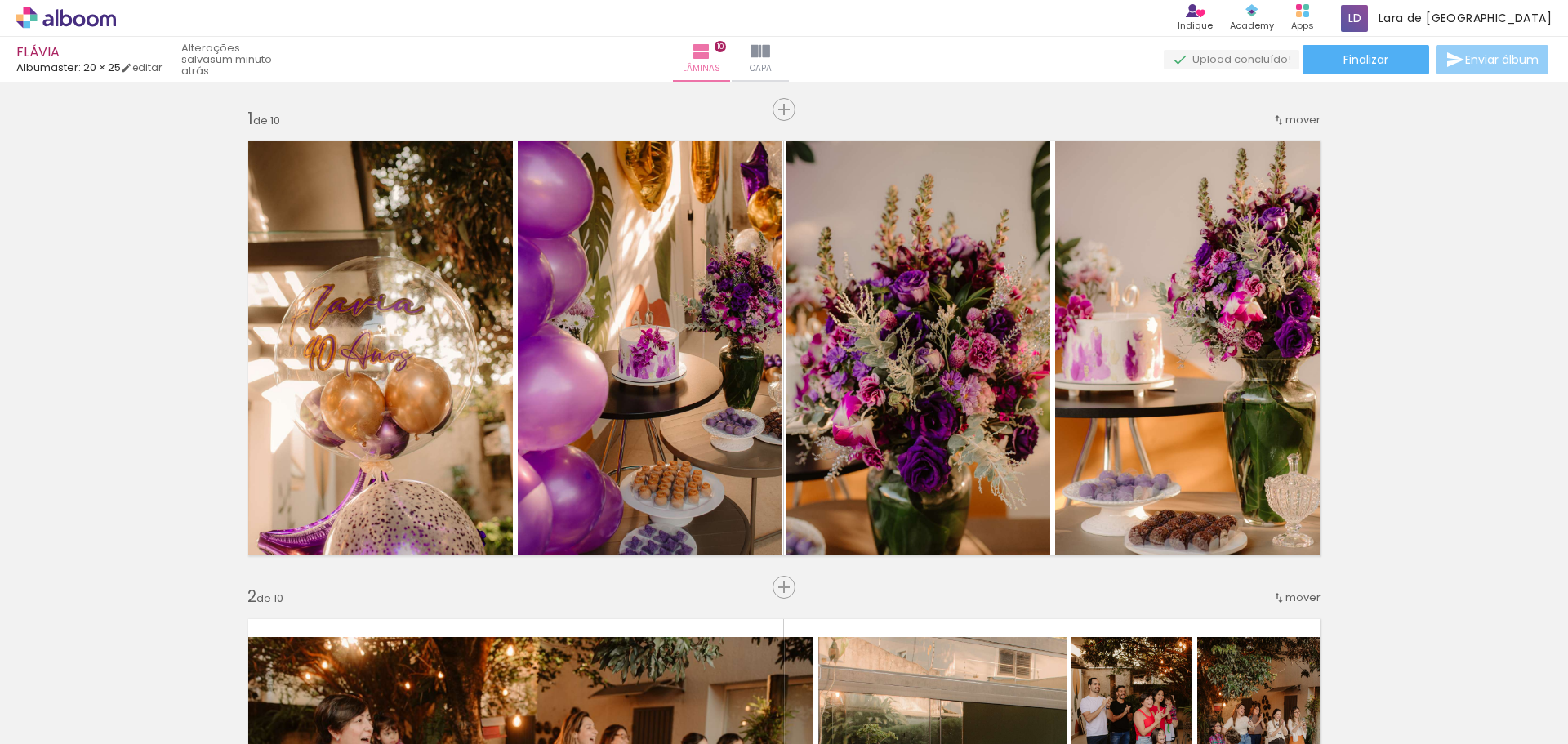
click at [1491, 69] on paper-button "Enviar álbum" at bounding box center [1492, 60] width 112 height 29
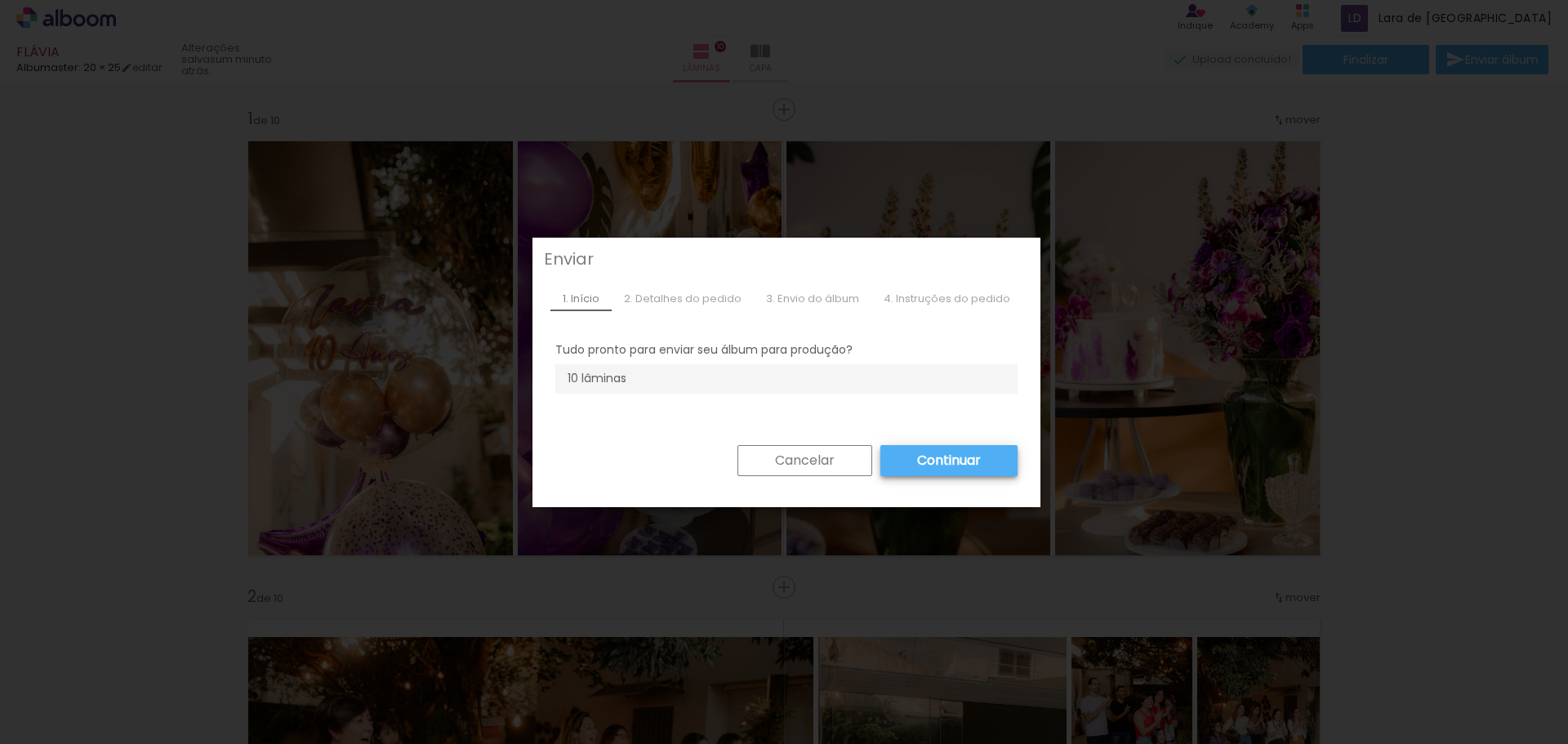
click at [0, 0] on slot "Cancelar" at bounding box center [0, 0] width 0 height 0
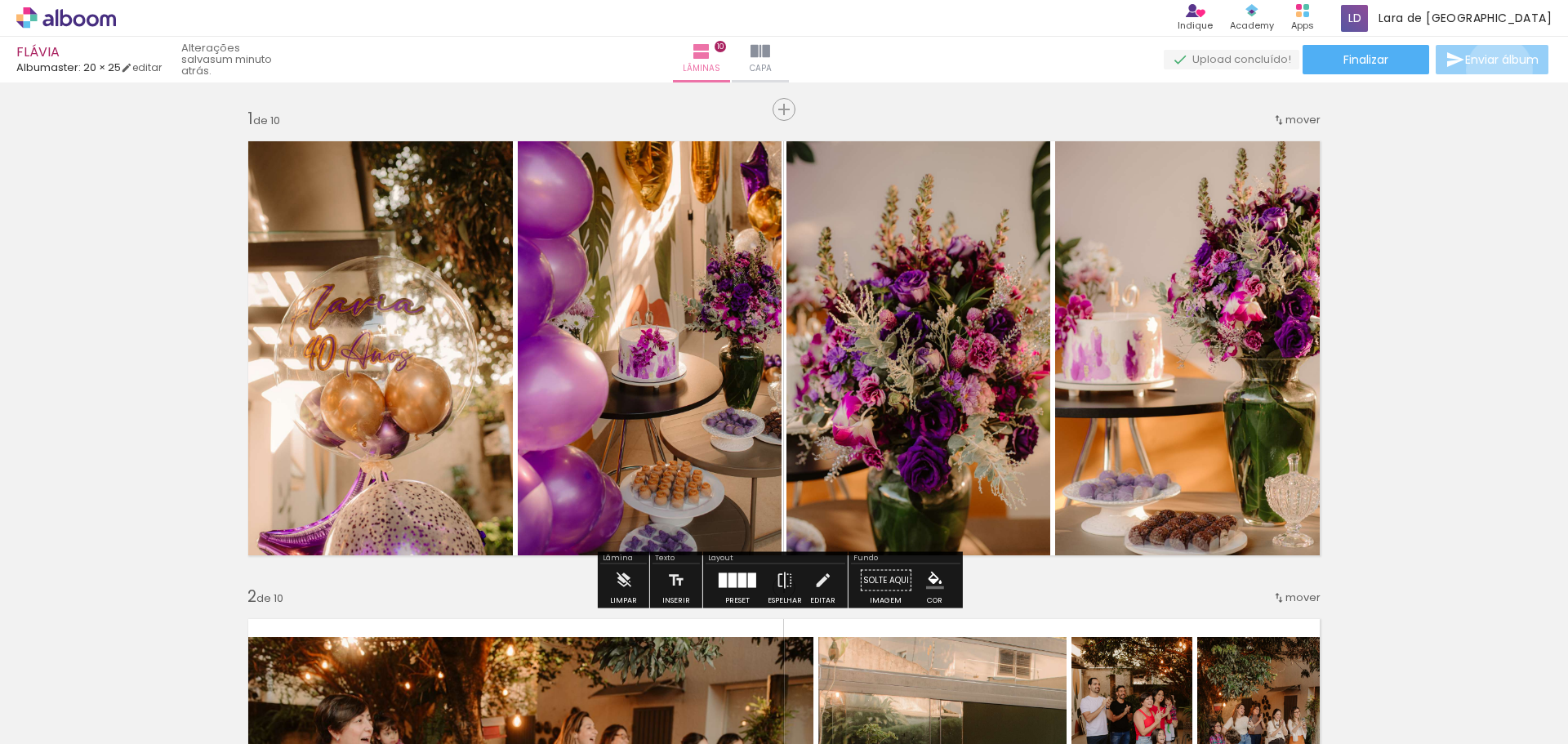
click at [1495, 69] on paper-button "Enviar álbum" at bounding box center [1492, 60] width 112 height 29
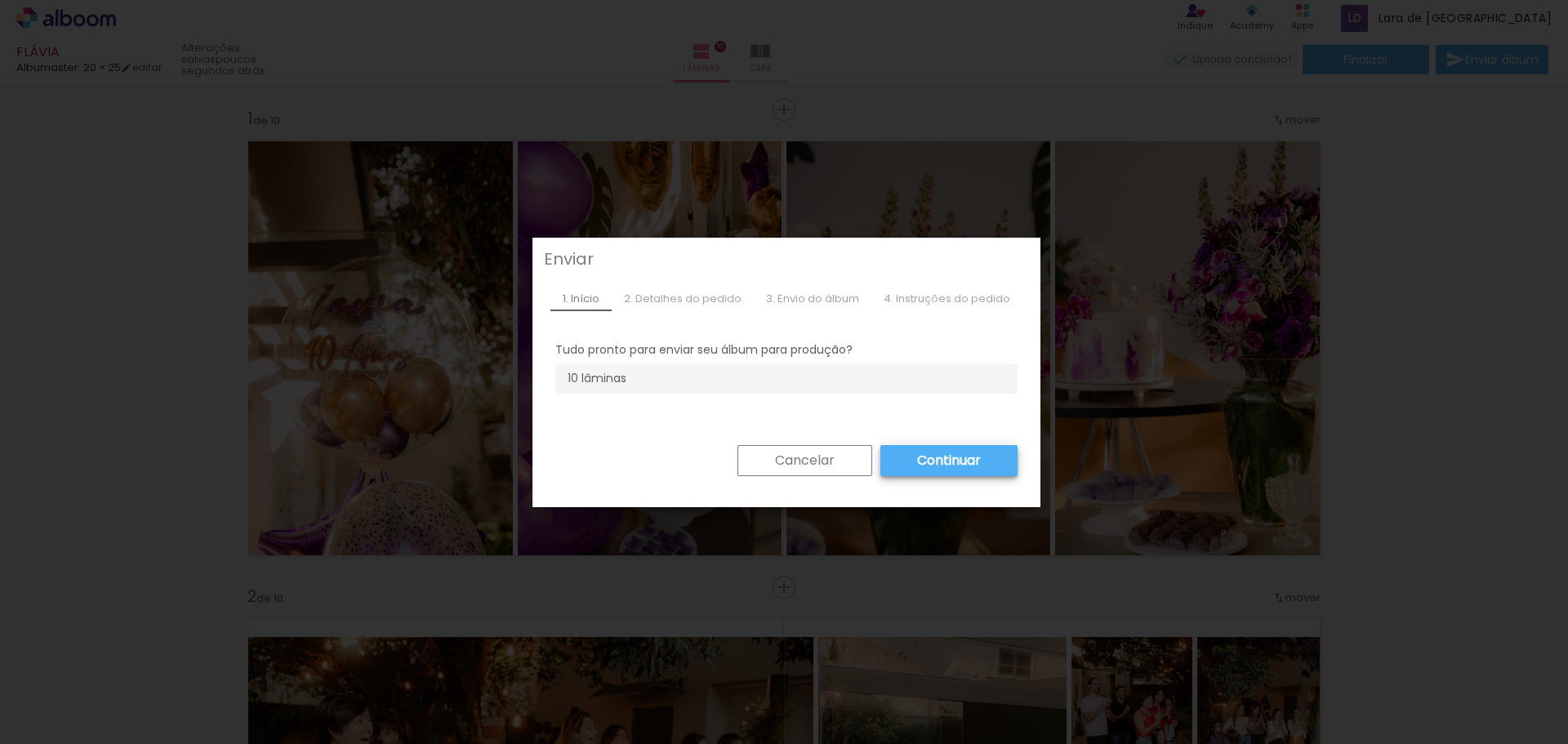
click at [790, 474] on paper-button "Cancelar" at bounding box center [804, 460] width 135 height 31
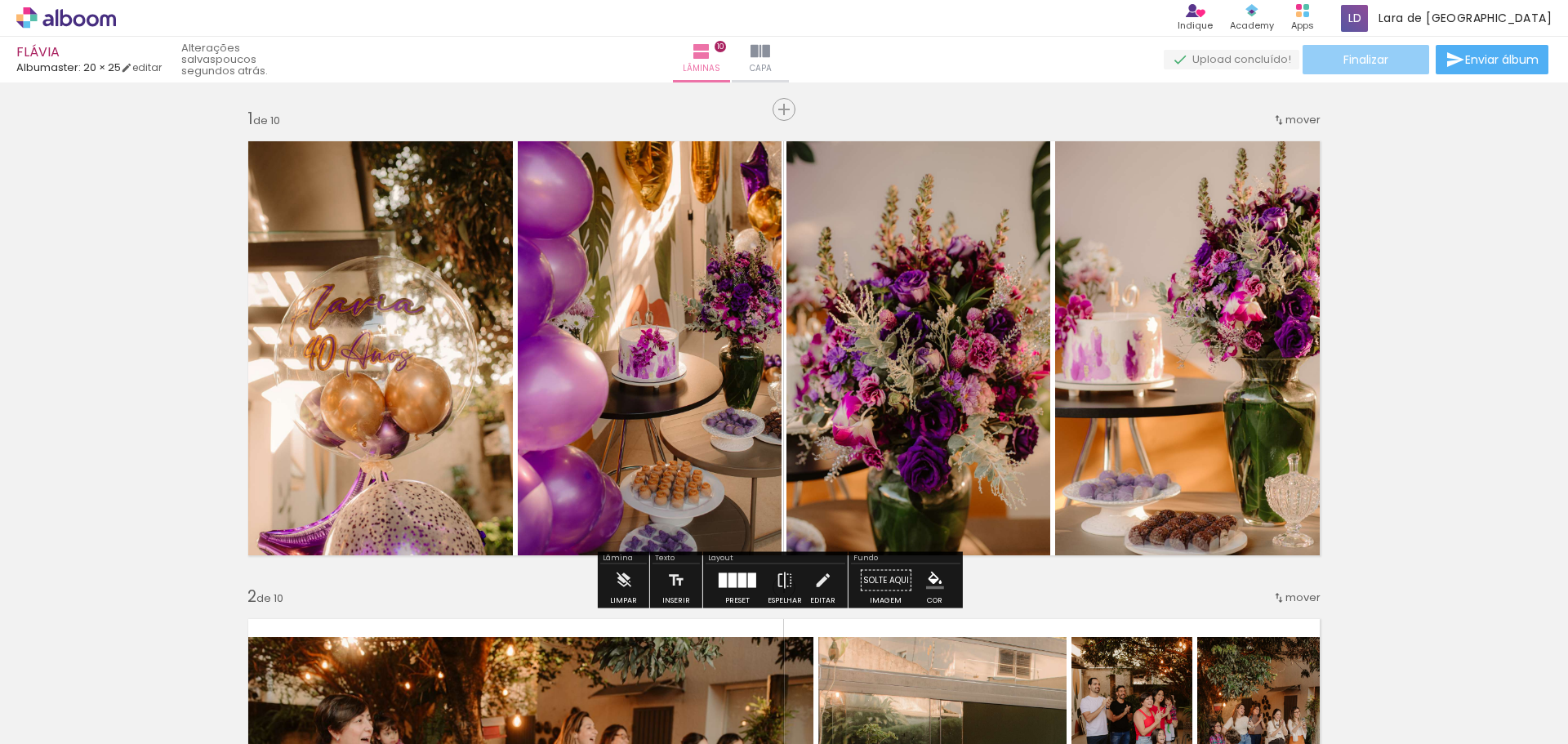
click at [1358, 58] on span "Finalizar" at bounding box center [1366, 60] width 45 height 12
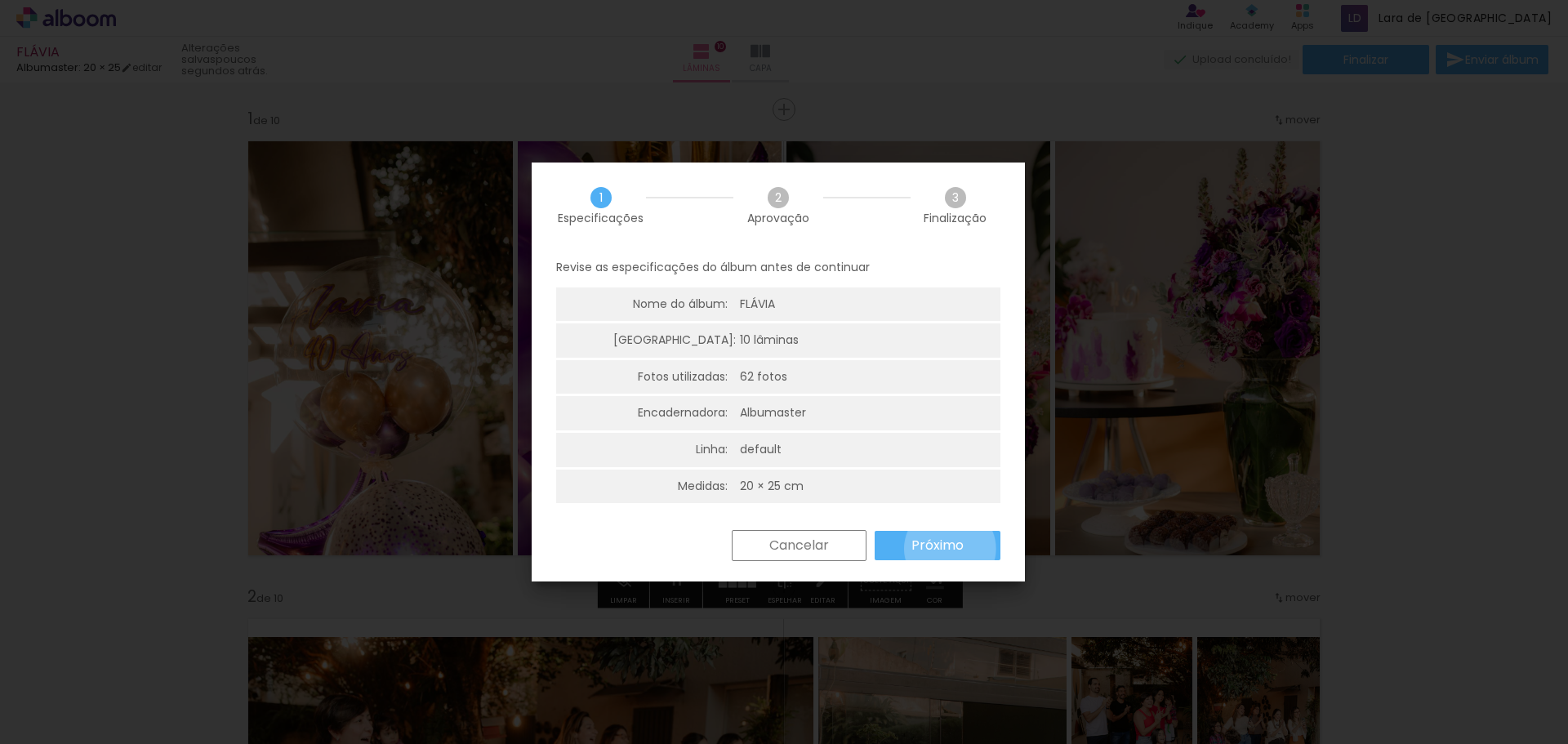
click at [0, 0] on slot "Próximo" at bounding box center [0, 0] width 0 height 0
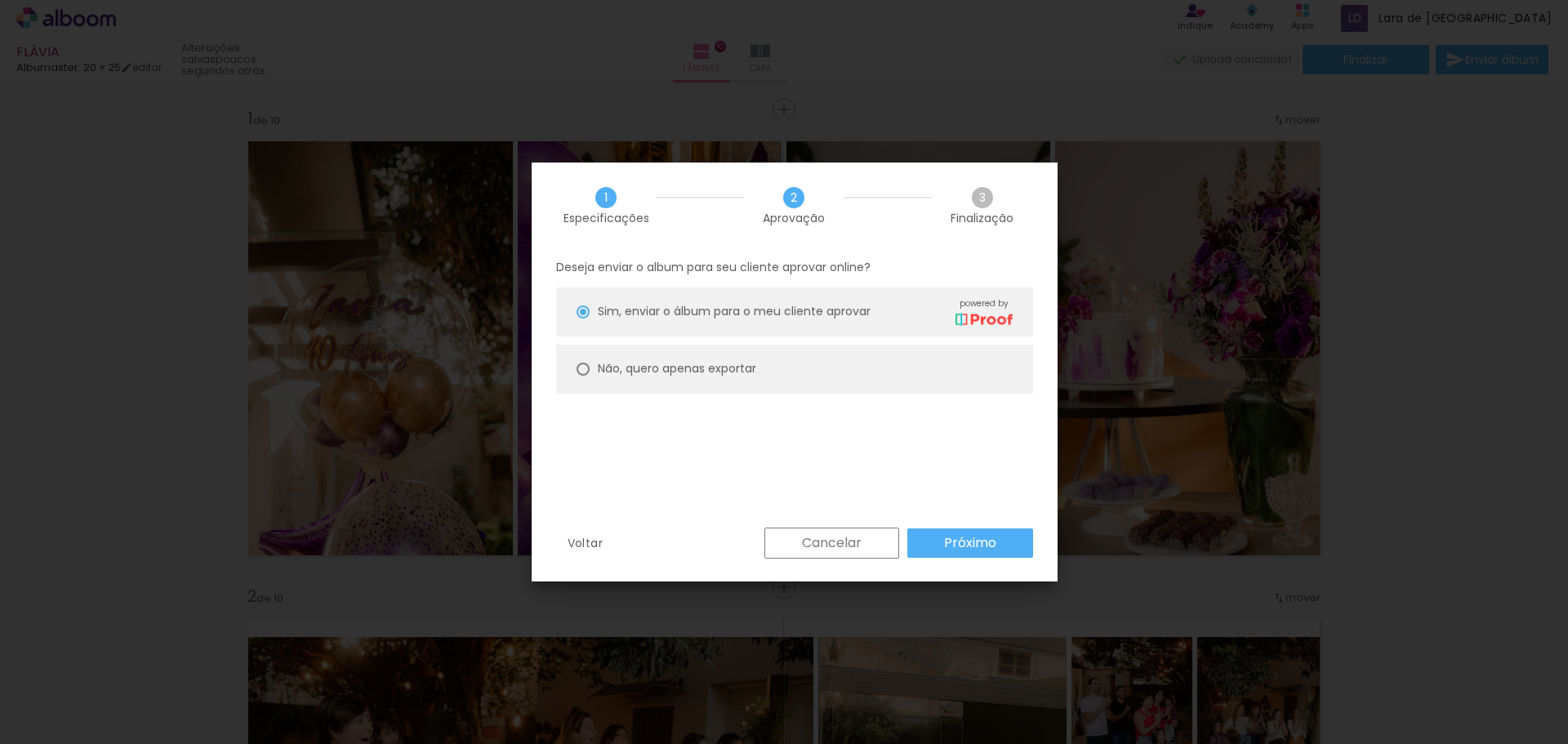
click at [0, 0] on slot "Próximo" at bounding box center [0, 0] width 0 height 0
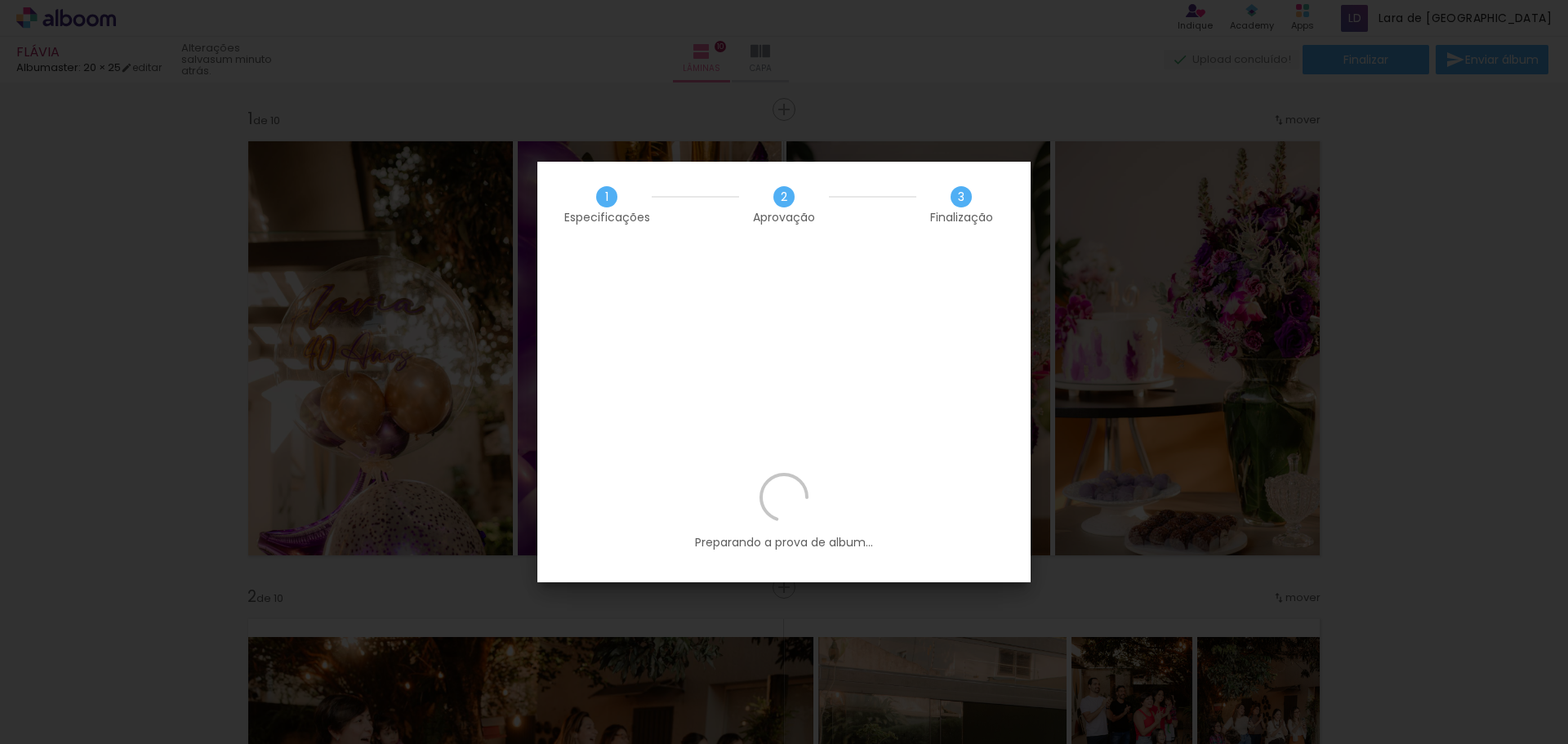
scroll to position [6687, 0]
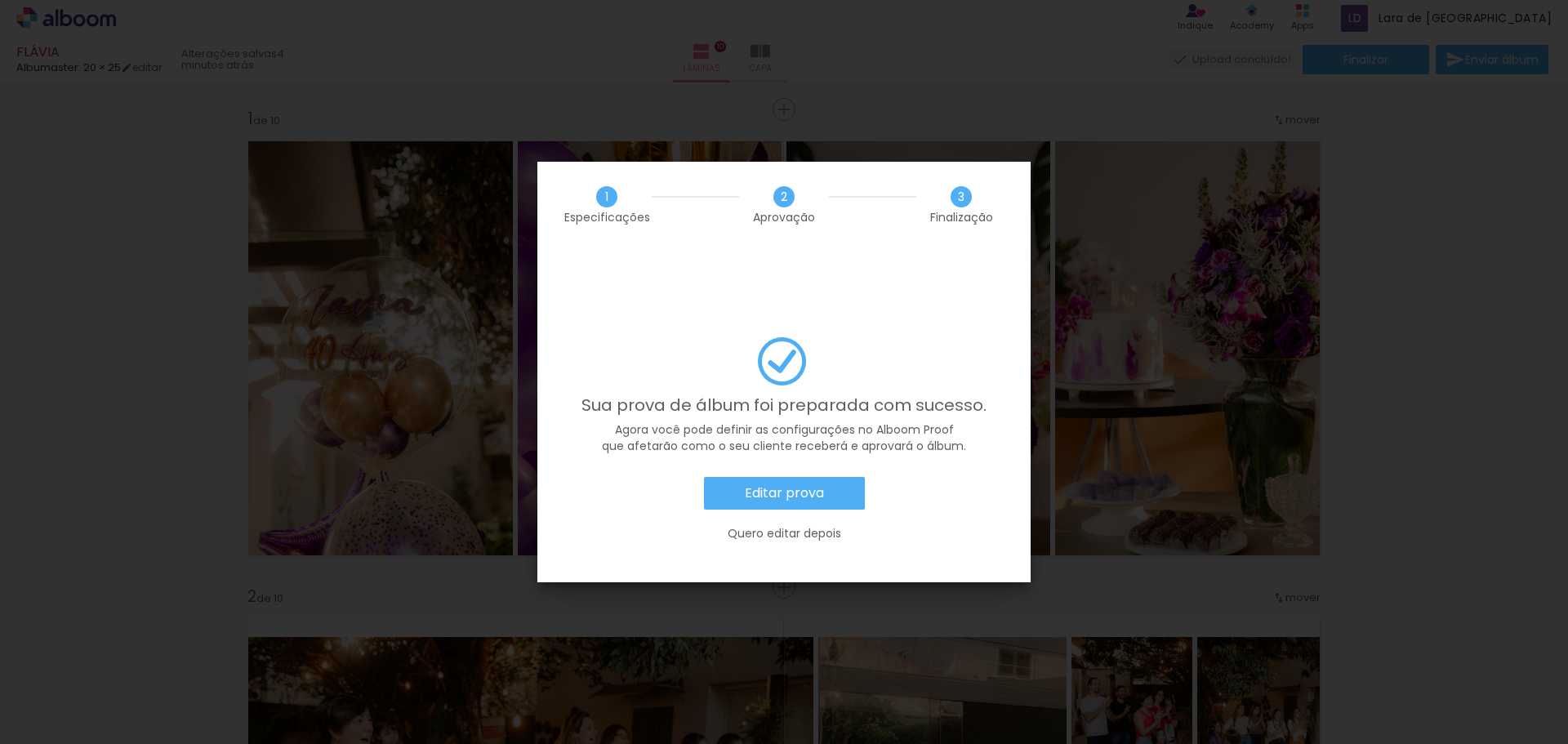
click at [849, 477] on paper-button "Editar prova" at bounding box center [785, 493] width 161 height 33
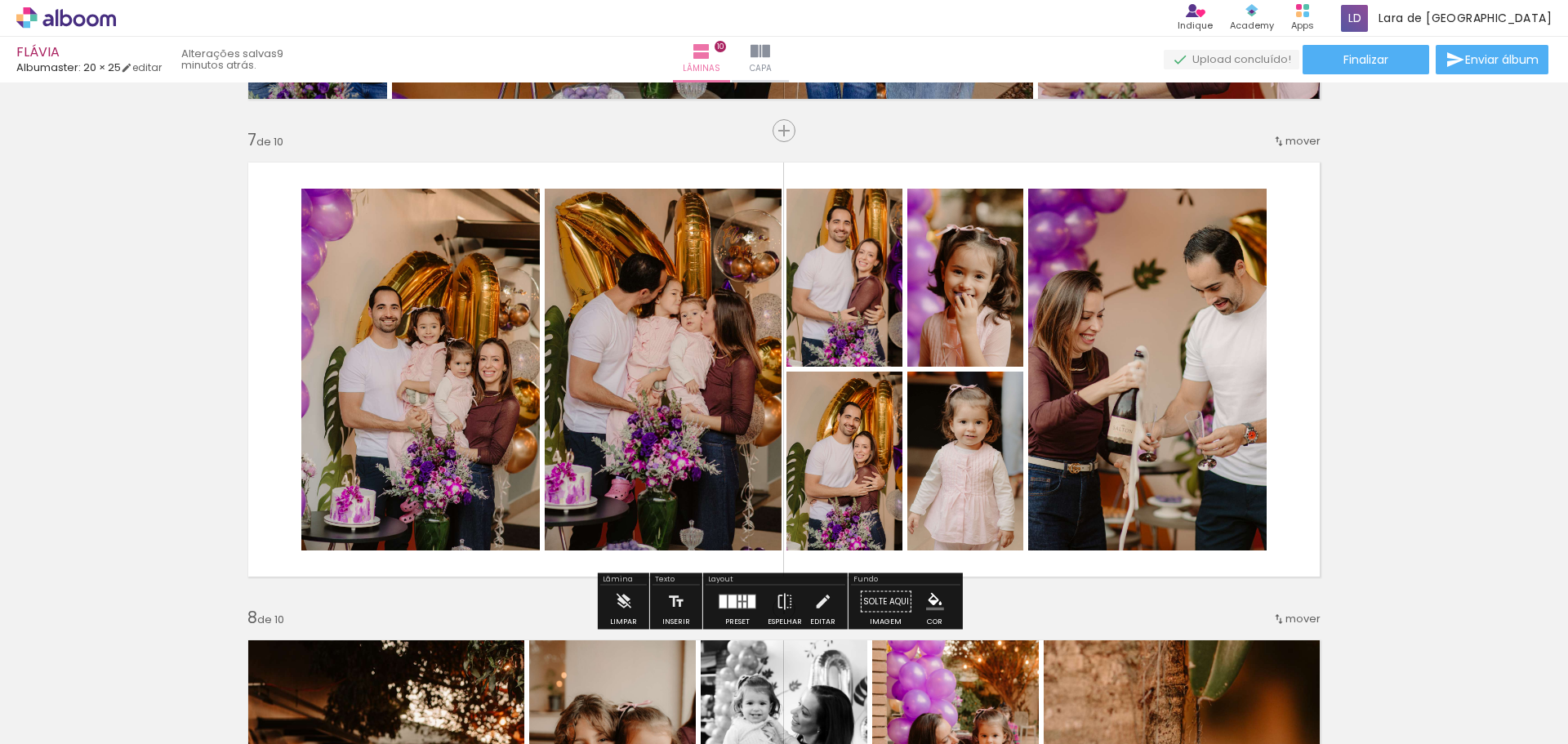
scroll to position [882, 0]
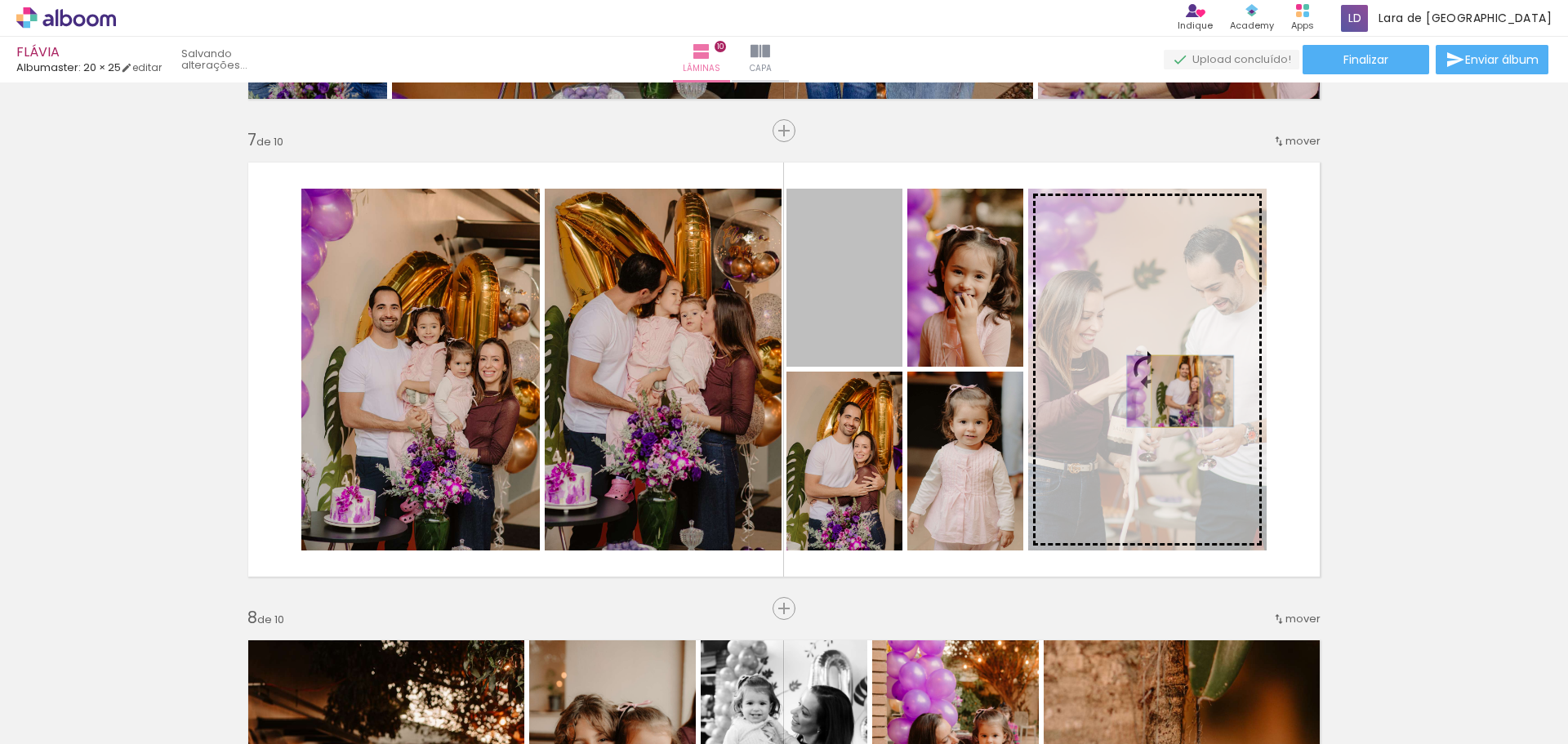
drag, startPoint x: 861, startPoint y: 322, endPoint x: 1168, endPoint y: 391, distance: 314.7
click at [0, 0] on slot at bounding box center [0, 0] width 0 height 0
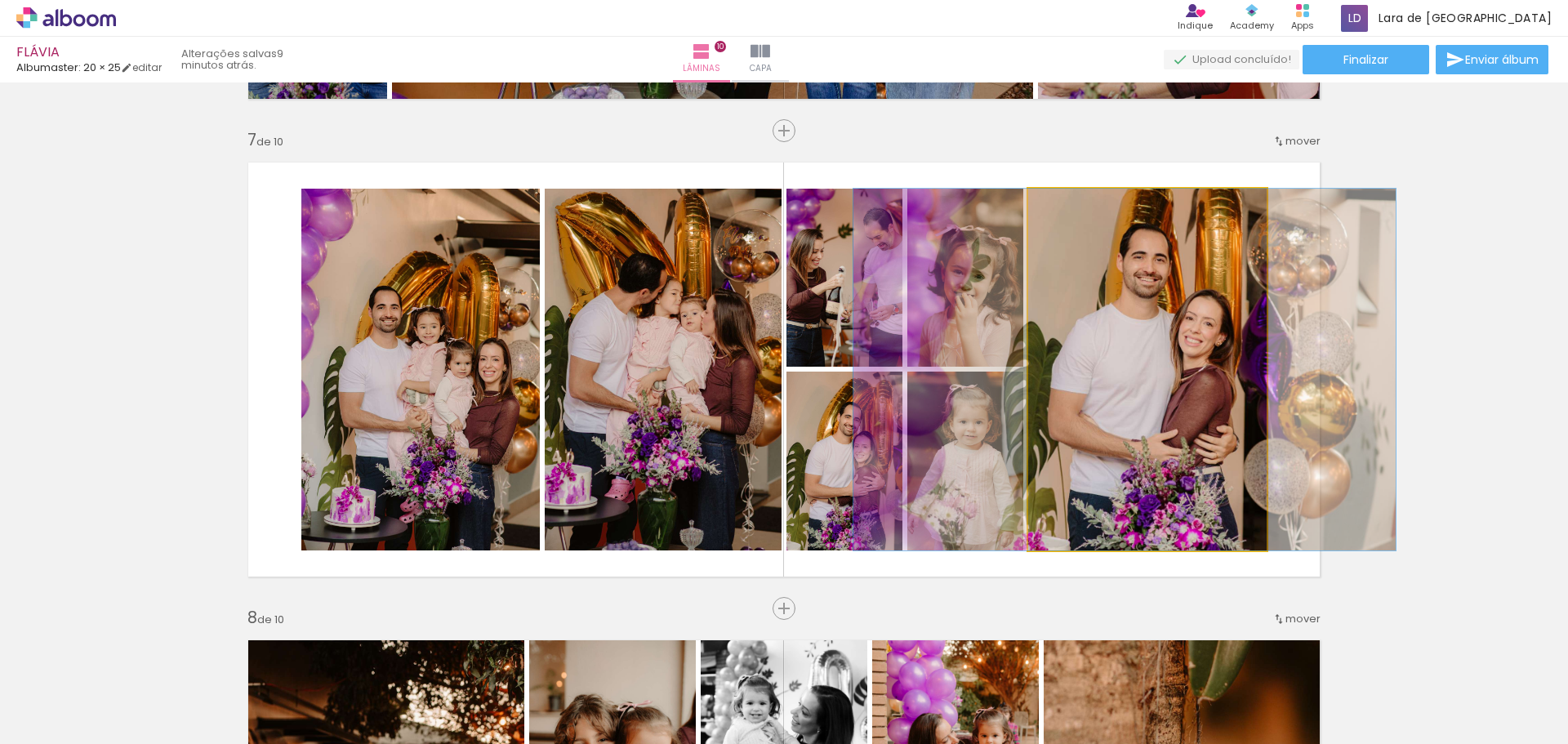
drag, startPoint x: 1189, startPoint y: 403, endPoint x: 1166, endPoint y: 401, distance: 23.1
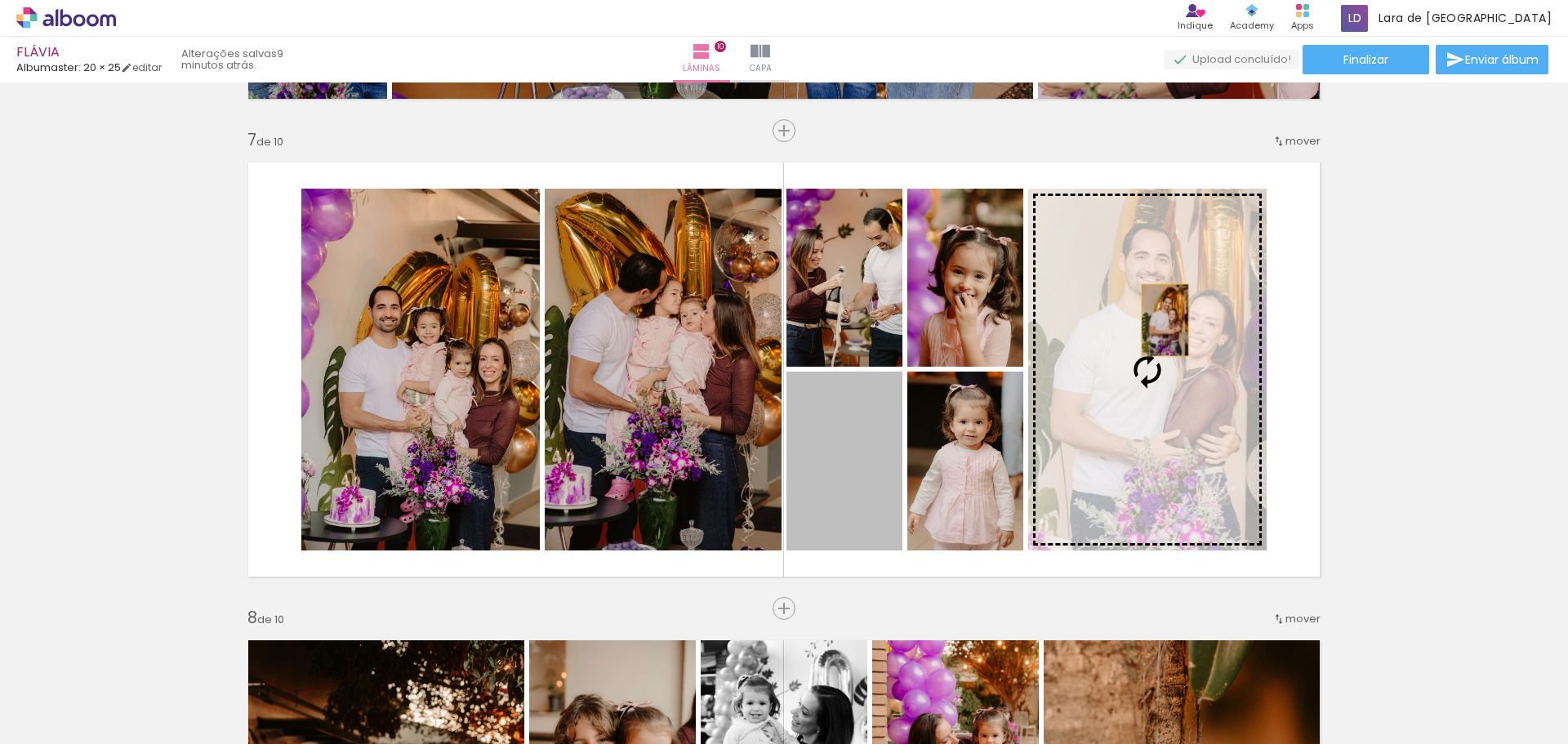
drag, startPoint x: 907, startPoint y: 429, endPoint x: 1248, endPoint y: 324, distance: 356.8
click at [0, 0] on slot at bounding box center [0, 0] width 0 height 0
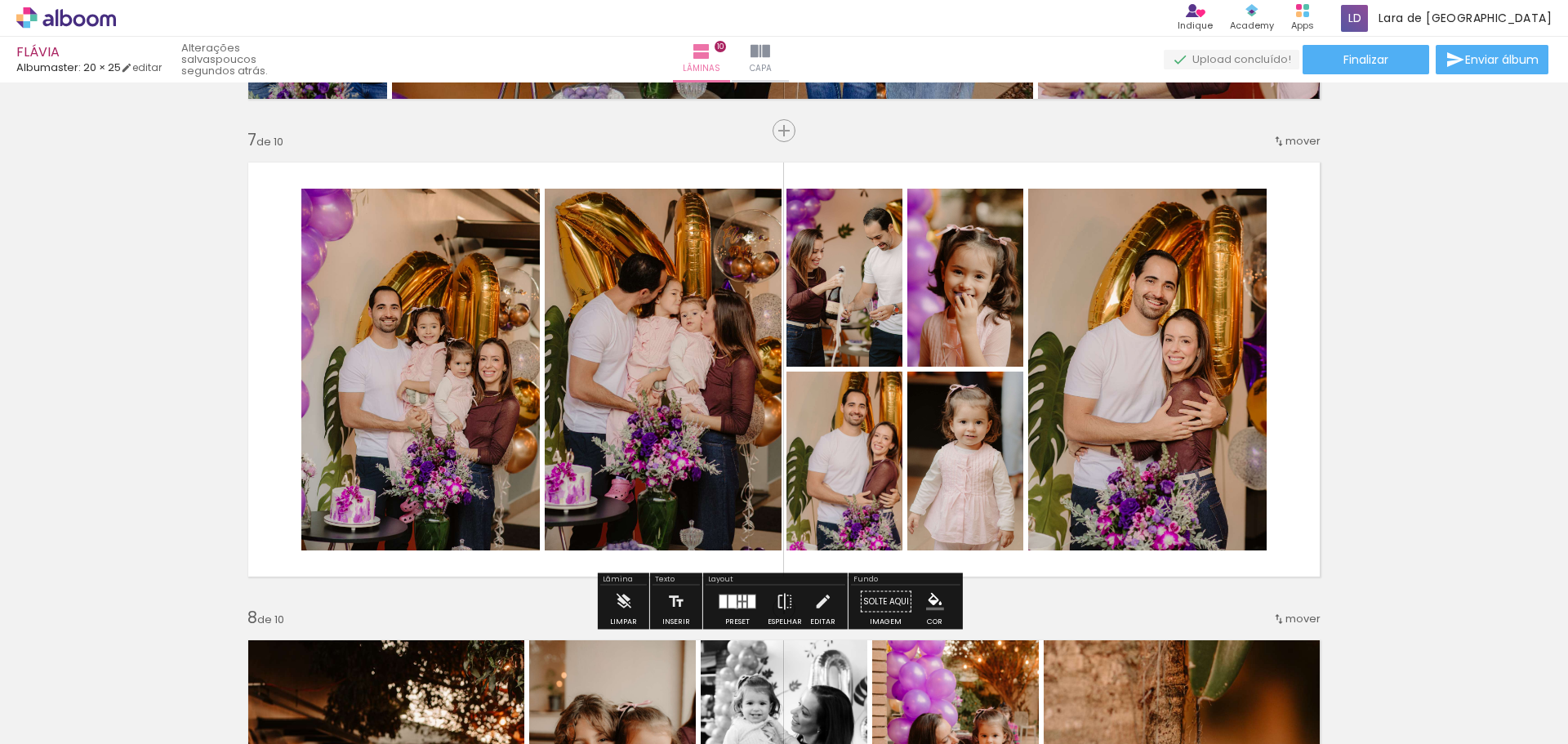
click at [733, 606] on div at bounding box center [733, 602] width 8 height 13
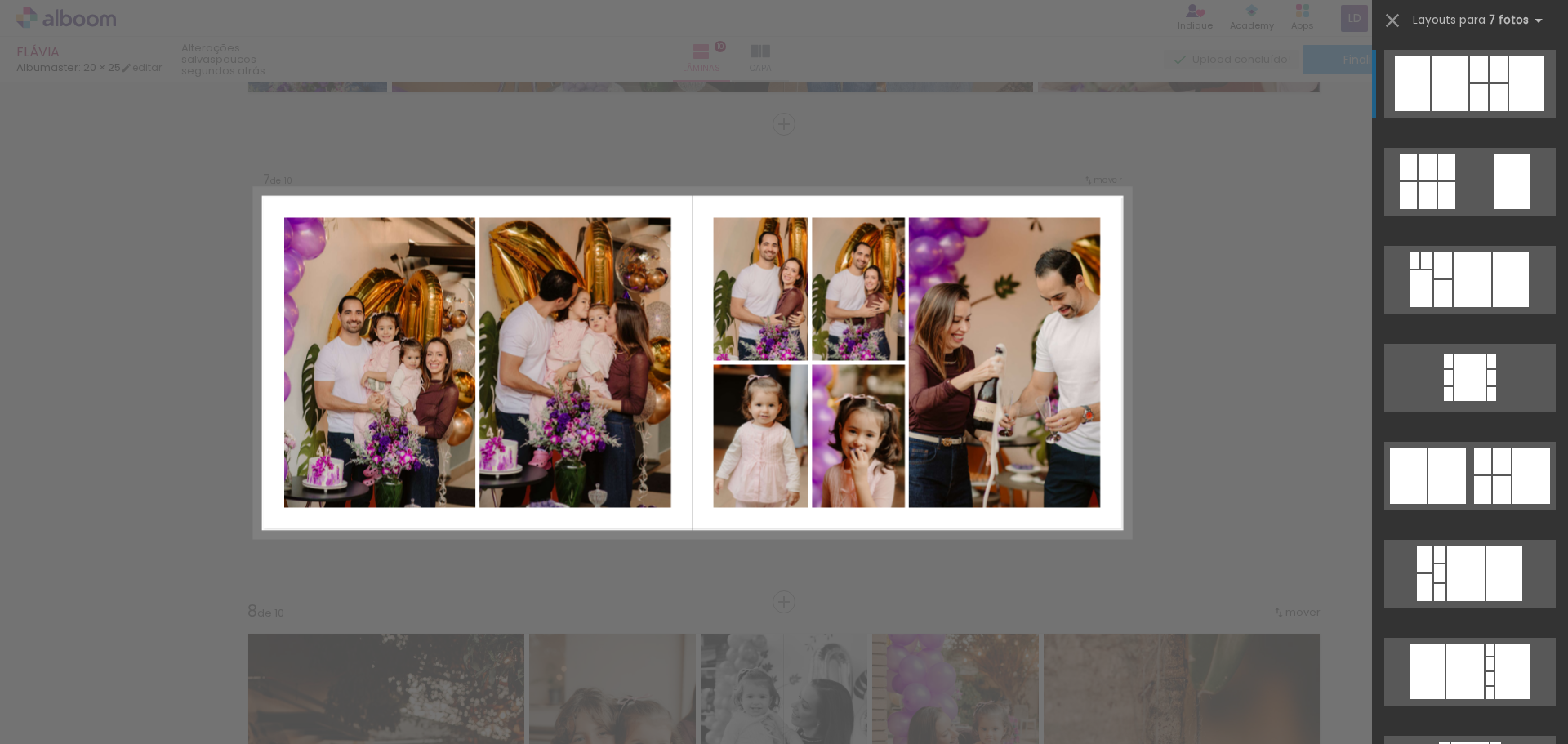
scroll to position [2853, 0]
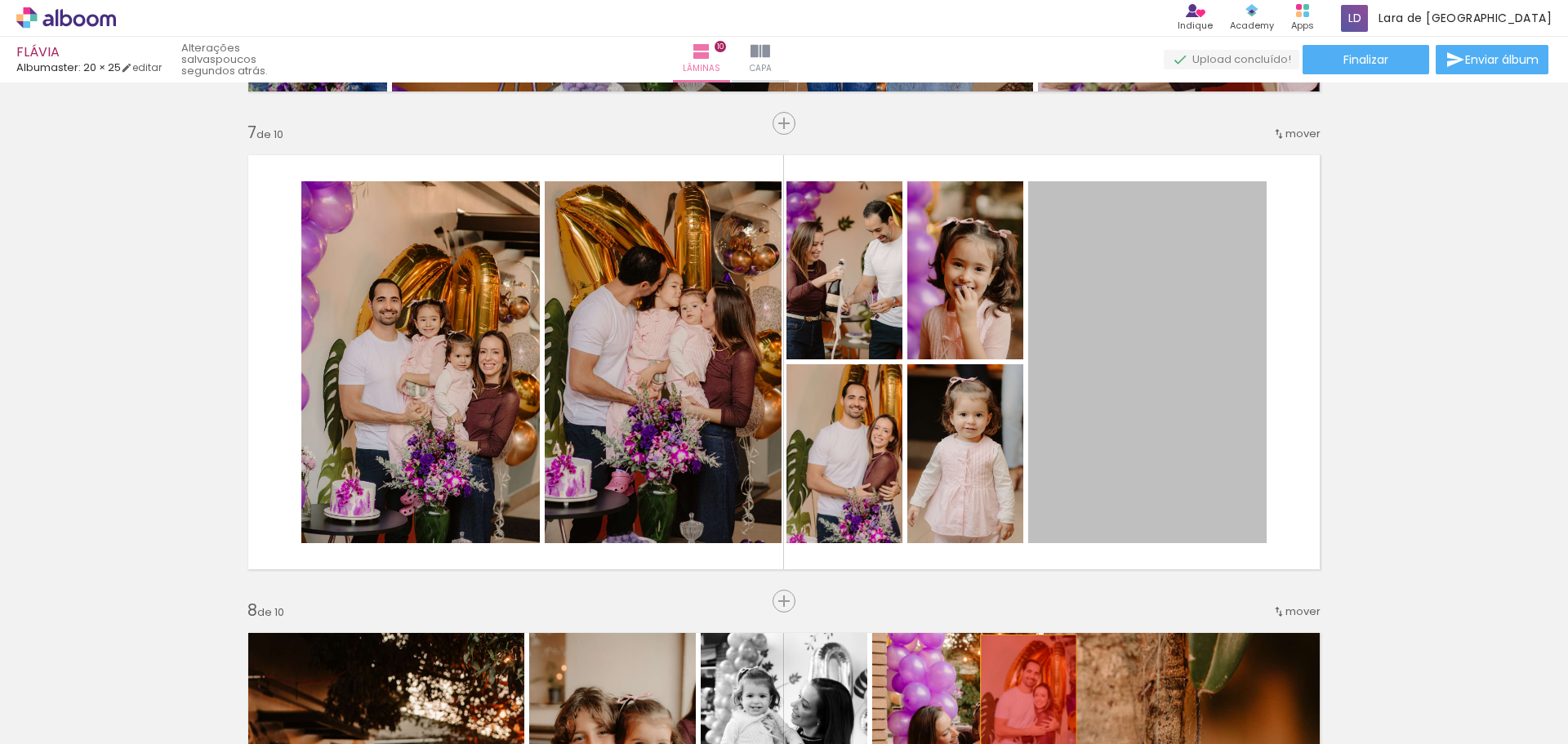
drag, startPoint x: 1187, startPoint y: 284, endPoint x: 1022, endPoint y: 710, distance: 456.8
click at [1022, 710] on quentale-workspace at bounding box center [784, 372] width 1568 height 744
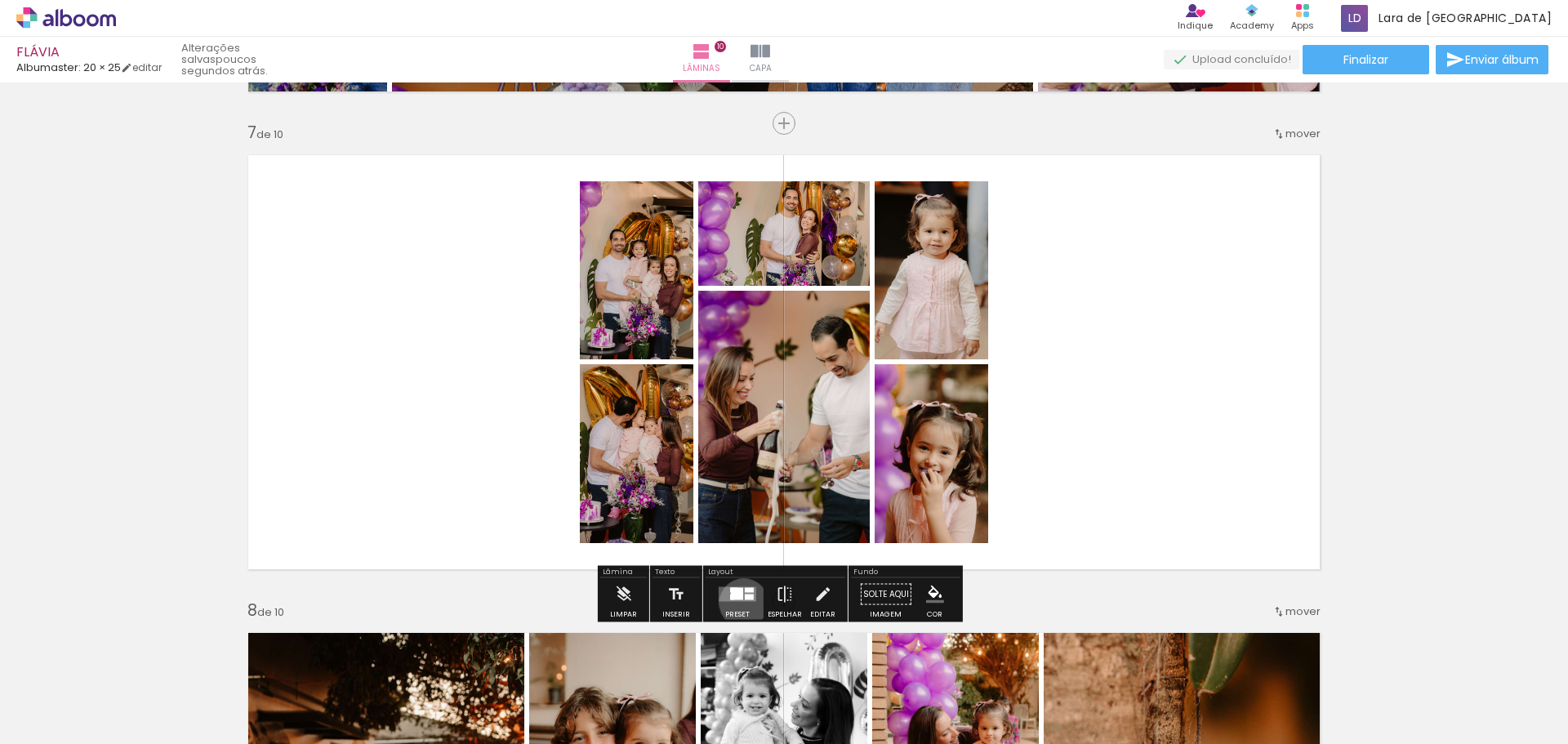
click at [740, 602] on div at bounding box center [737, 595] width 44 height 33
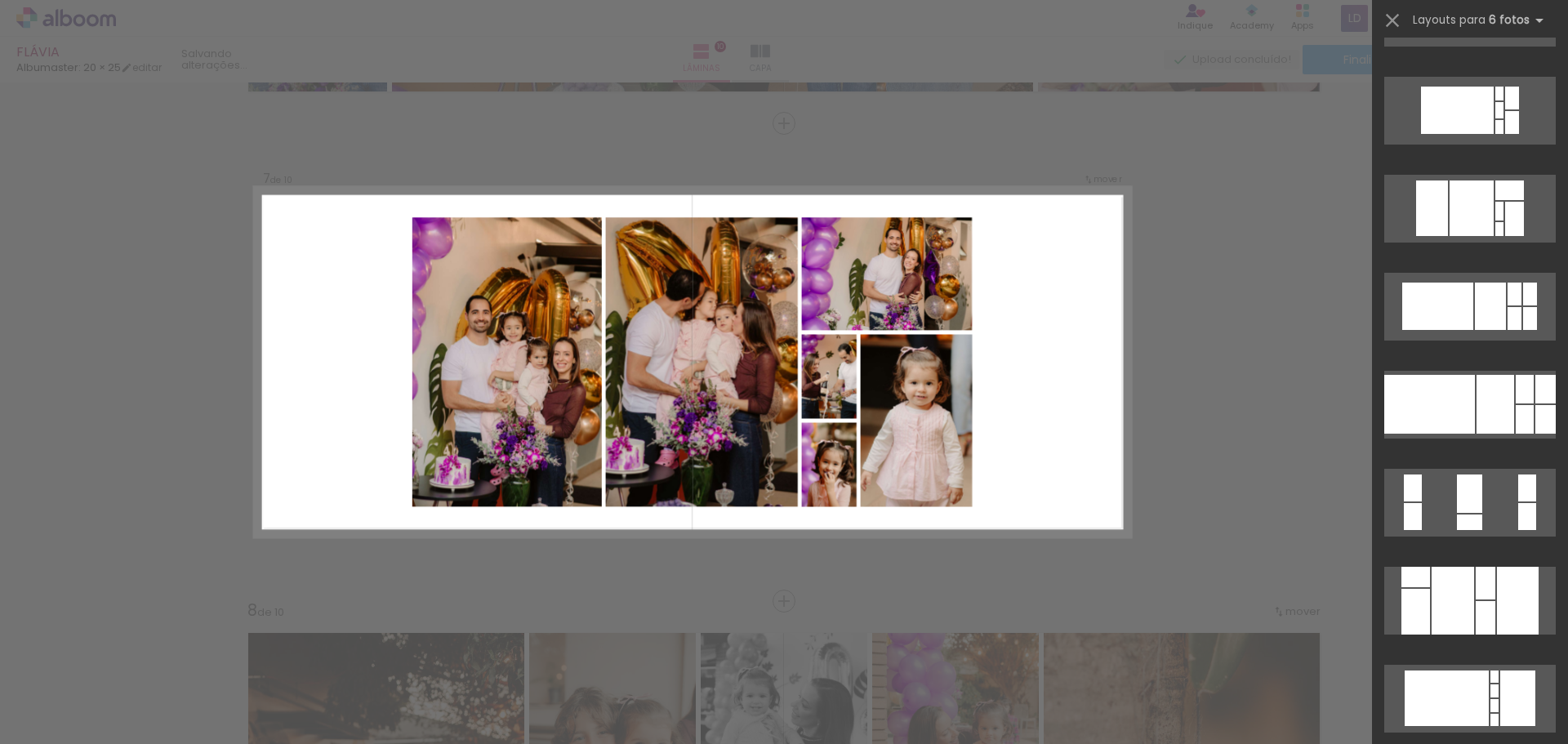
scroll to position [0, 0]
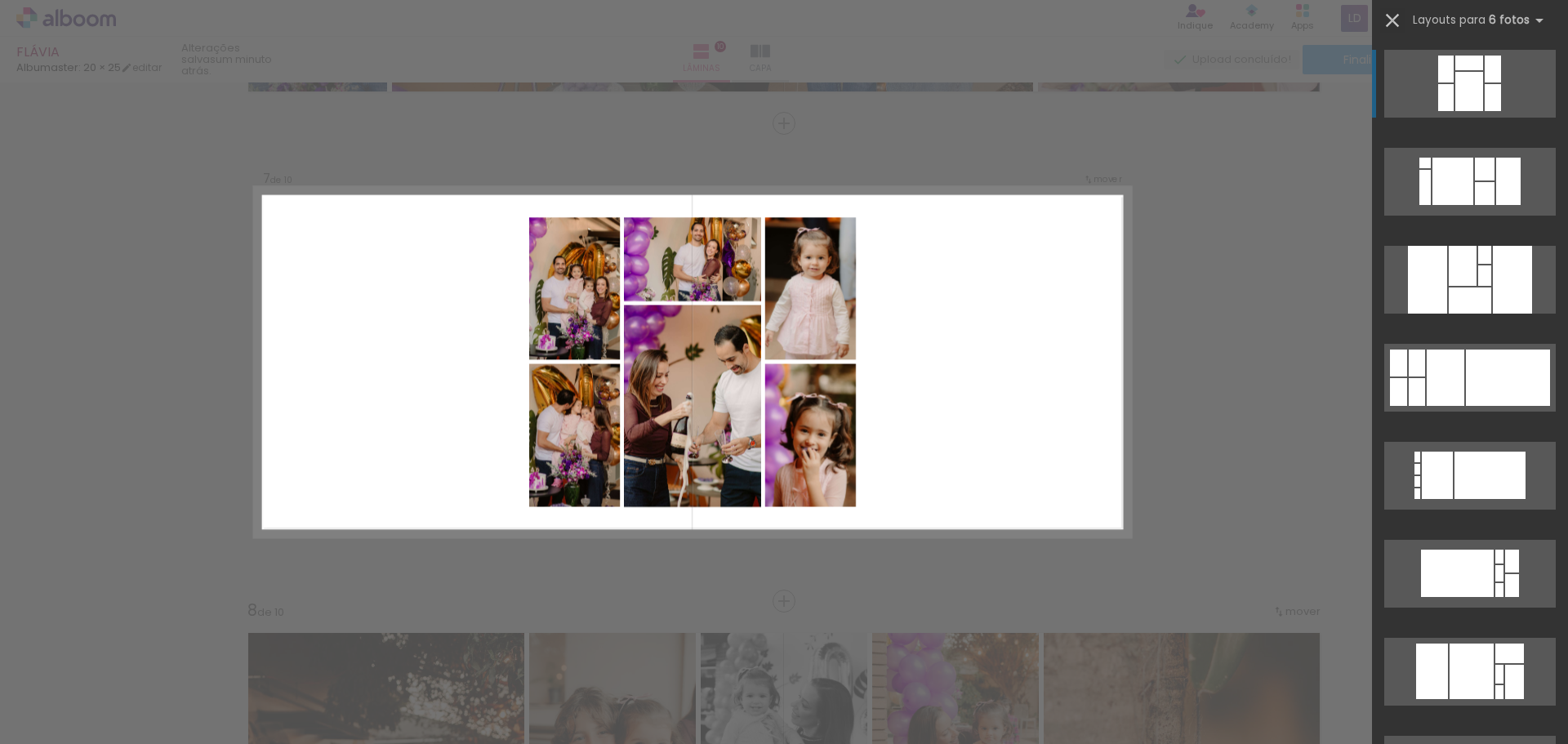
click at [1398, 18] on iron-icon at bounding box center [1392, 20] width 23 height 23
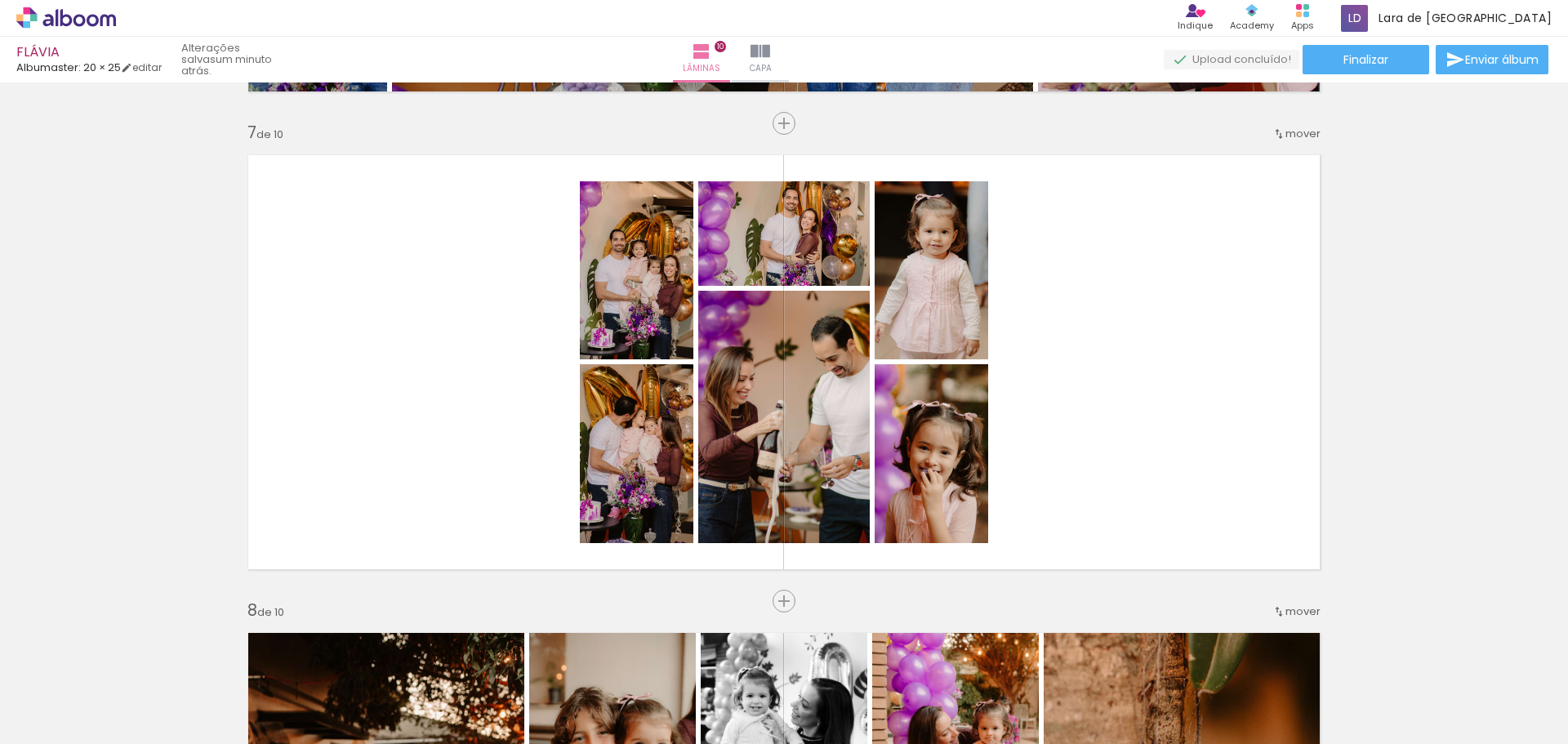
scroll to position [0, 3024]
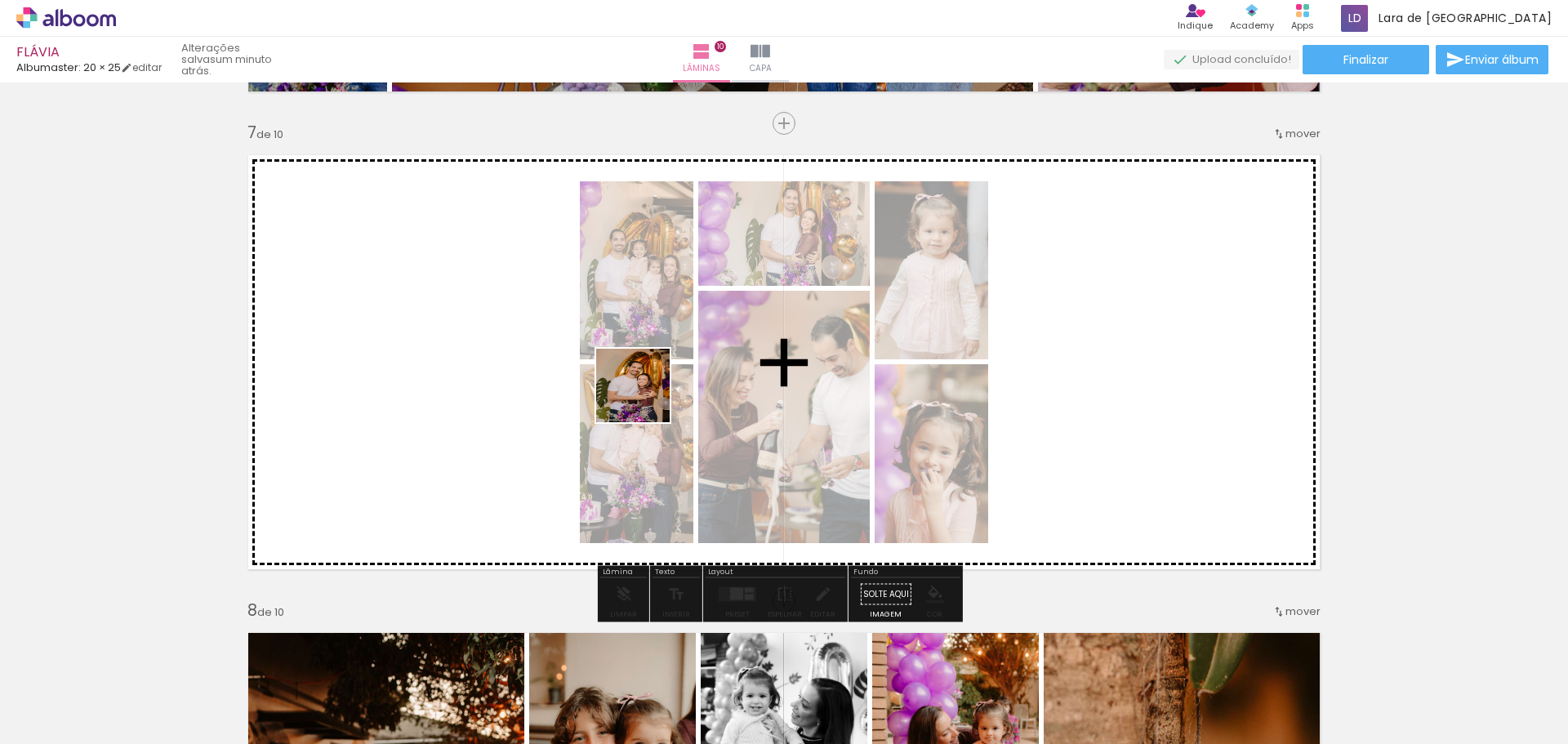
drag, startPoint x: 590, startPoint y: 443, endPoint x: 787, endPoint y: 277, distance: 257.6
click at [785, 277] on quentale-workspace at bounding box center [784, 372] width 1568 height 744
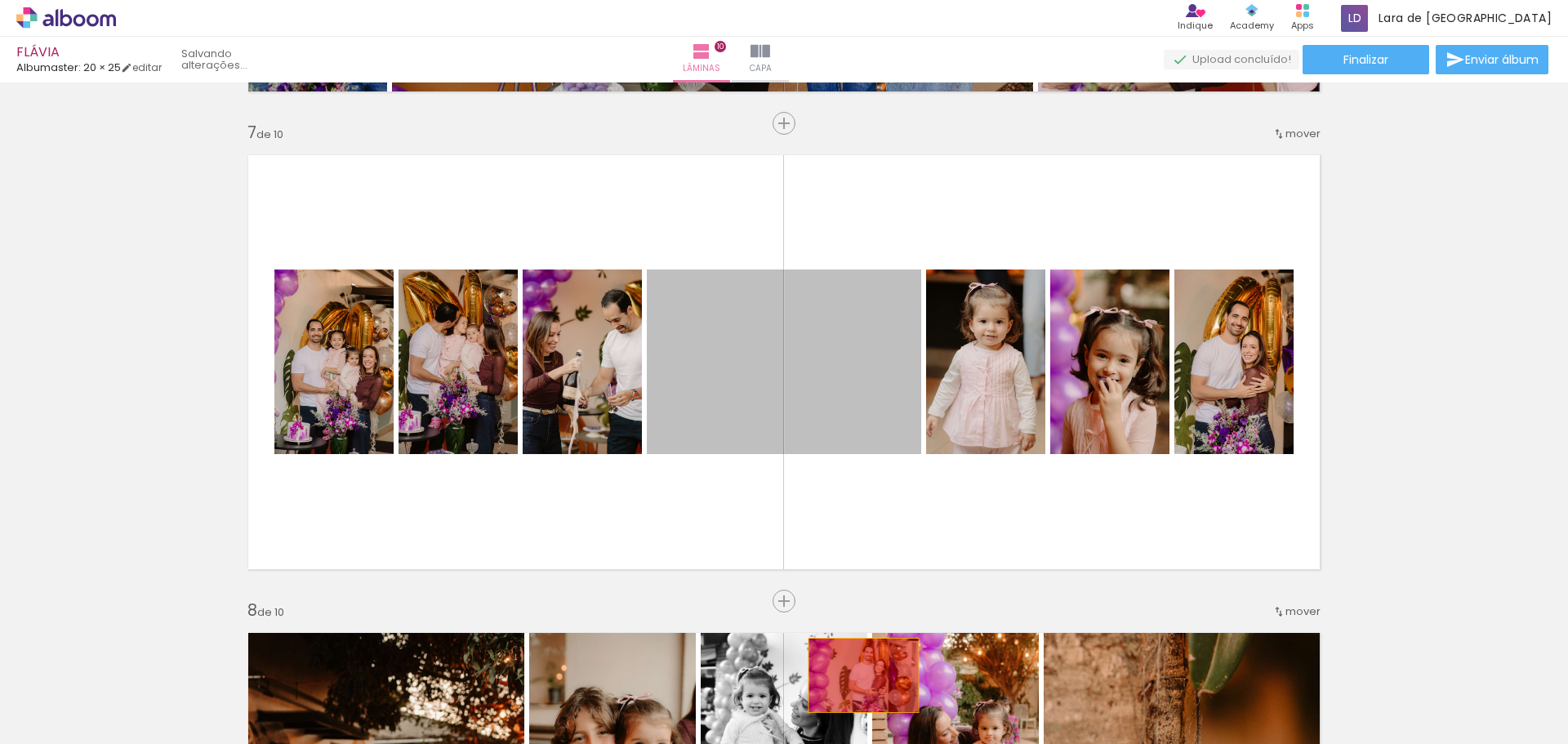
drag, startPoint x: 867, startPoint y: 364, endPoint x: 886, endPoint y: 642, distance: 278.6
click at [857, 676] on quentale-workspace at bounding box center [784, 372] width 1568 height 744
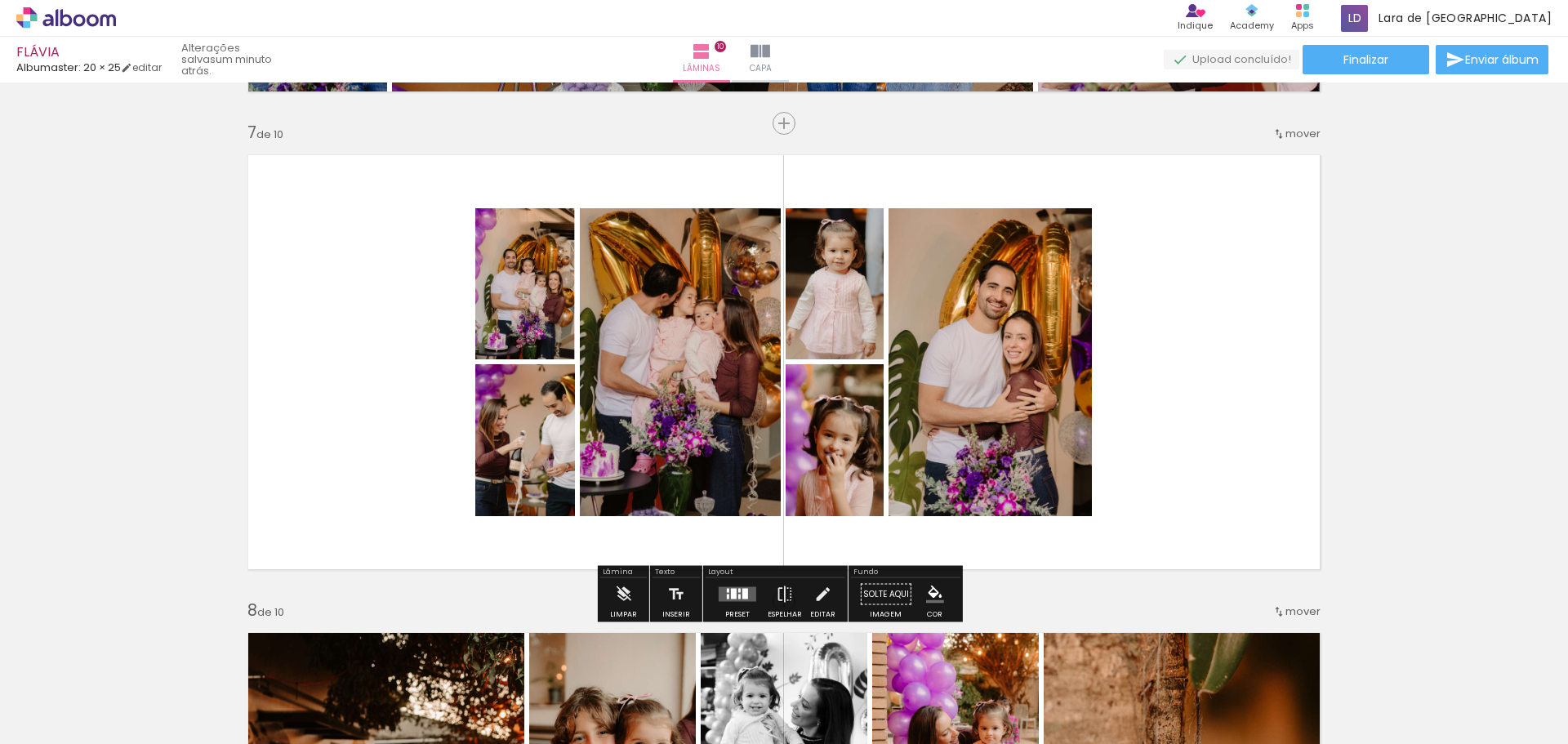
click at [731, 589] on div at bounding box center [734, 594] width 6 height 11
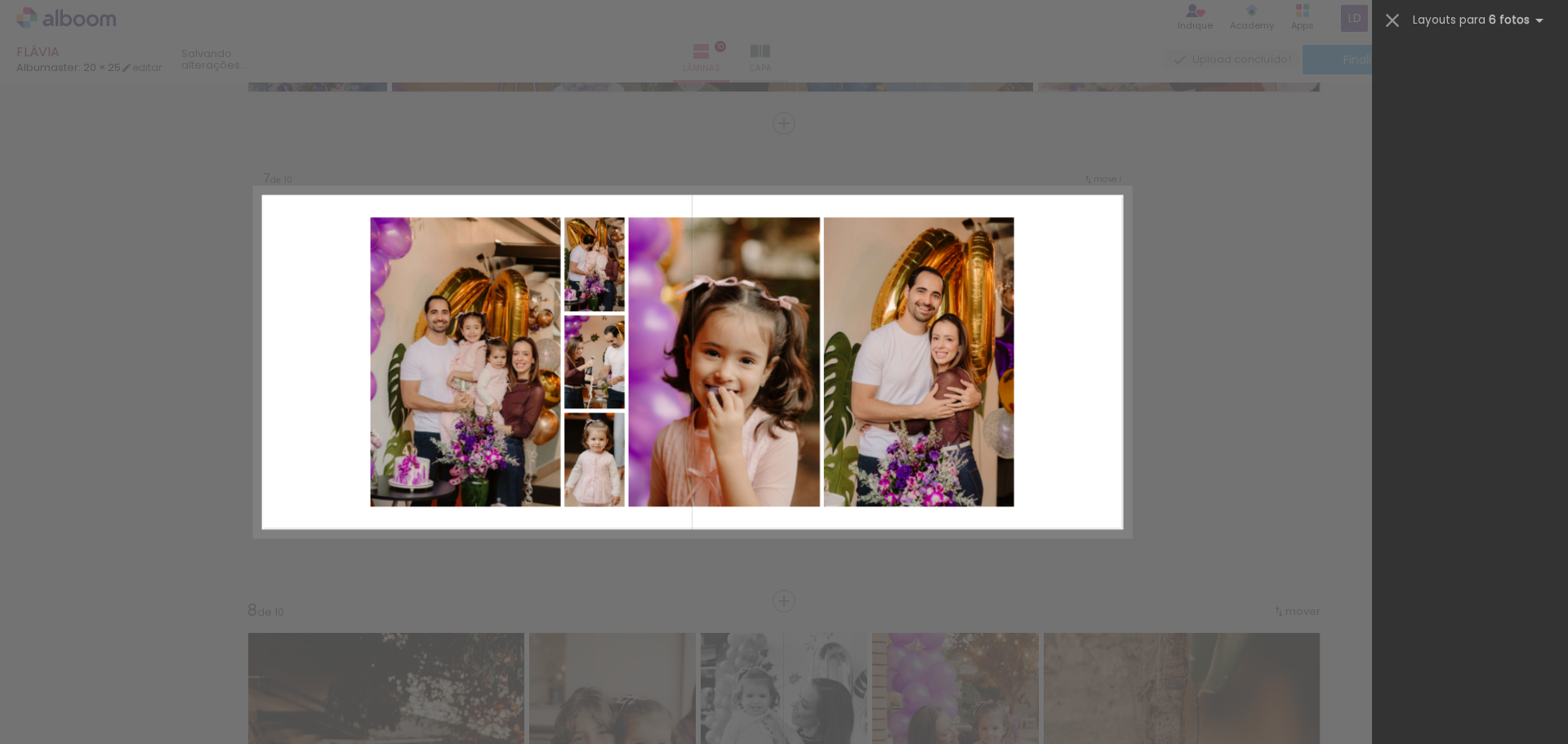
scroll to position [0, 0]
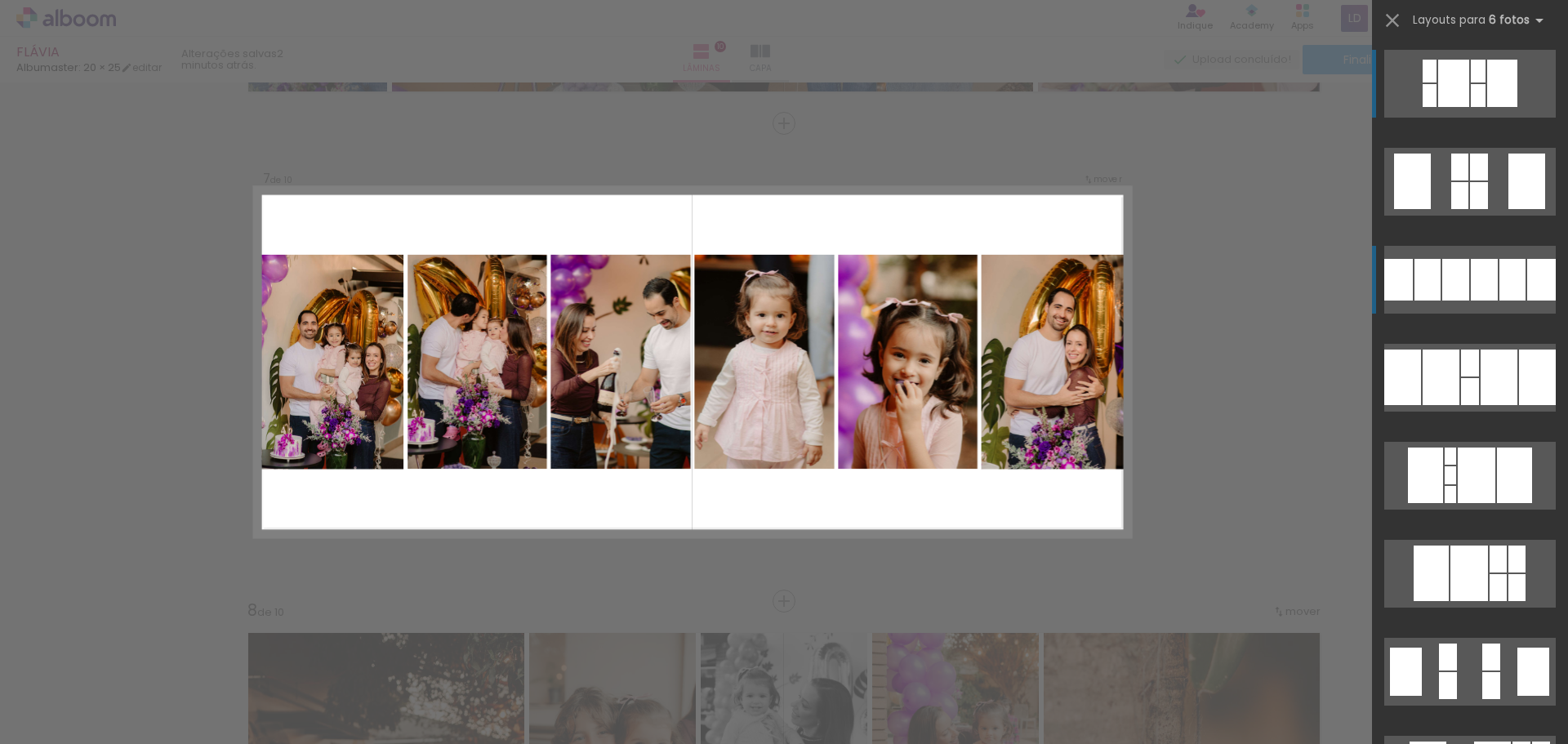
click at [1499, 277] on div at bounding box center [1512, 280] width 26 height 42
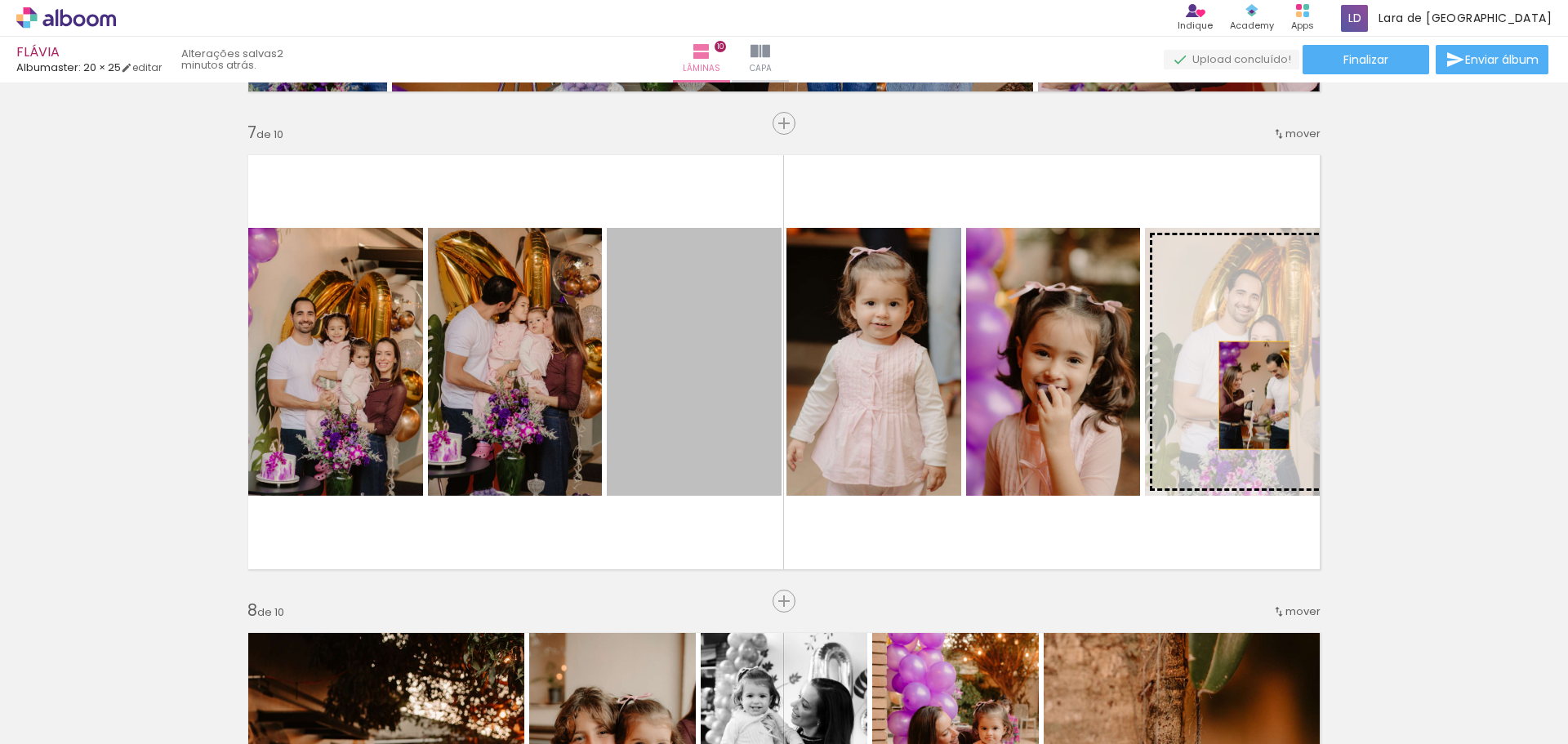
drag, startPoint x: 682, startPoint y: 386, endPoint x: 1332, endPoint y: 386, distance: 650.0
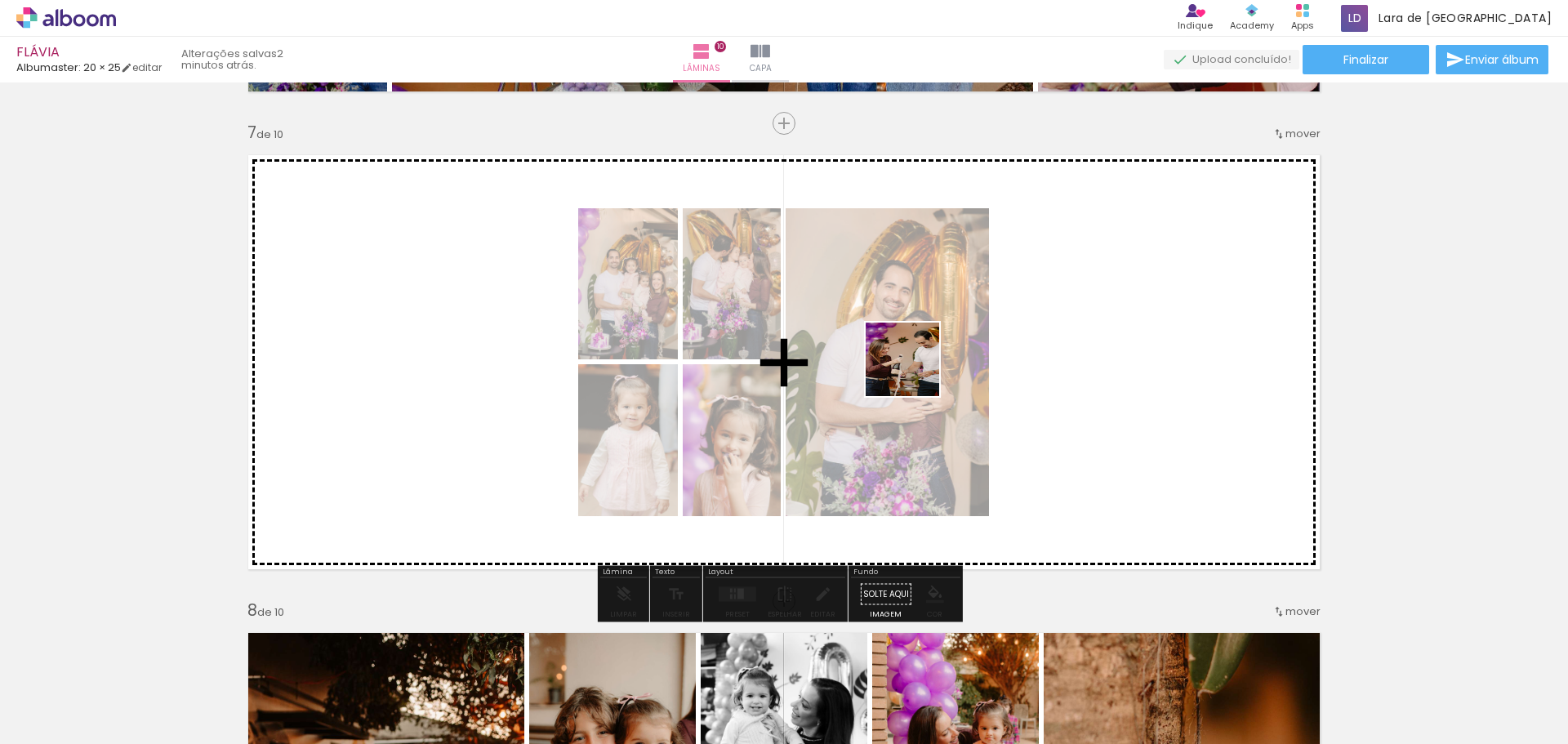
drag, startPoint x: 1522, startPoint y: 710, endPoint x: 915, endPoint y: 372, distance: 694.8
click at [915, 372] on quentale-workspace at bounding box center [784, 372] width 1568 height 744
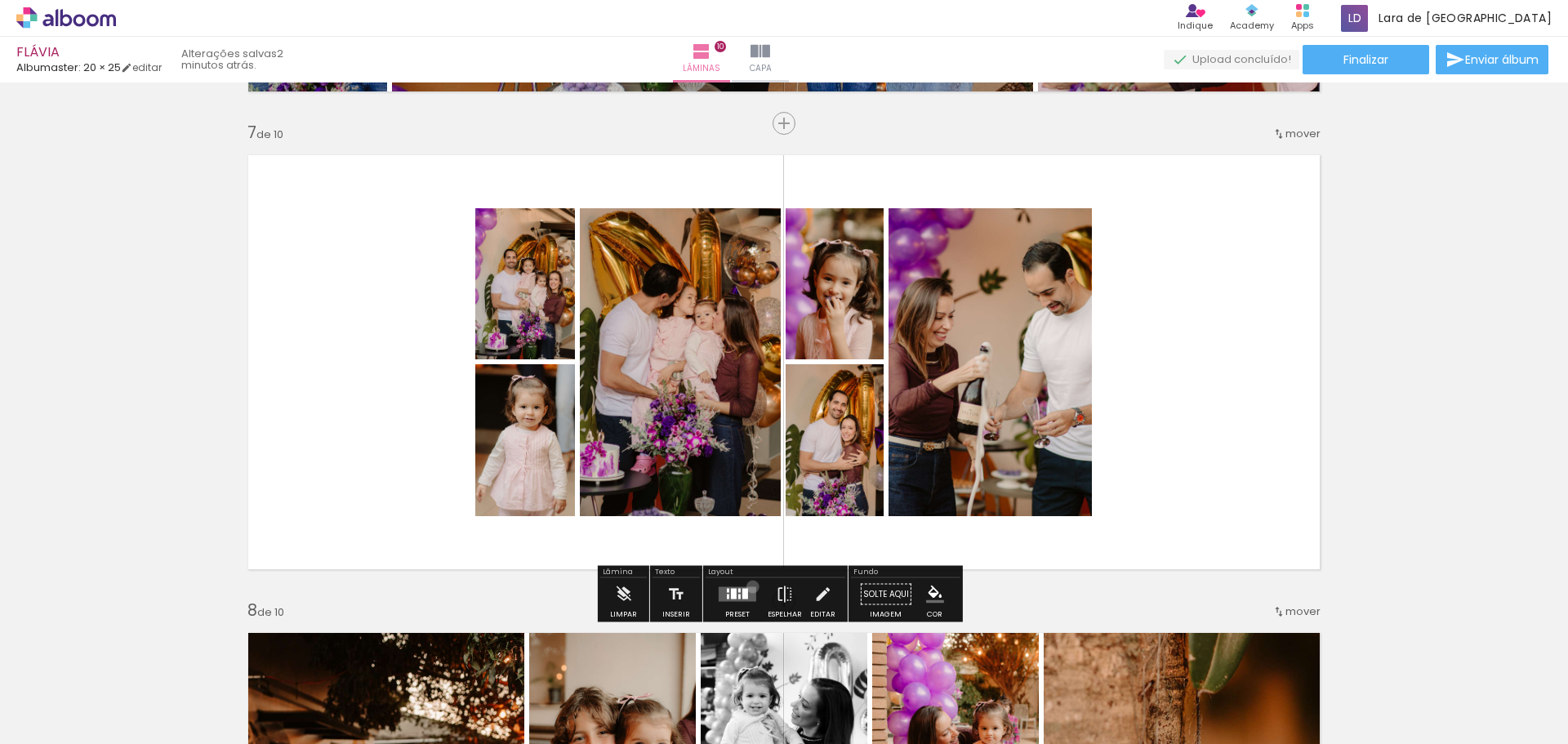
drag, startPoint x: 748, startPoint y: 586, endPoint x: 1519, endPoint y: 271, distance: 832.9
click at [747, 587] on quentale-layouter at bounding box center [737, 595] width 38 height 15
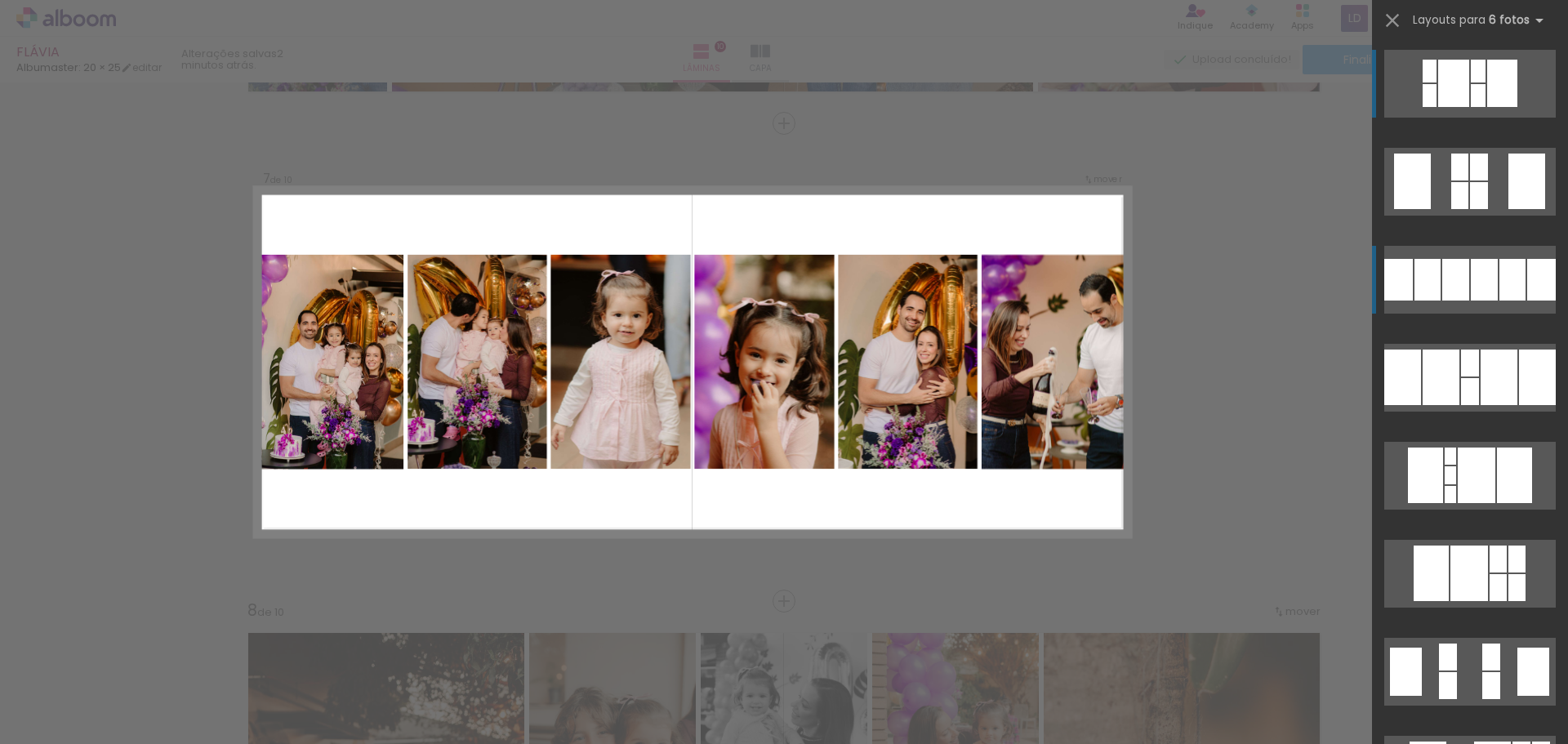
click at [1515, 278] on div at bounding box center [1512, 280] width 26 height 42
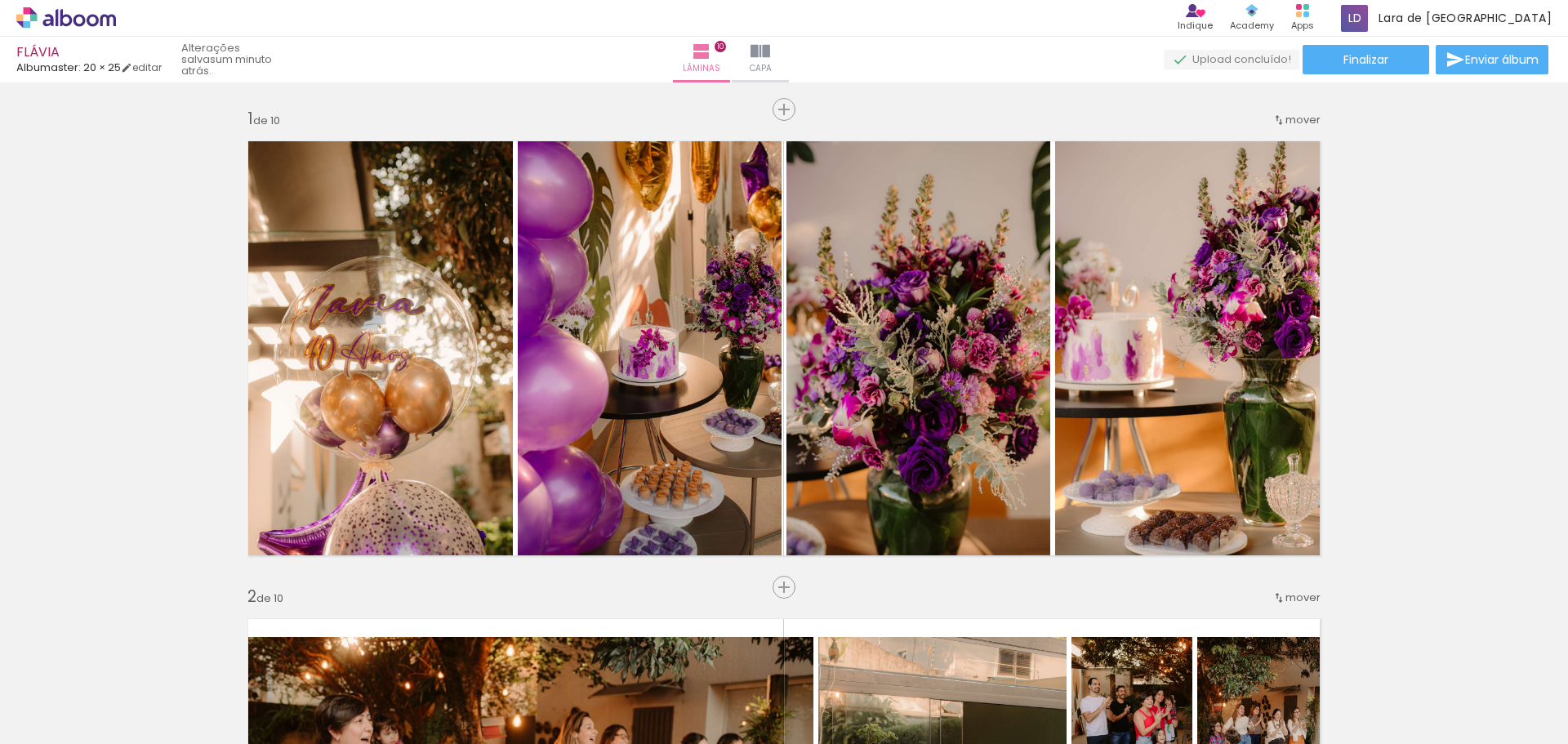
scroll to position [0, 3024]
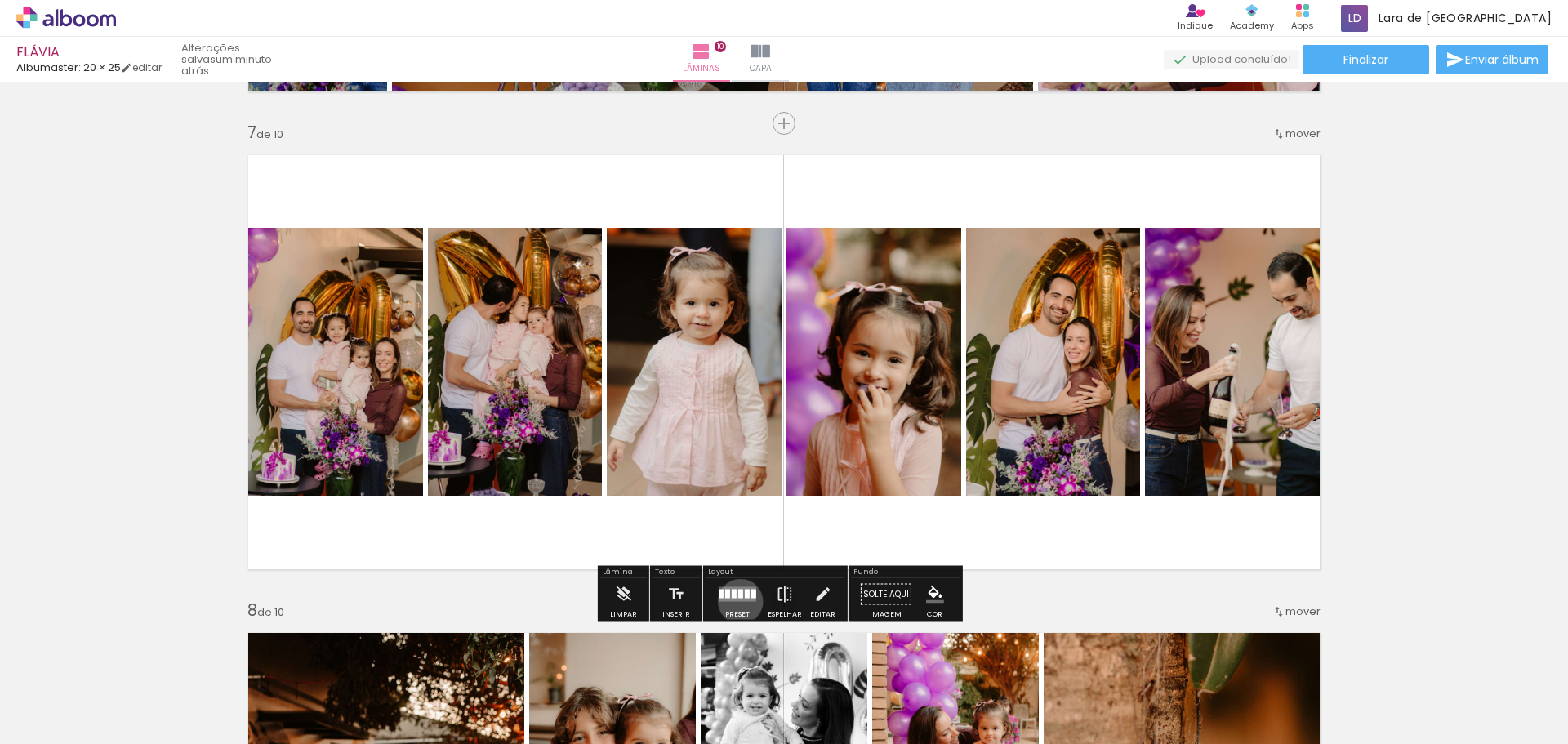
click at [736, 600] on quentale-layouter at bounding box center [737, 595] width 38 height 15
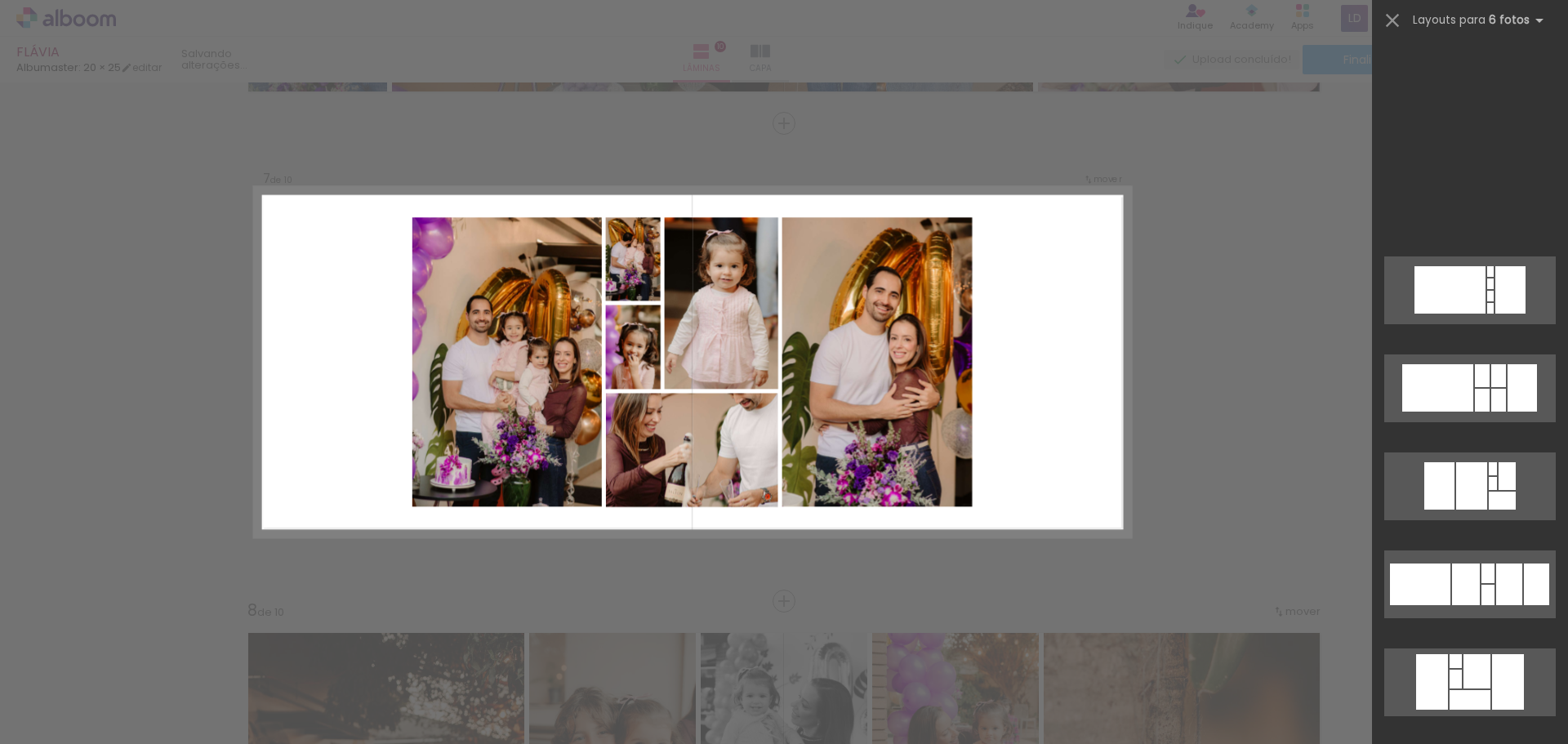
scroll to position [11306, 0]
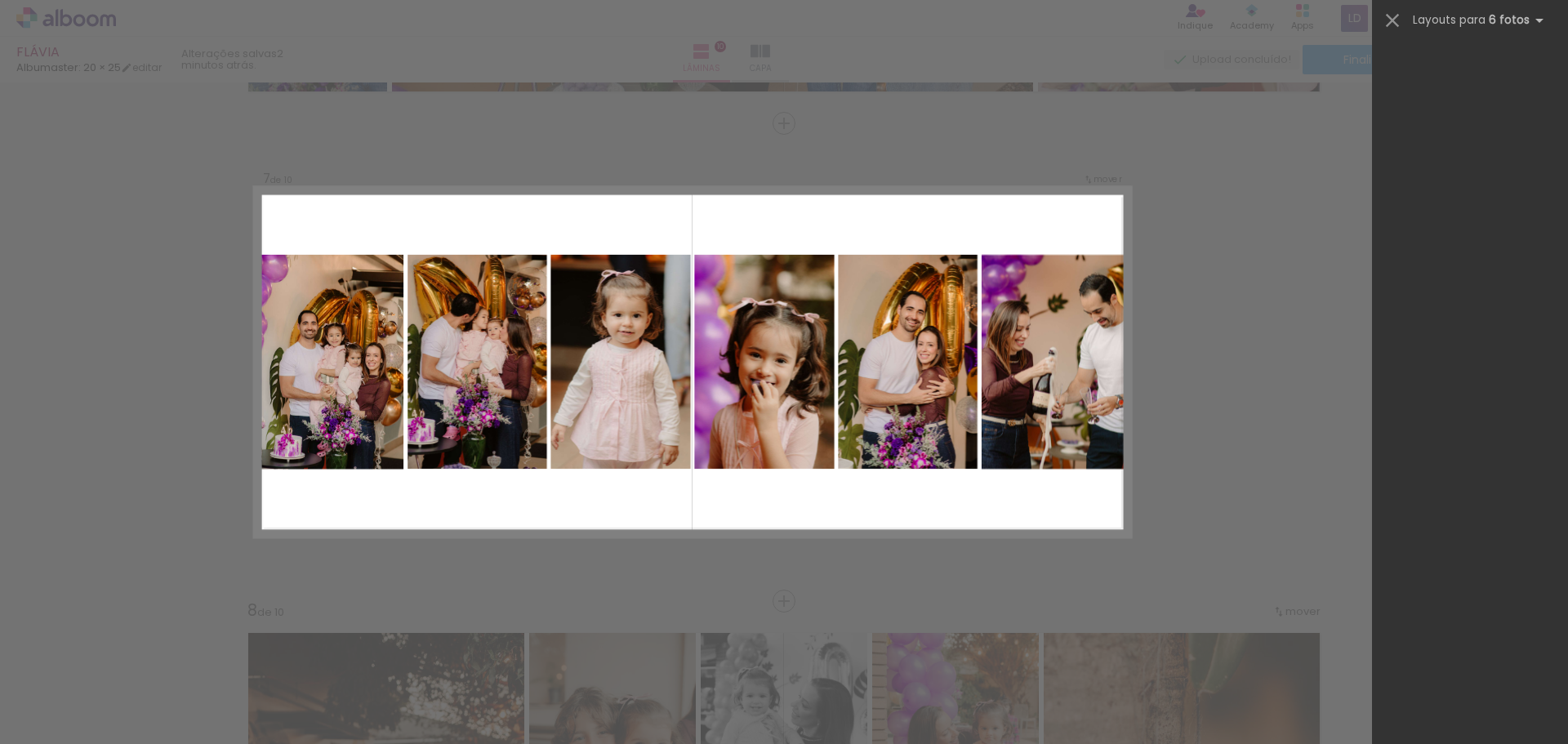
scroll to position [196, 0]
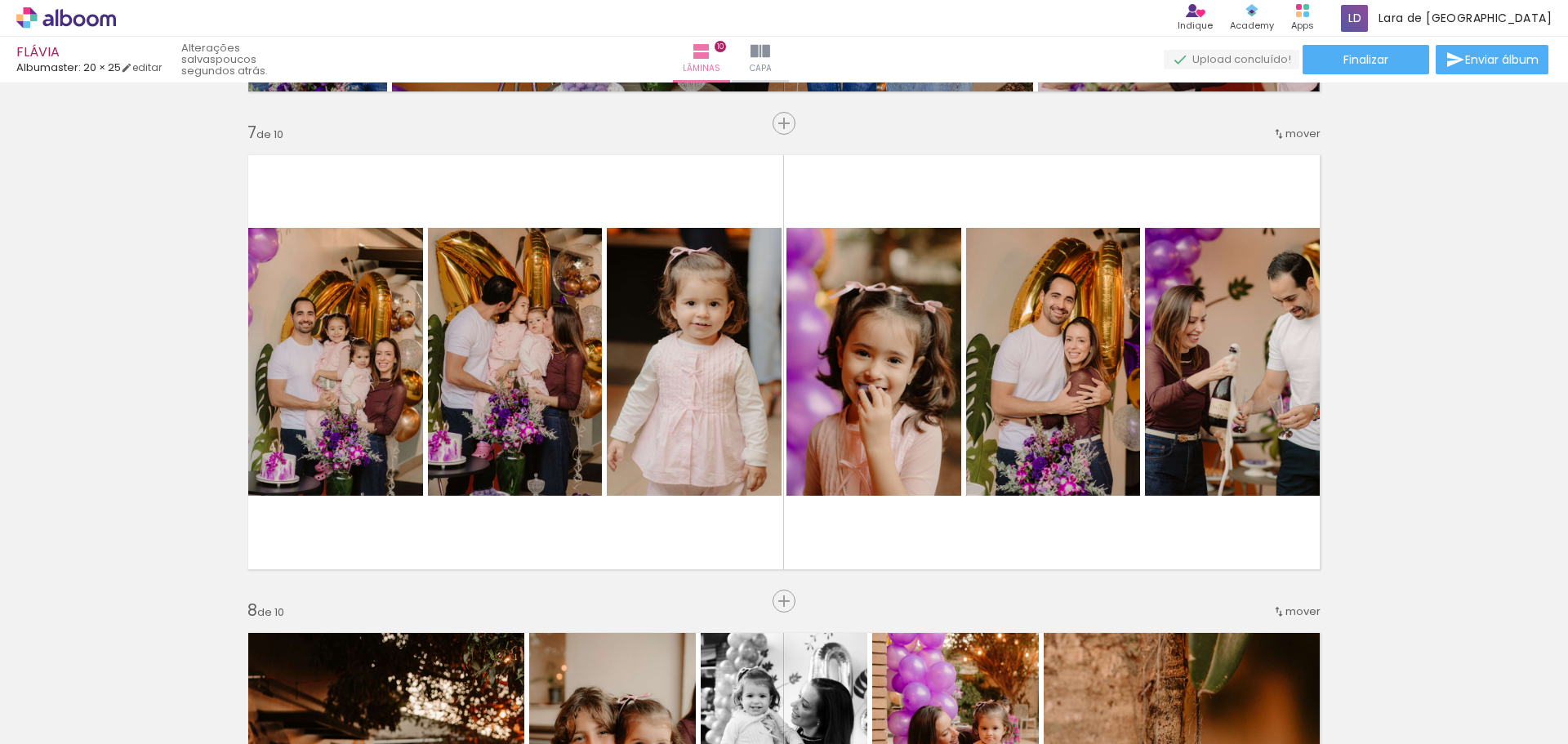
scroll to position [0, 2794]
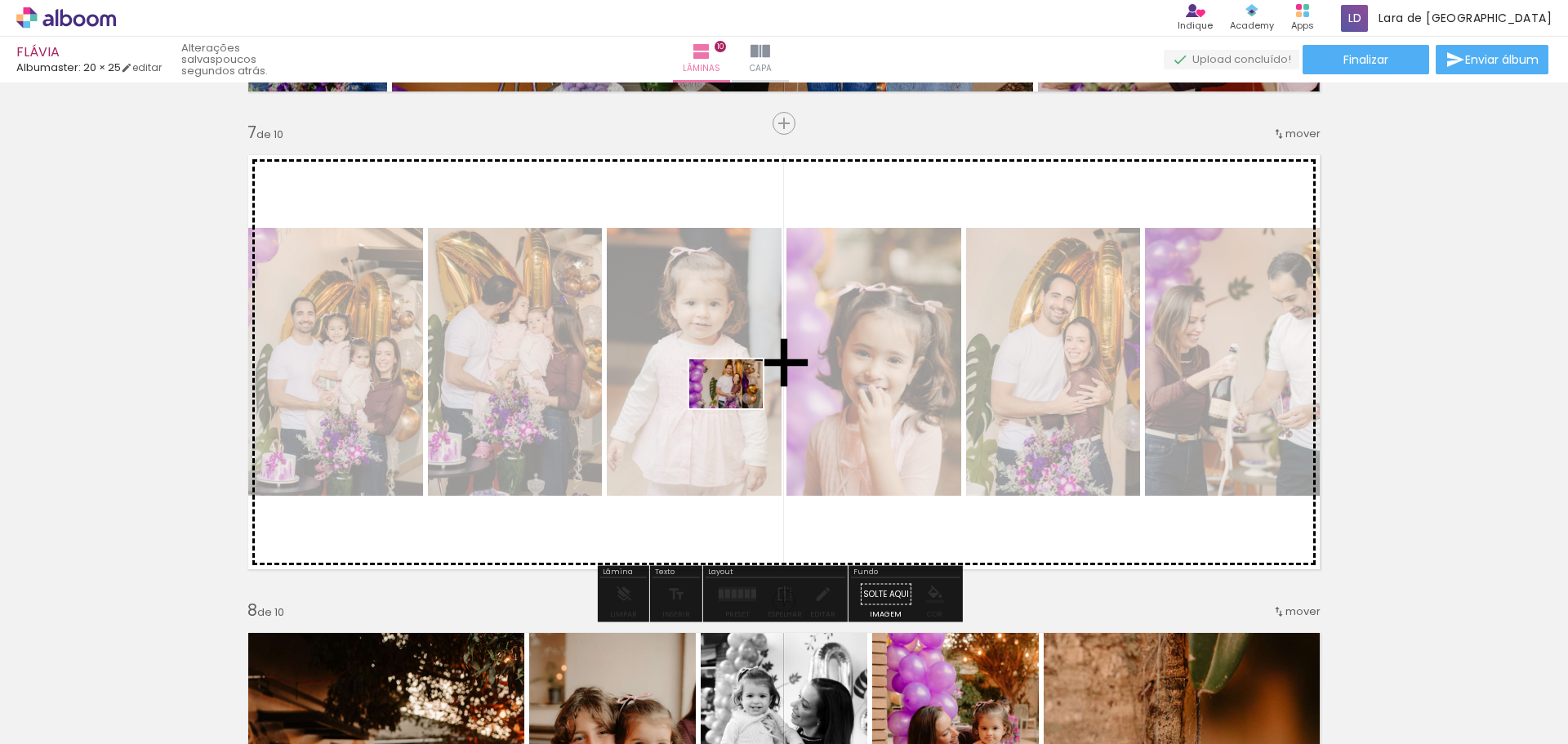
drag, startPoint x: 487, startPoint y: 704, endPoint x: 760, endPoint y: 406, distance: 404.1
click at [739, 406] on quentale-workspace at bounding box center [784, 372] width 1568 height 744
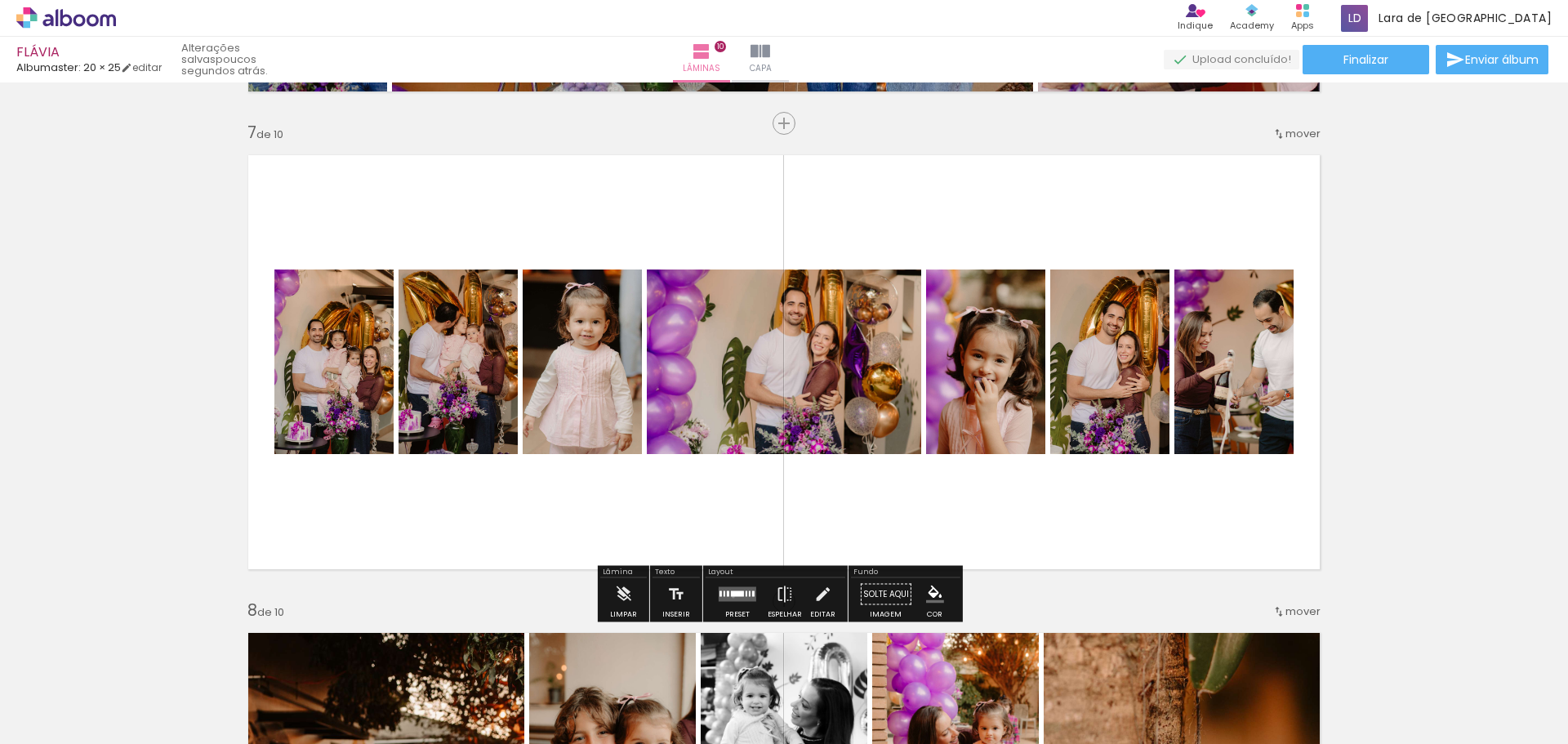
click at [731, 596] on div at bounding box center [738, 594] width 13 height 6
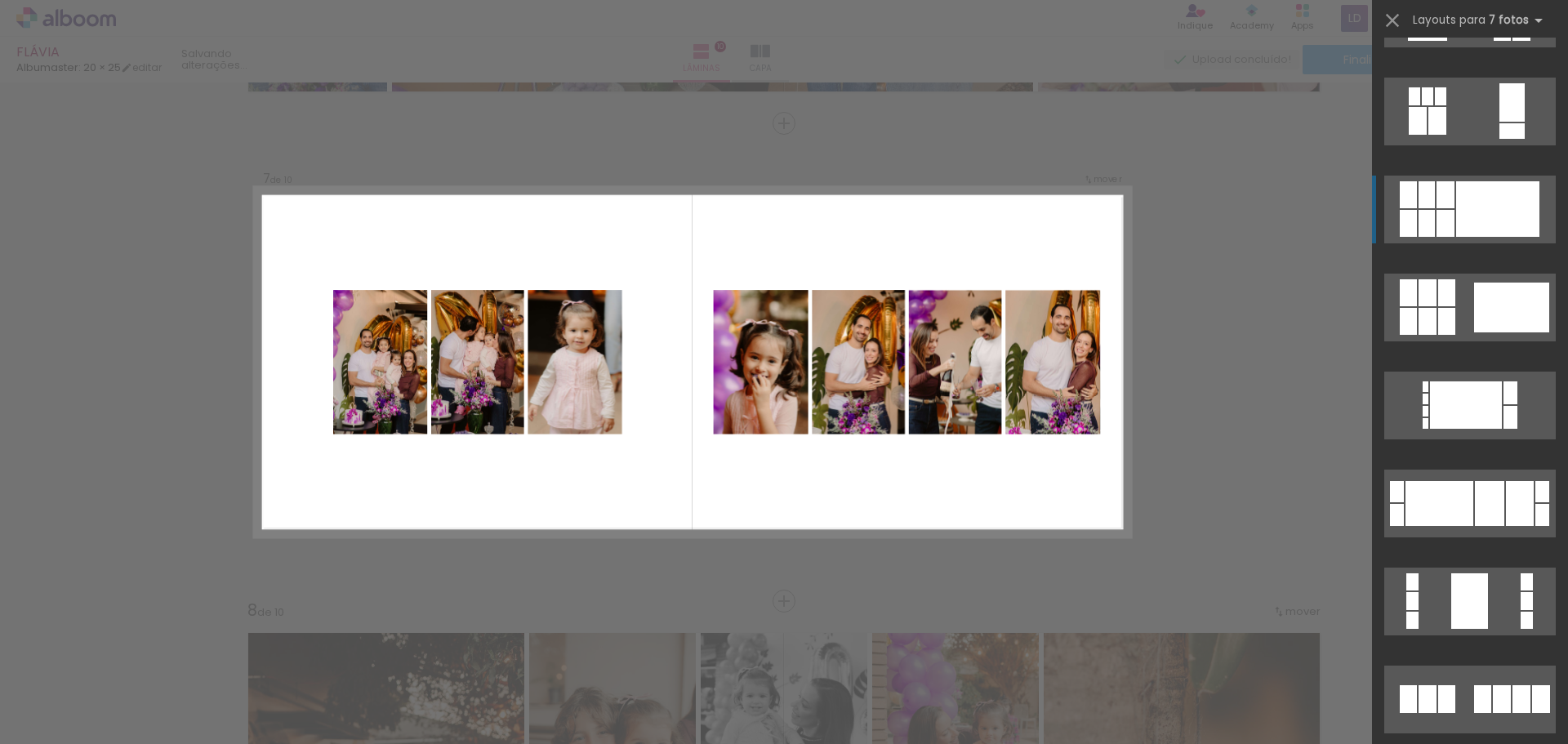
scroll to position [925, 0]
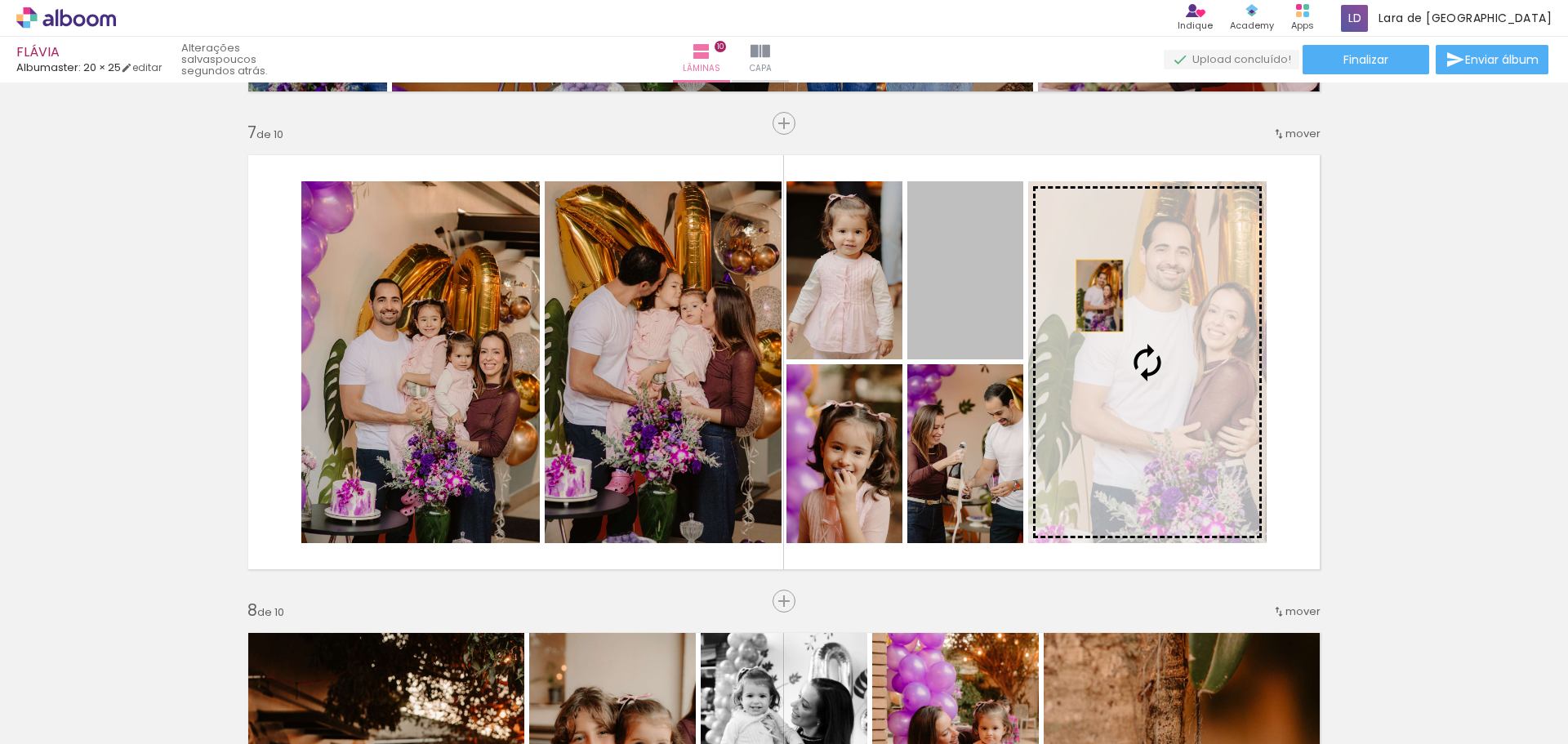
drag, startPoint x: 1094, startPoint y: 296, endPoint x: 1184, endPoint y: 314, distance: 91.8
click at [0, 0] on slot at bounding box center [0, 0] width 0 height 0
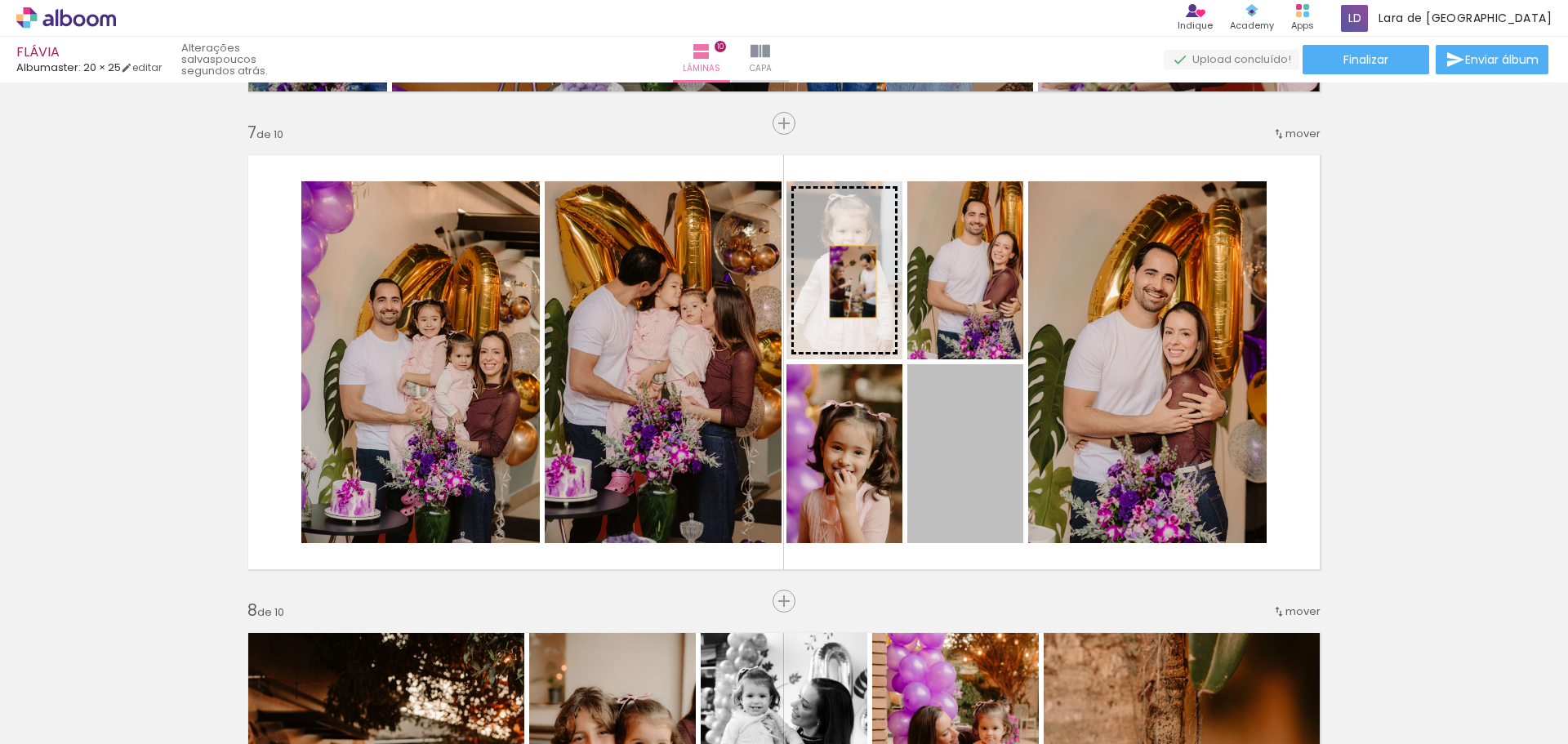
drag, startPoint x: 948, startPoint y: 482, endPoint x: 844, endPoint y: 276, distance: 230.8
click at [0, 0] on slot at bounding box center [0, 0] width 0 height 0
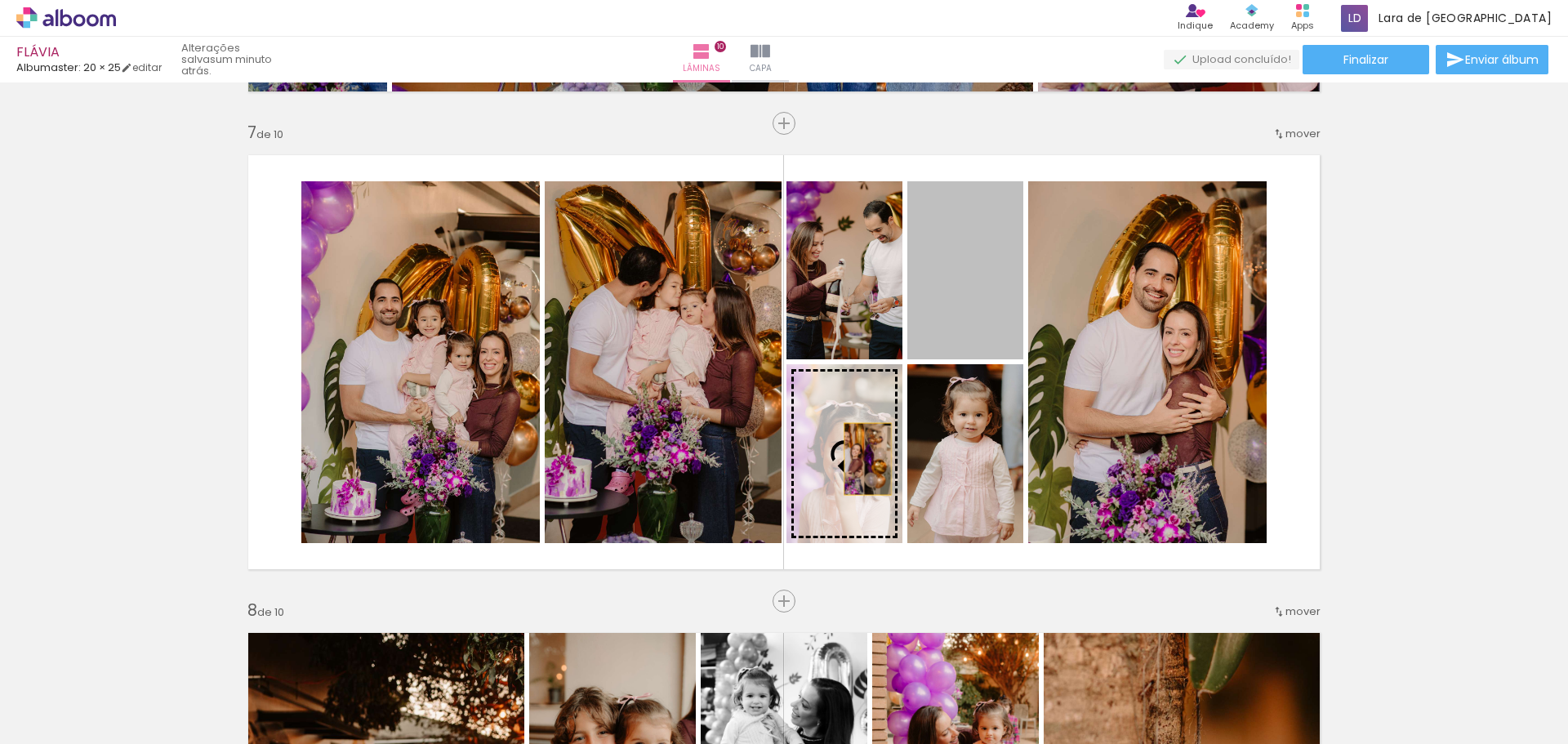
drag, startPoint x: 987, startPoint y: 294, endPoint x: 860, endPoint y: 461, distance: 209.8
click at [0, 0] on slot at bounding box center [0, 0] width 0 height 0
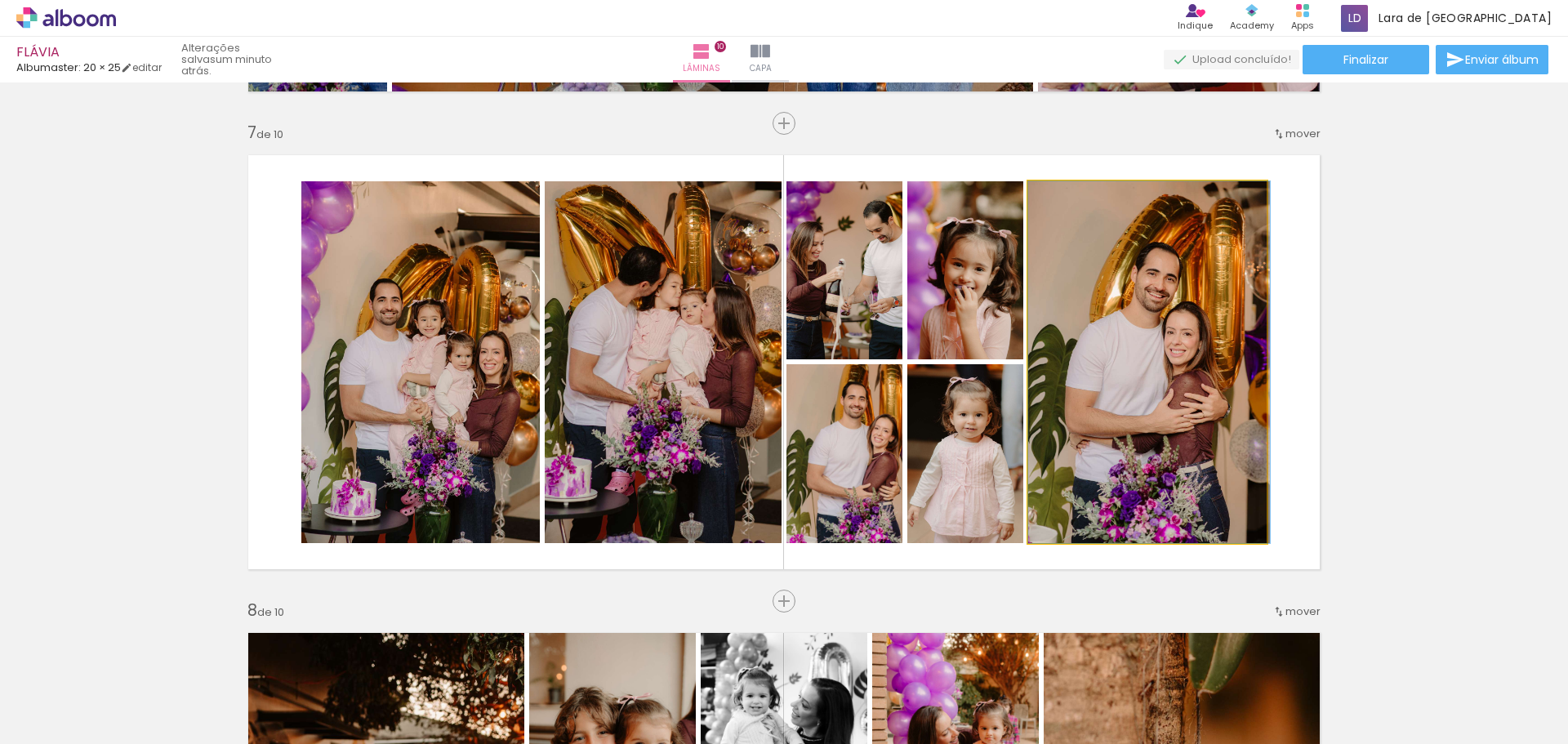
drag, startPoint x: 1179, startPoint y: 370, endPoint x: 1424, endPoint y: 400, distance: 246.8
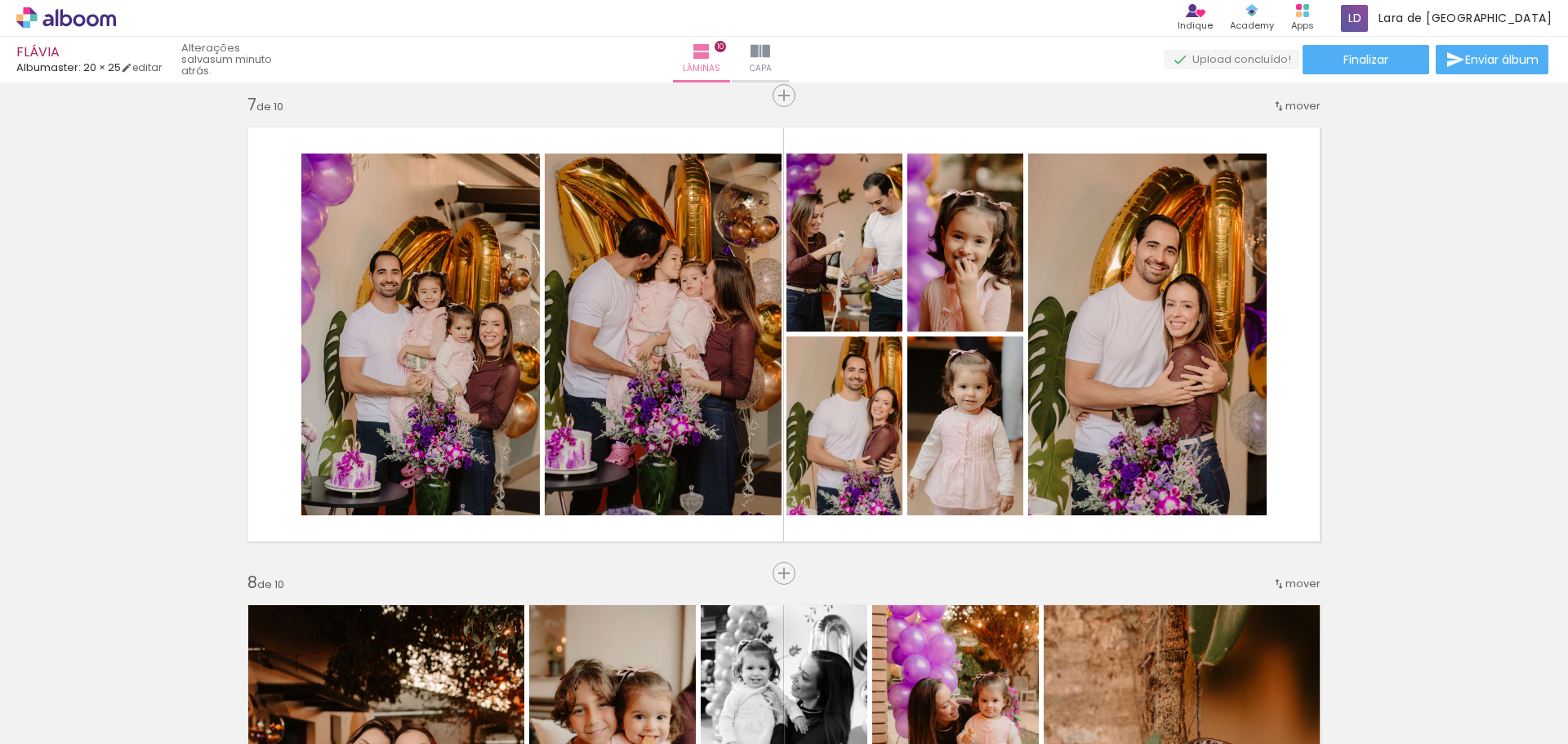
scroll to position [0, 2794]
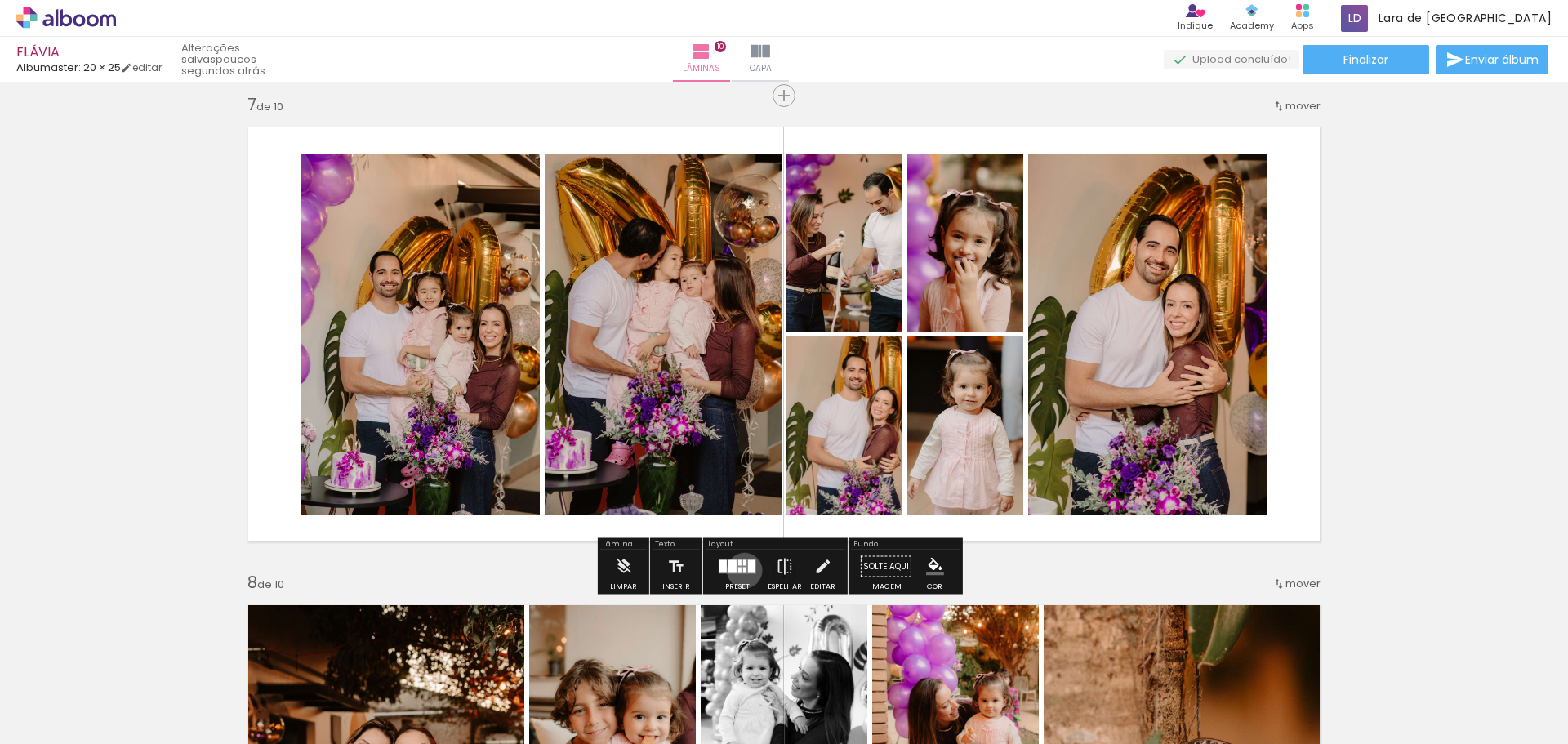
click at [743, 569] on div at bounding box center [745, 570] width 3 height 6
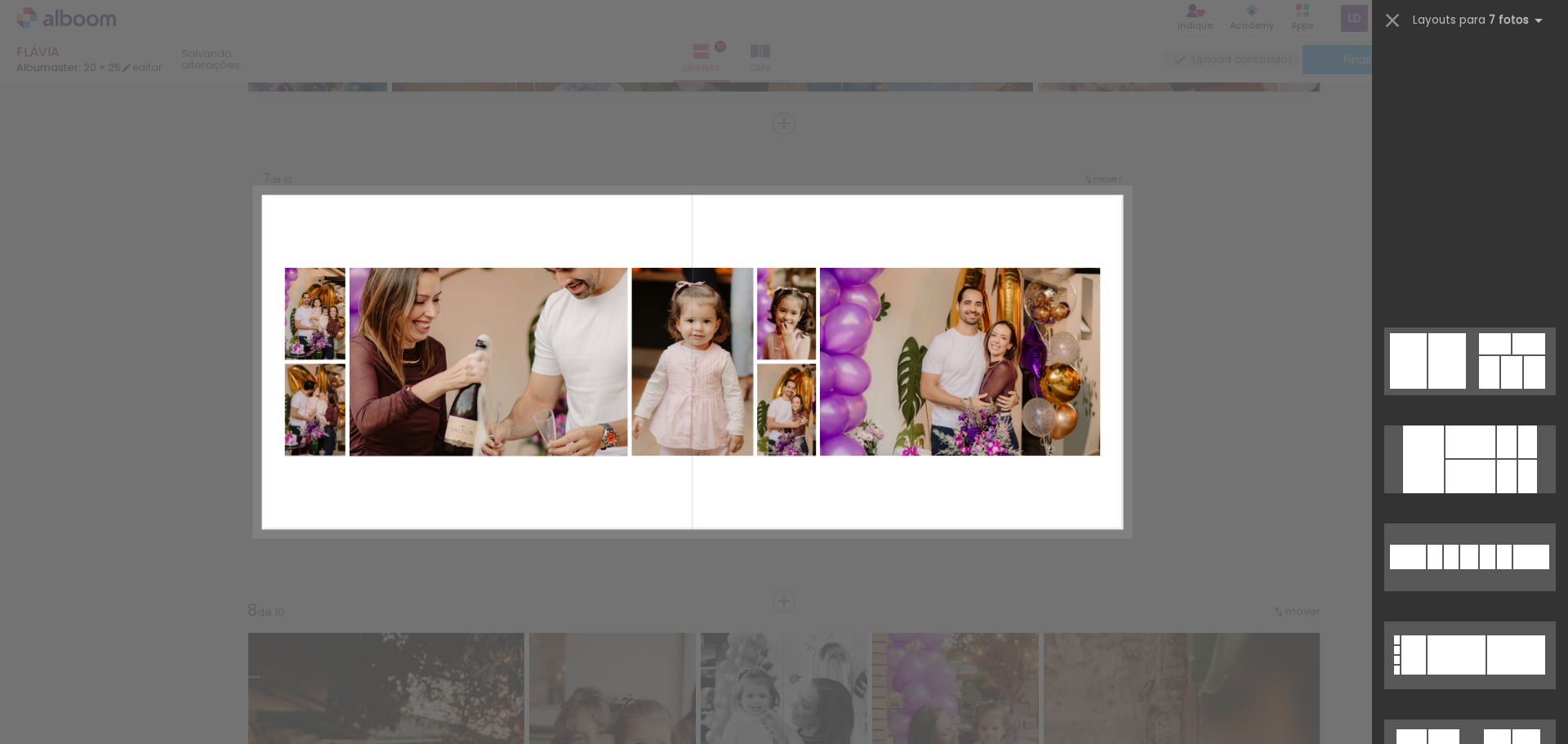
scroll to position [3491, 0]
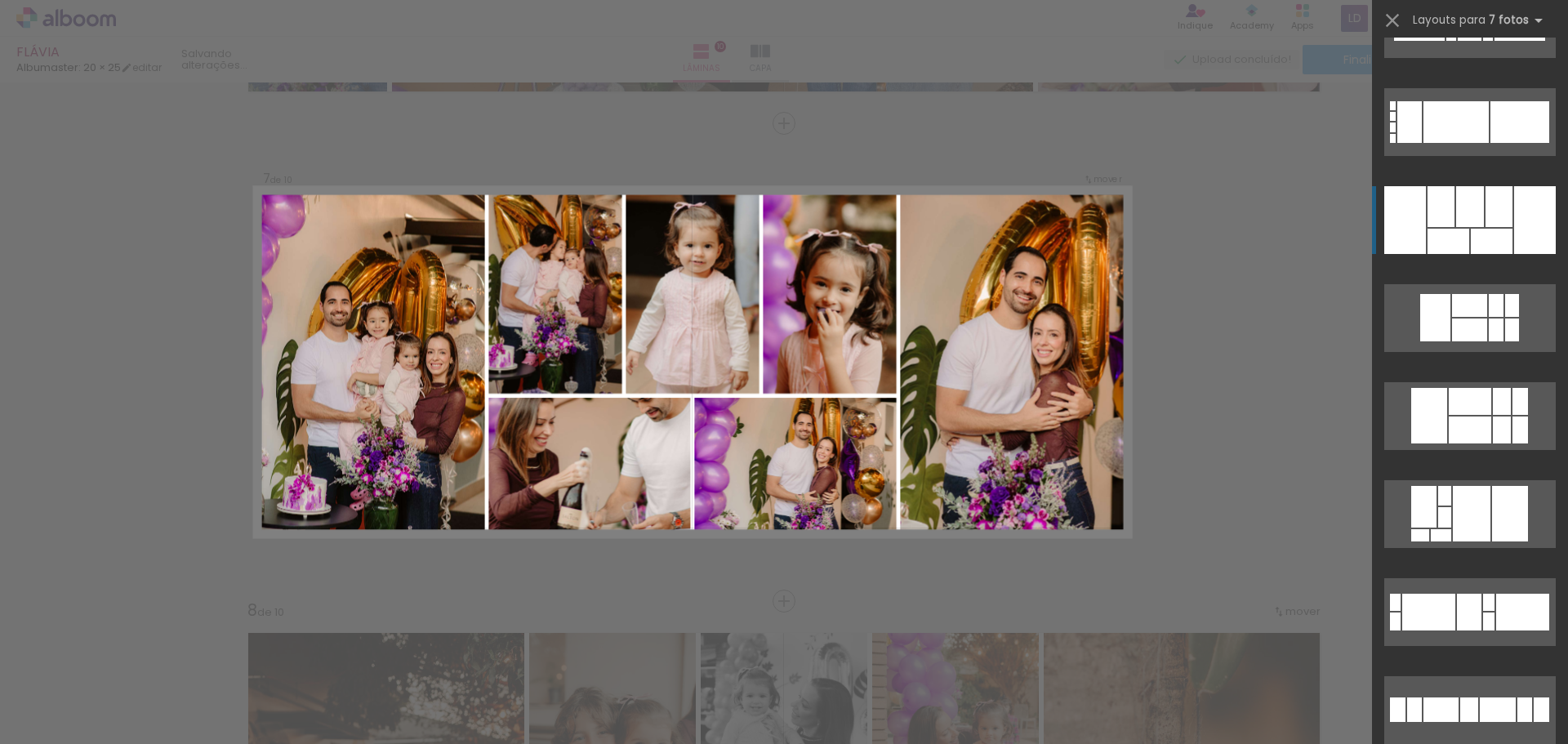
click at [1518, 229] on div at bounding box center [1535, 220] width 42 height 68
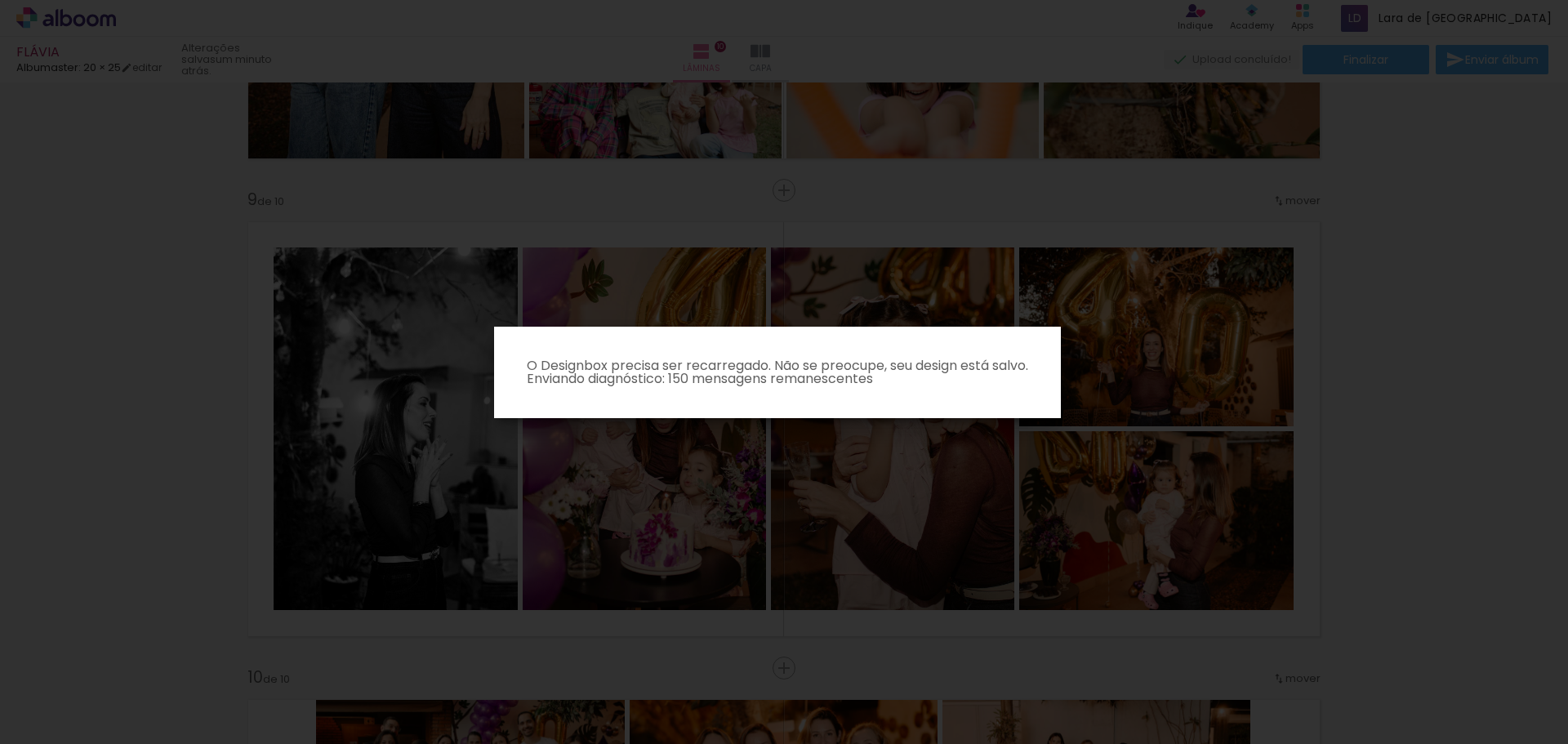
scroll to position [3736, 0]
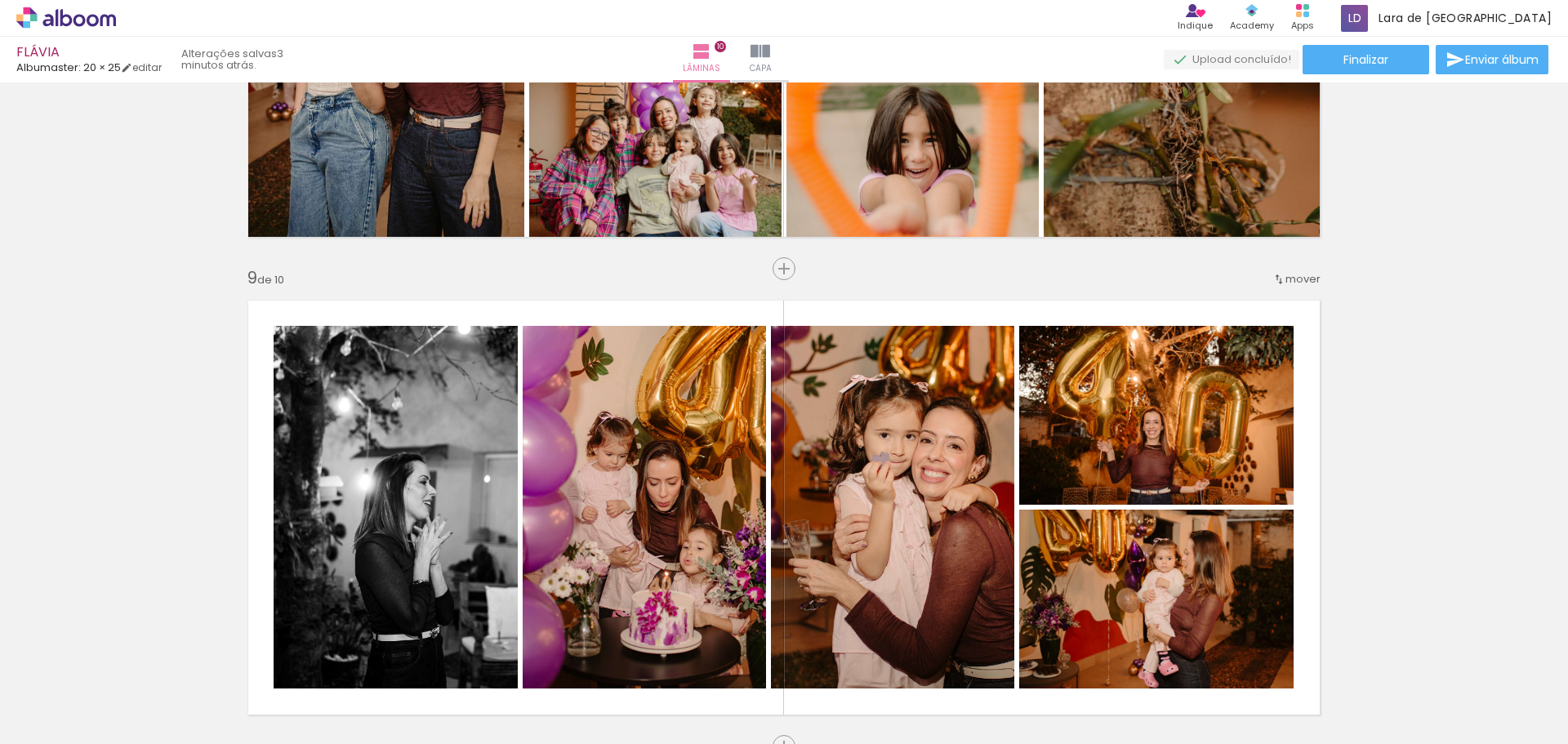
scroll to position [3703, 0]
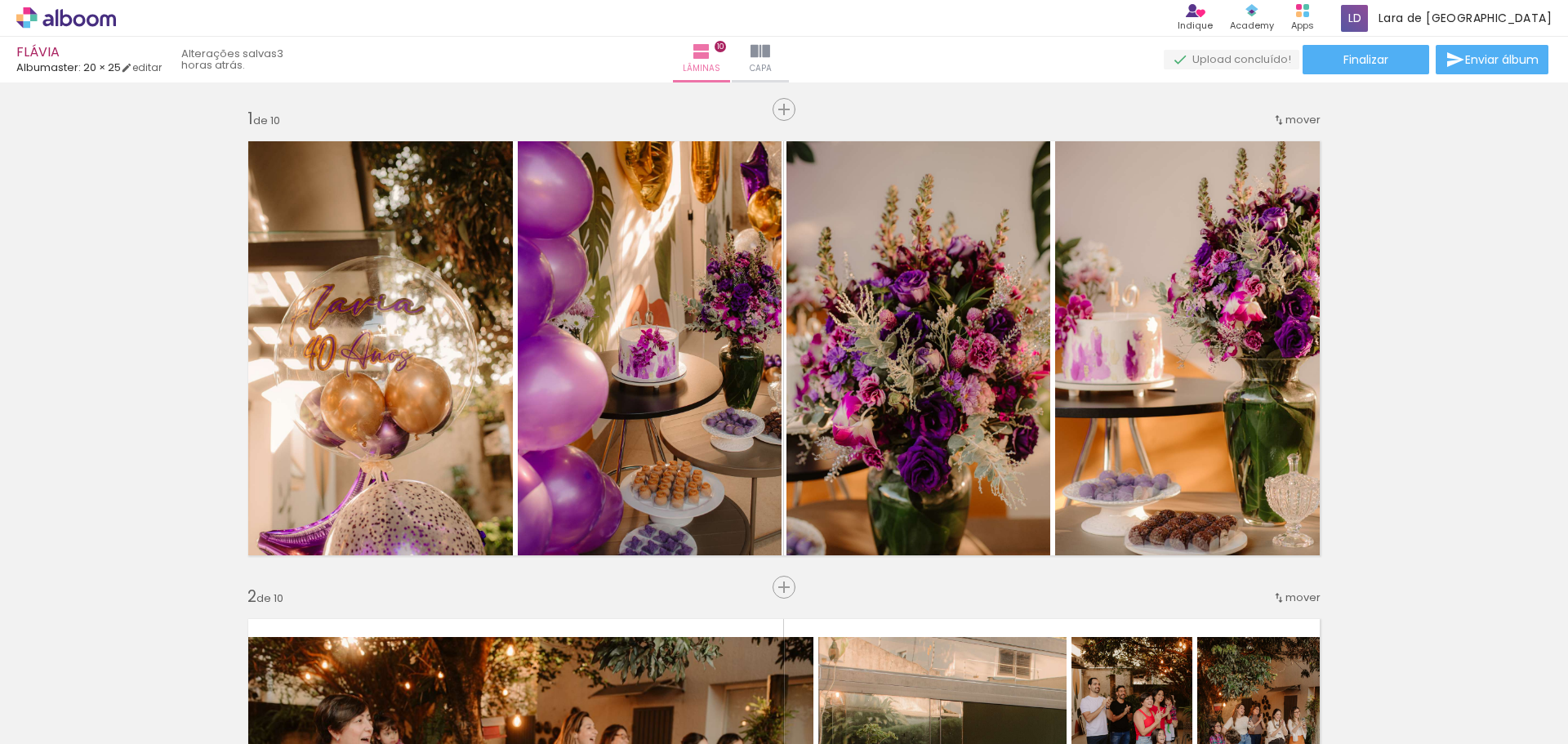
scroll to position [3703, 0]
